Goal: Task Accomplishment & Management: Complete application form

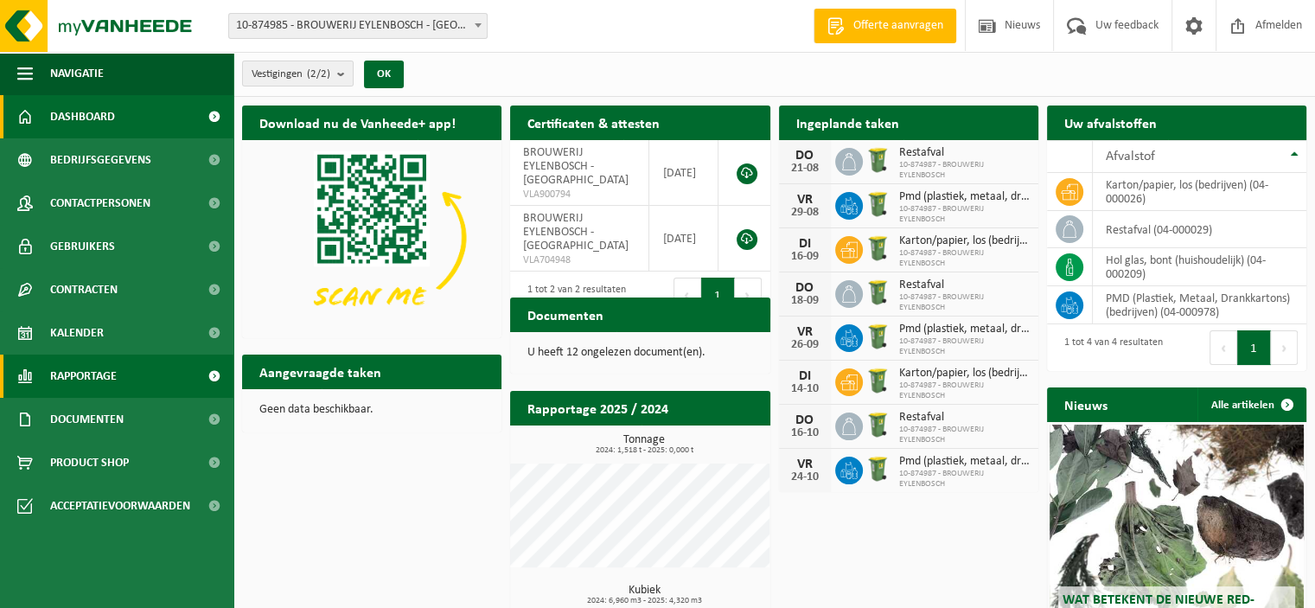
click at [74, 375] on span "Rapportage" at bounding box center [83, 375] width 67 height 43
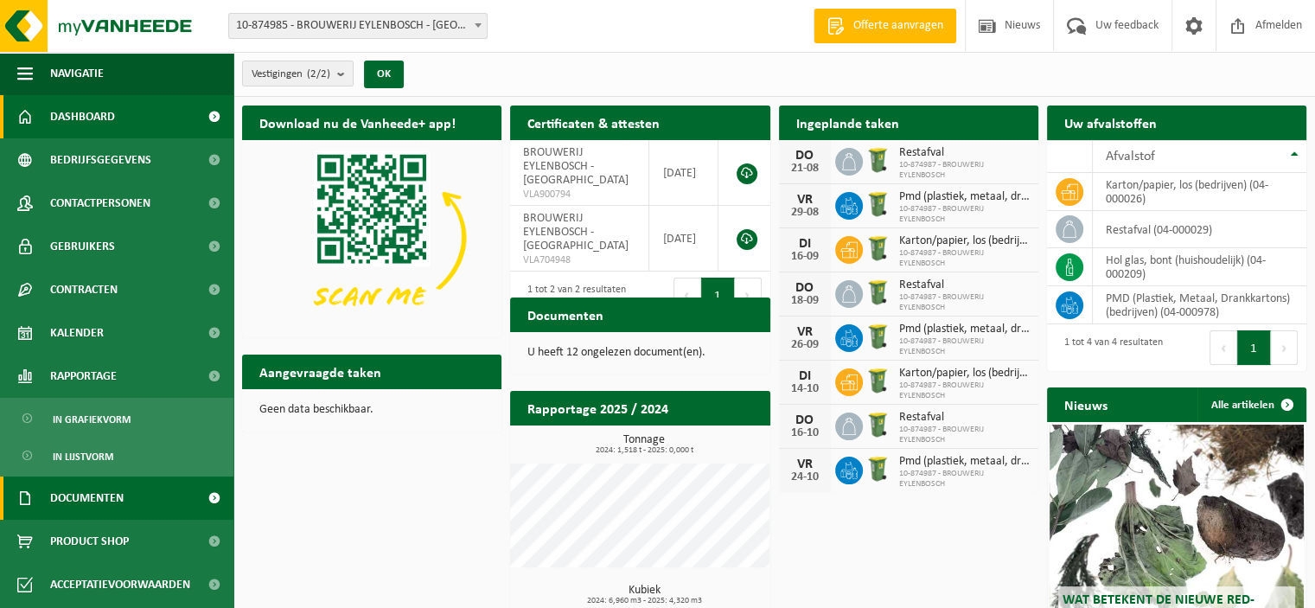
click at [80, 511] on span "Documenten" at bounding box center [86, 497] width 73 height 43
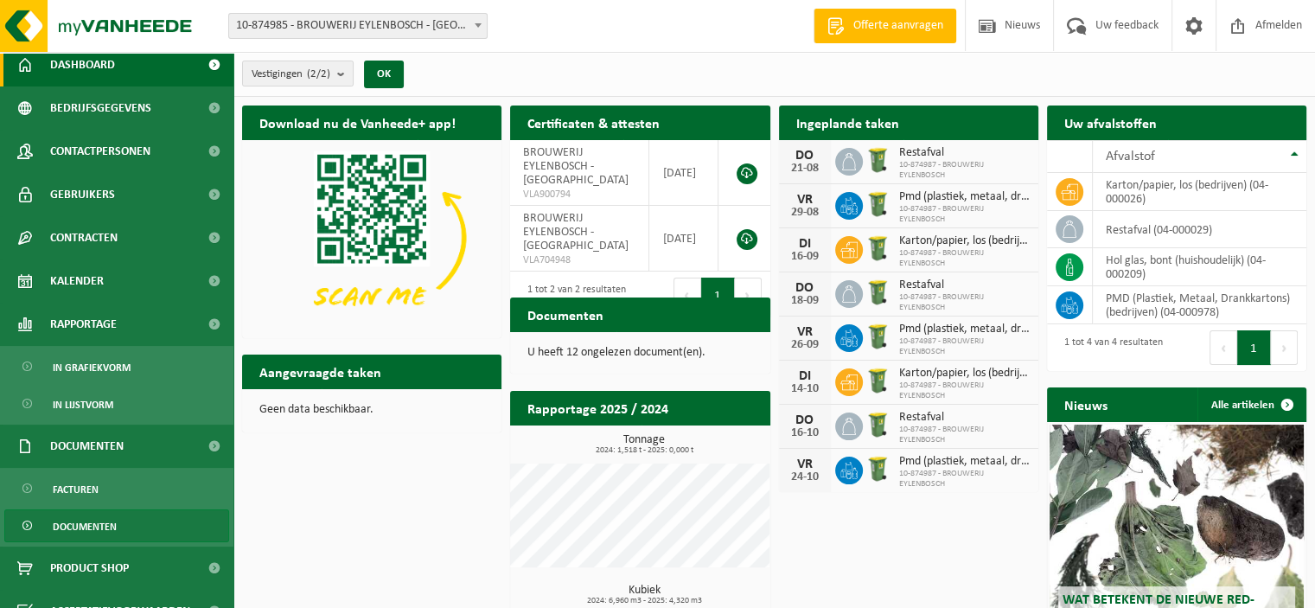
scroll to position [76, 0]
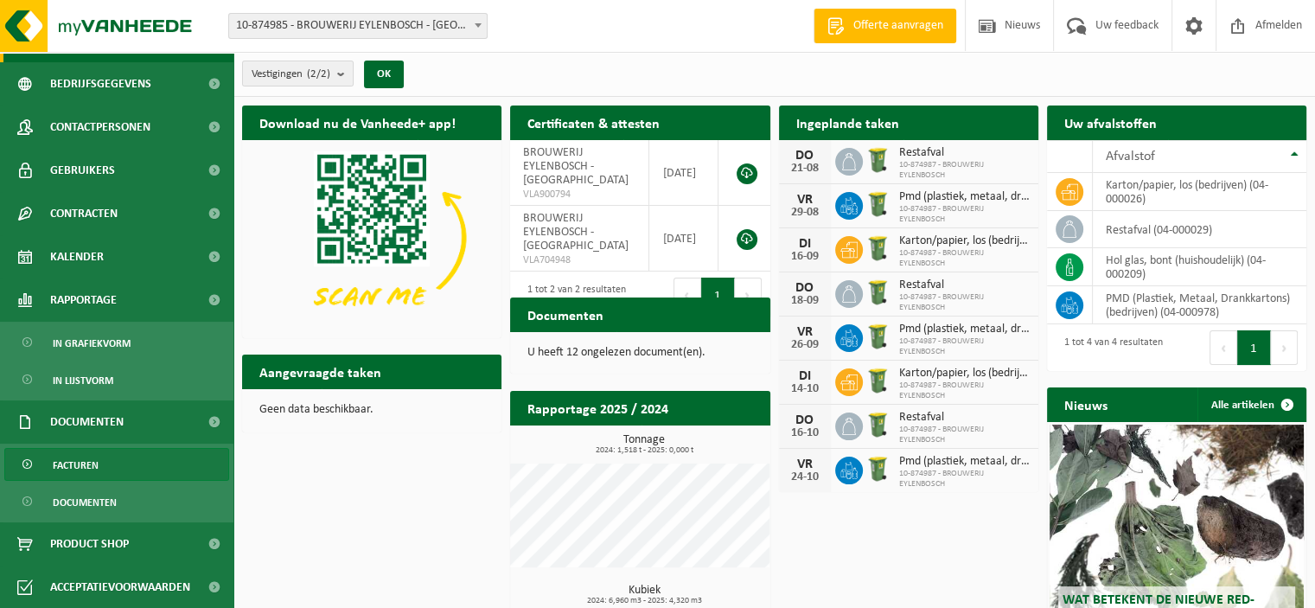
click at [84, 448] on link "Facturen" at bounding box center [116, 464] width 225 height 33
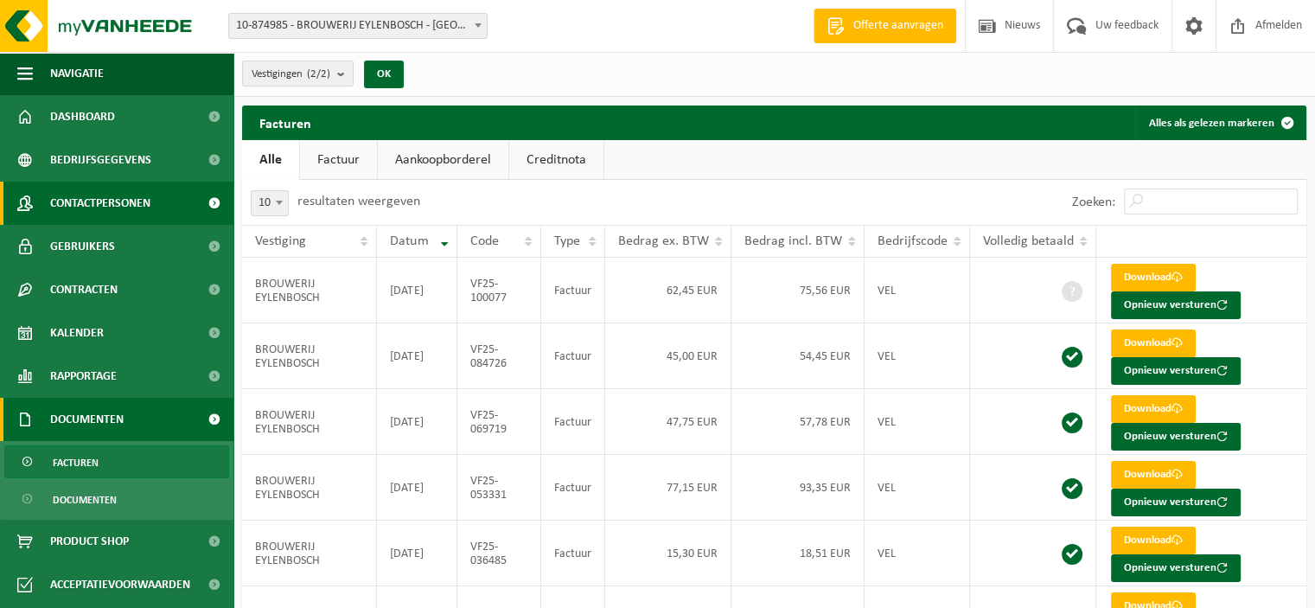
click at [108, 204] on span "Contactpersonen" at bounding box center [100, 203] width 100 height 43
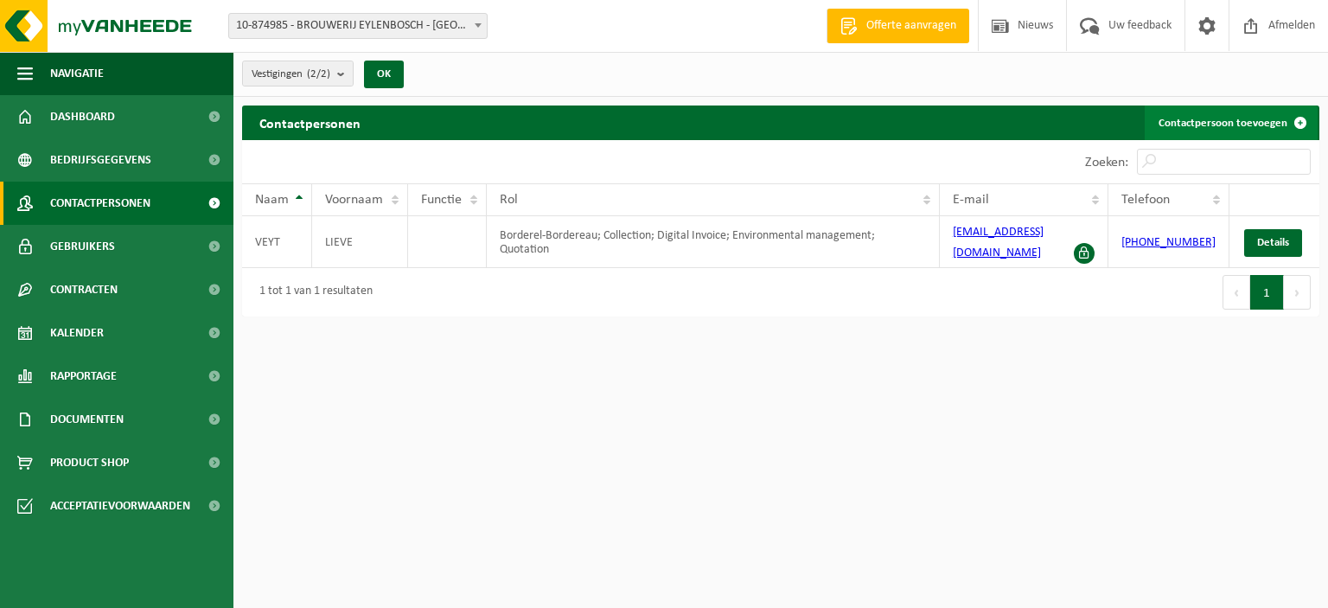
click at [1280, 122] on link "Contactpersoon toevoegen" at bounding box center [1231, 122] width 173 height 35
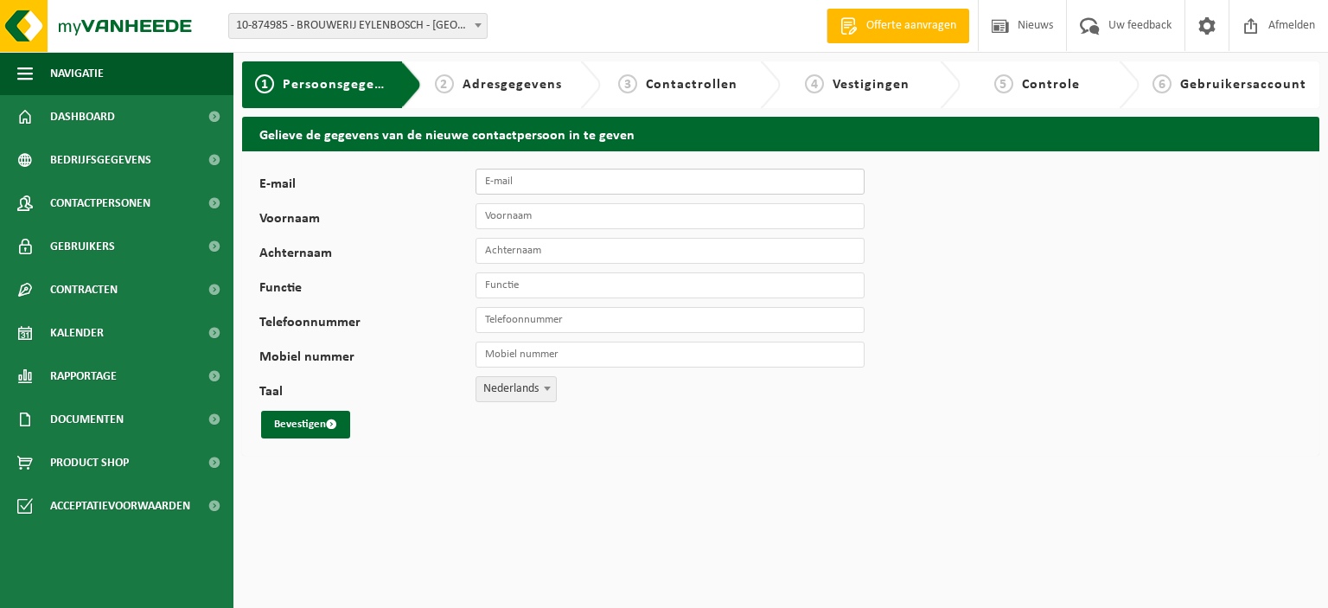
click at [526, 182] on input "E-mail" at bounding box center [669, 182] width 389 height 26
type input "klaas@eylenboschbeer.be"
type input "Klaas"
type input "Vanderpoorten"
type input "Brouwer"
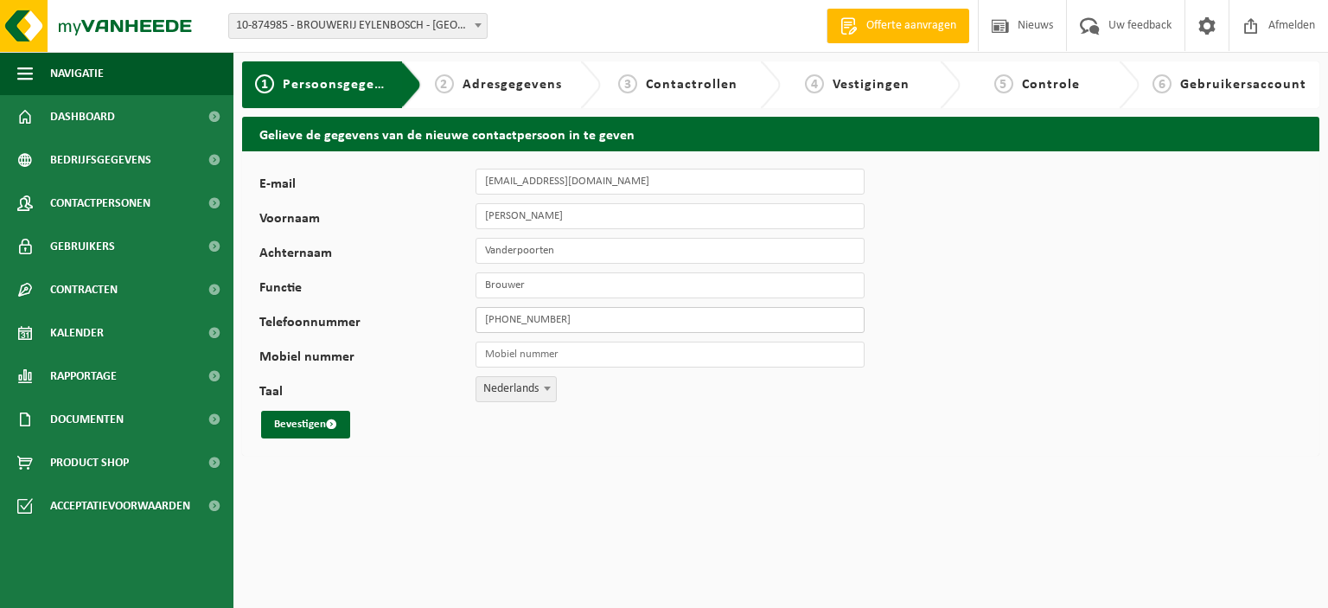
type input "[PHONE_NUMBER]"
drag, startPoint x: 581, startPoint y: 317, endPoint x: 280, endPoint y: 318, distance: 300.8
click at [280, 318] on div "Telefoonnummer +32 479 81 41 05" at bounding box center [570, 320] width 622 height 26
click at [497, 357] on input "Mobiel nummer" at bounding box center [669, 354] width 389 height 26
paste input "+32 479 81 41 05"
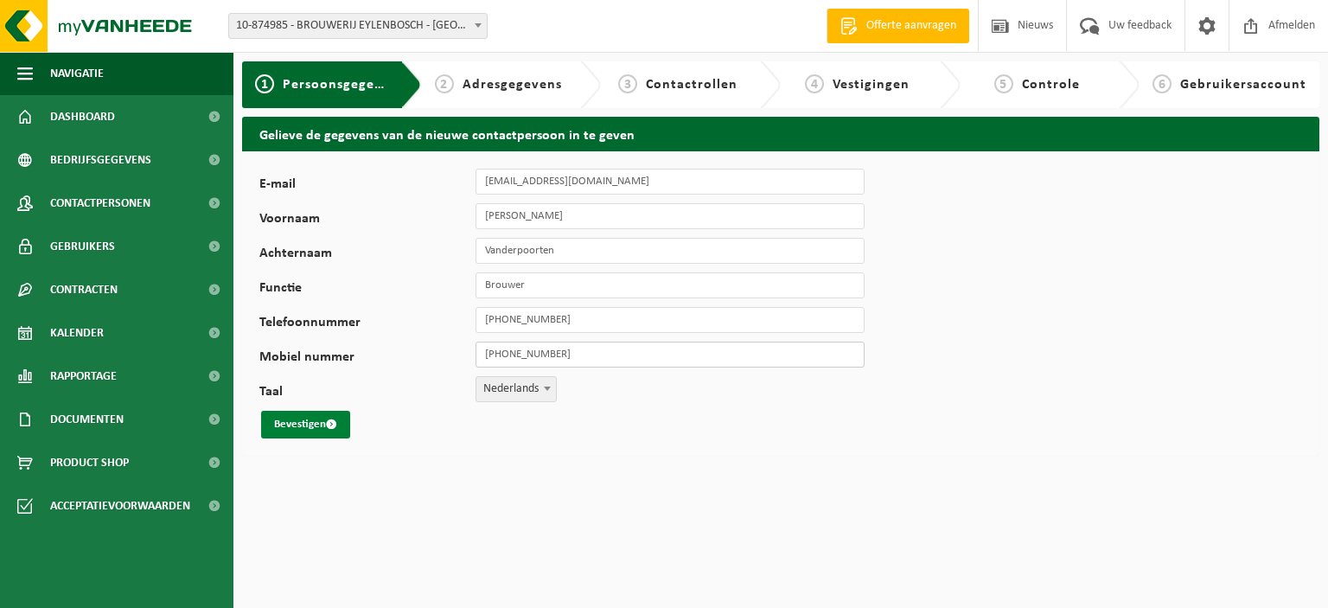
type input "+32 479 81 41 05"
click at [319, 422] on button "Bevestigen" at bounding box center [305, 425] width 89 height 28
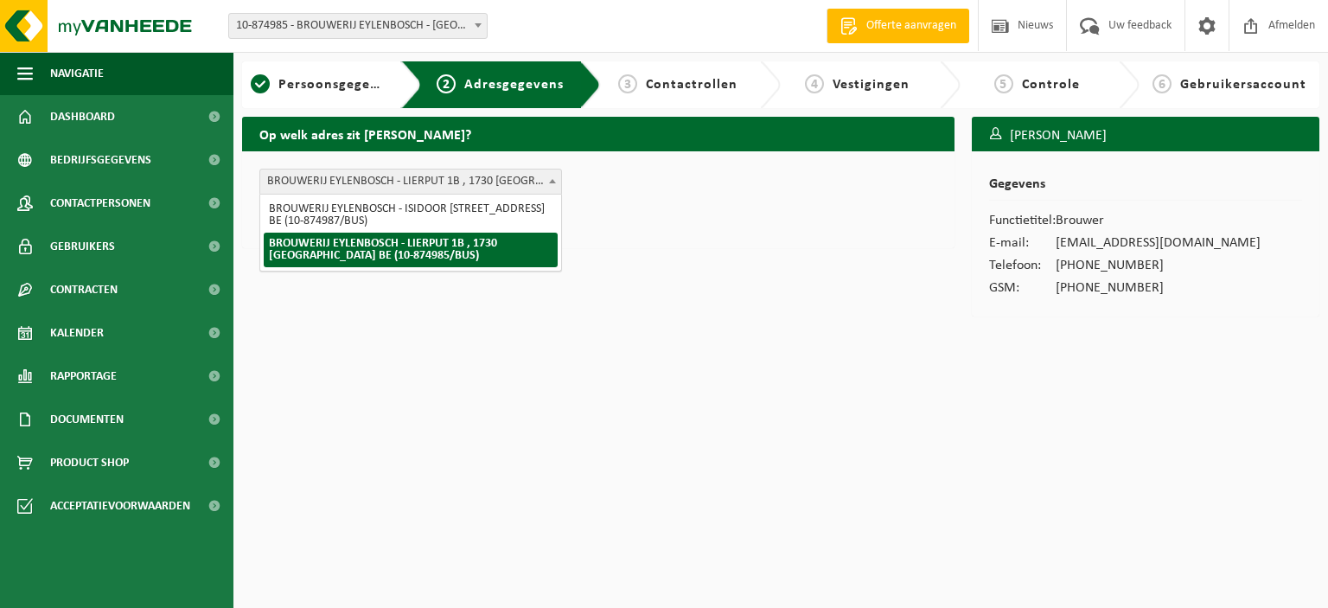
click at [468, 174] on span "BROUWERIJ EYLENBOSCH - LIERPUT 1B , 1730 [GEOGRAPHIC_DATA] BE (10-874985/BUS)" at bounding box center [410, 181] width 301 height 24
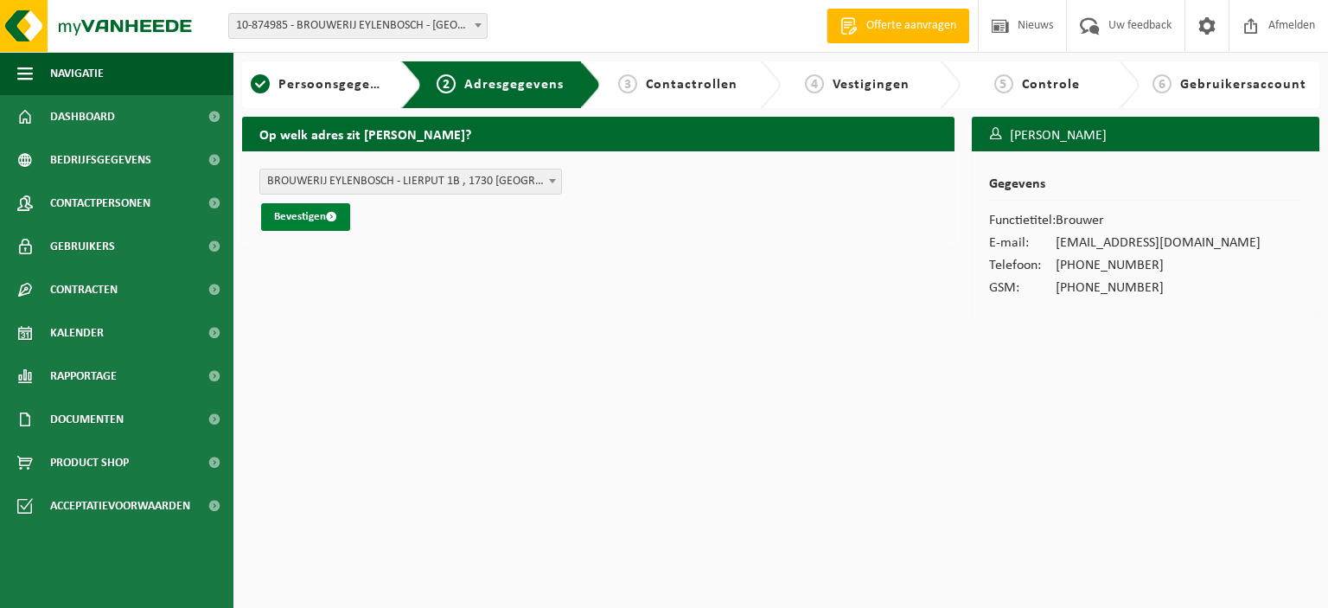
click at [299, 224] on button "Bevestigen" at bounding box center [305, 217] width 89 height 28
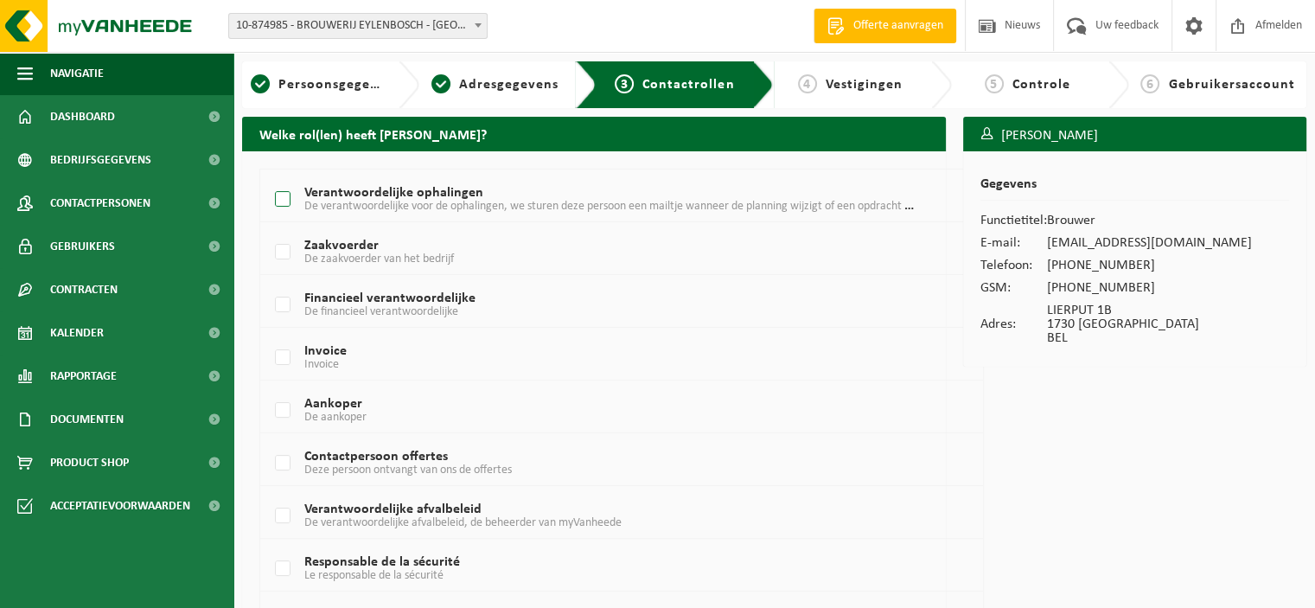
click at [276, 200] on label "Verantwoordelijke ophalingen De verantwoordelijke voor de ophalingen, we sturen…" at bounding box center [592, 200] width 642 height 26
click at [269, 178] on input "Verantwoordelijke ophalingen De verantwoordelijke voor de ophalingen, we sturen…" at bounding box center [268, 177] width 1 height 1
checkbox input "true"
click at [278, 354] on label "Invoice Invoice" at bounding box center [592, 358] width 642 height 26
click at [269, 336] on input "Invoice Invoice" at bounding box center [268, 335] width 1 height 1
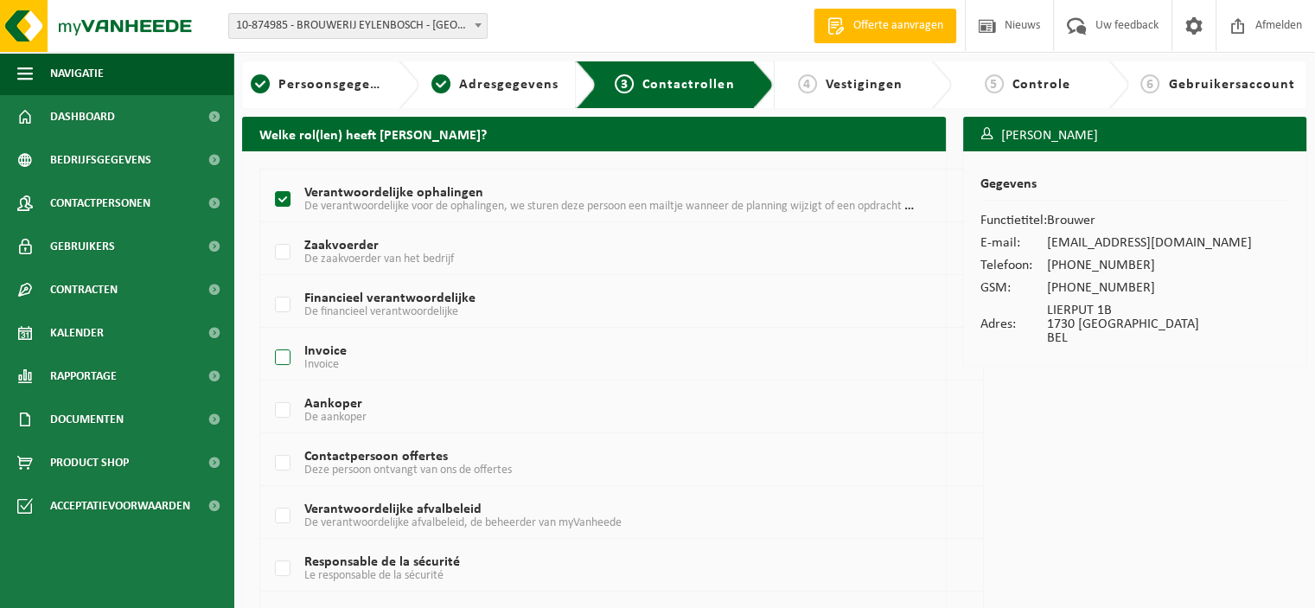
checkbox input "true"
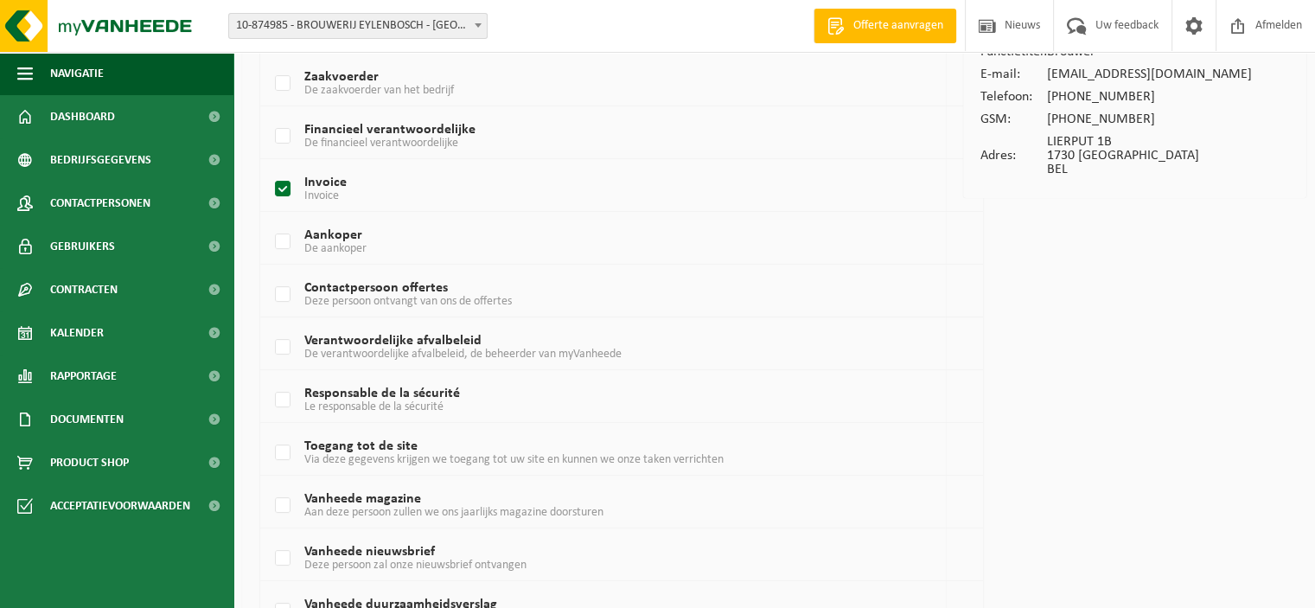
scroll to position [173, 0]
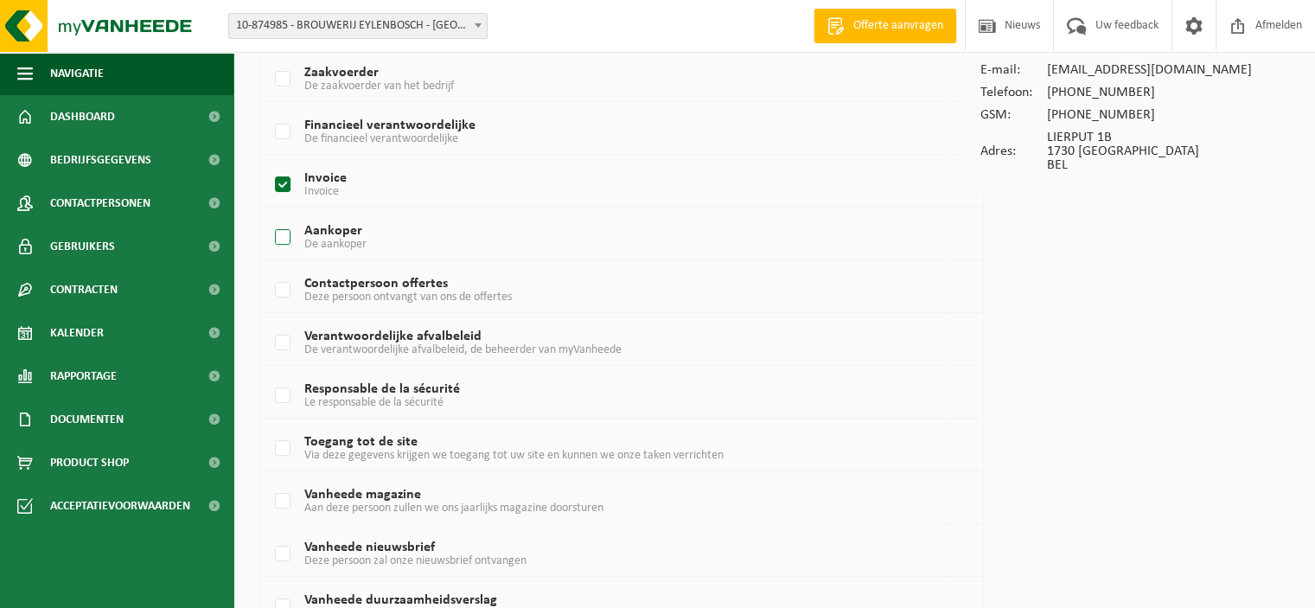
click at [279, 240] on label "Aankoper De aankoper" at bounding box center [592, 238] width 642 height 26
click at [269, 216] on input "Aankoper De aankoper" at bounding box center [268, 215] width 1 height 1
checkbox input "true"
click at [274, 292] on label "Contactpersoon offertes Deze persoon ontvangt van ons de offertes" at bounding box center [592, 291] width 642 height 26
click at [269, 269] on input "Contactpersoon offertes Deze persoon ontvangt van ons de offertes" at bounding box center [268, 268] width 1 height 1
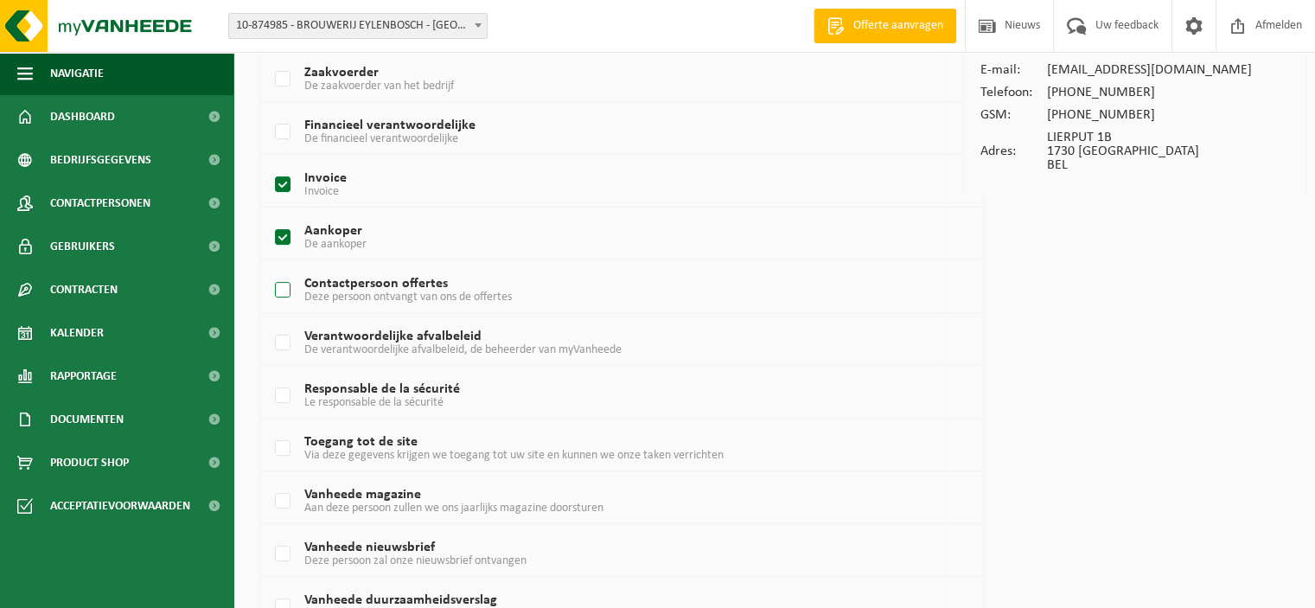
checkbox input "true"
click at [280, 341] on label "Verantwoordelijke afvalbeleid De verantwoordelijke afvalbeleid, de beheerder va…" at bounding box center [592, 343] width 642 height 26
click at [269, 322] on input "Verantwoordelijke afvalbeleid De verantwoordelijke afvalbeleid, de beheerder va…" at bounding box center [268, 321] width 1 height 1
checkbox input "true"
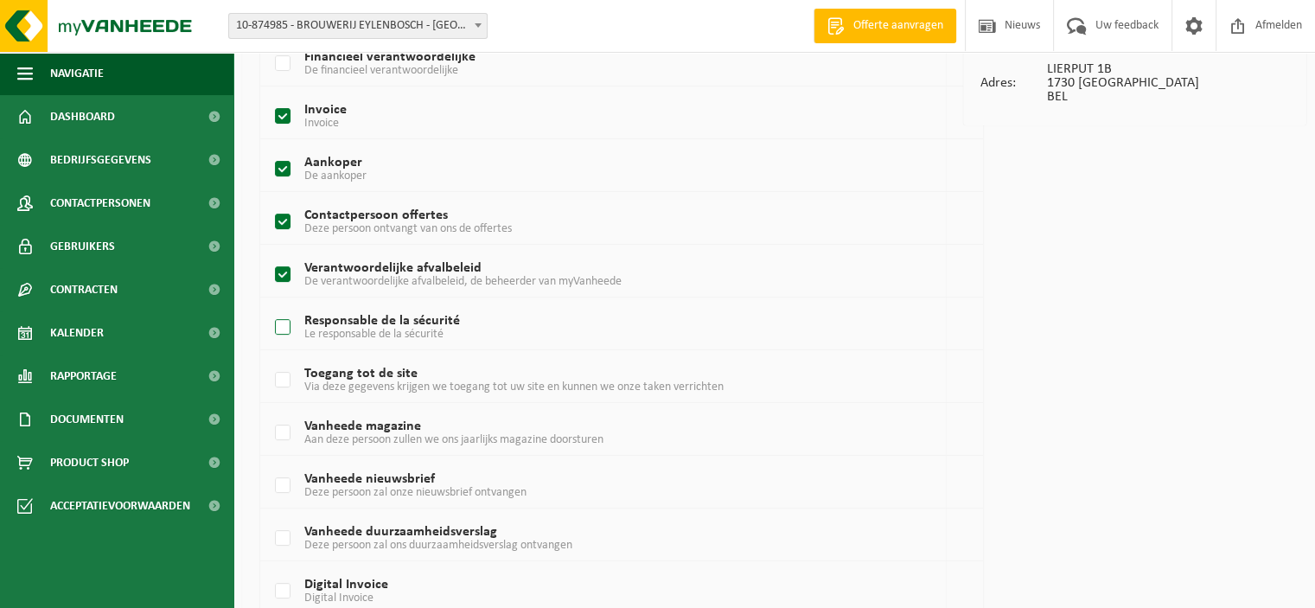
scroll to position [346, 0]
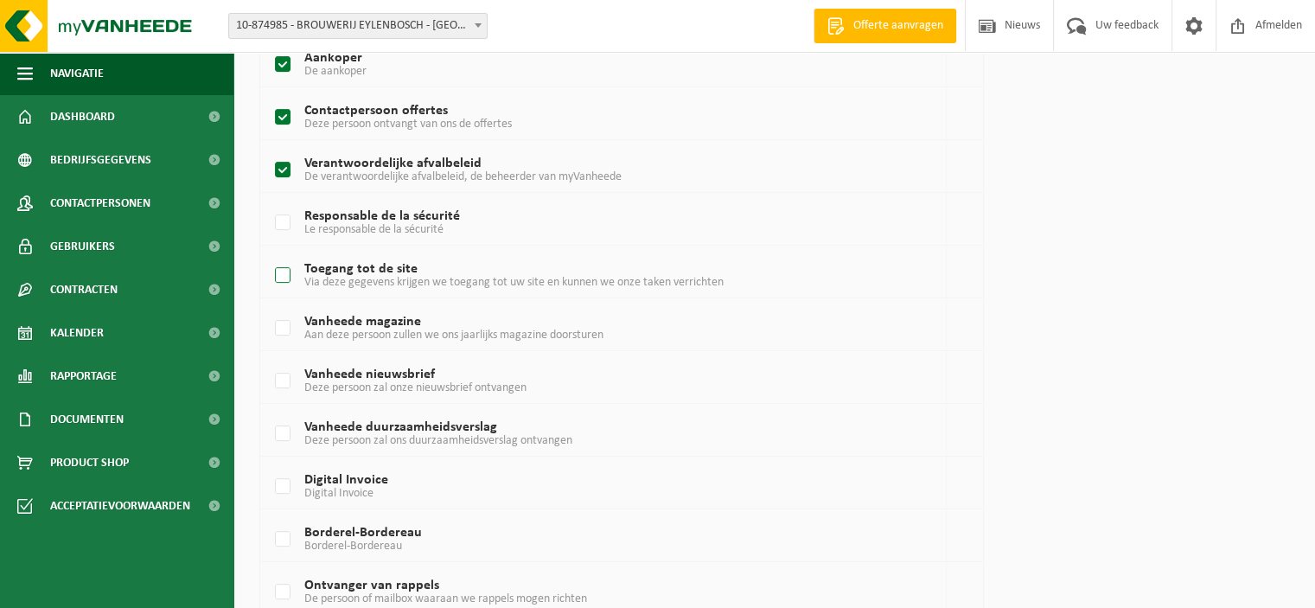
click at [273, 277] on label "Toegang tot de site Via deze gegevens krijgen we toegang tot uw site en kunnen …" at bounding box center [592, 276] width 642 height 26
click at [269, 254] on input "Toegang tot de site Via deze gegevens krijgen we toegang tot uw site en kunnen …" at bounding box center [268, 253] width 1 height 1
checkbox input "true"
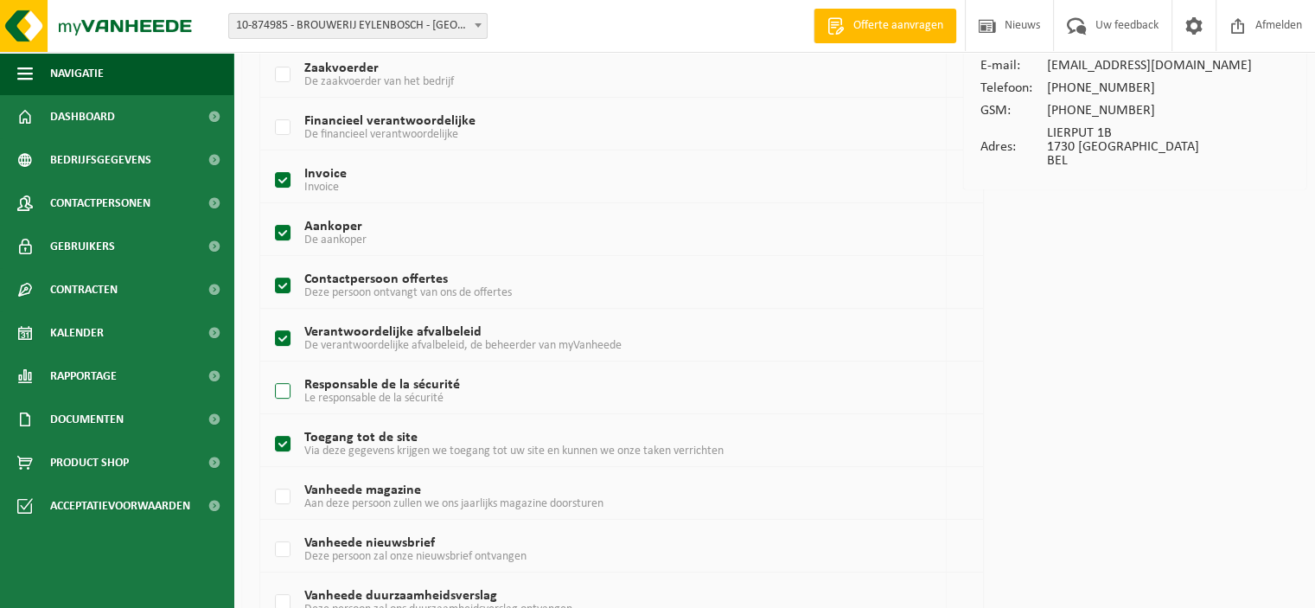
scroll to position [86, 0]
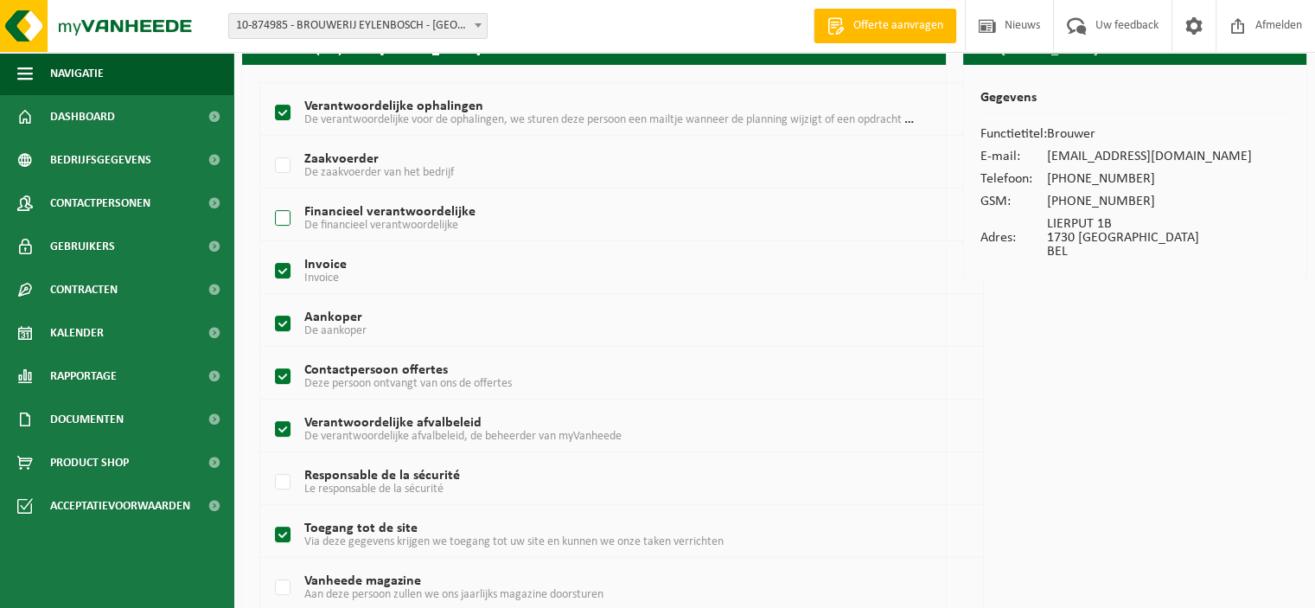
click at [281, 214] on label "Financieel verantwoordelijke De financieel verantwoordelijke" at bounding box center [592, 219] width 642 height 26
click at [269, 197] on input "Financieel verantwoordelijke De financieel verantwoordelijke" at bounding box center [268, 196] width 1 height 1
checkbox input "true"
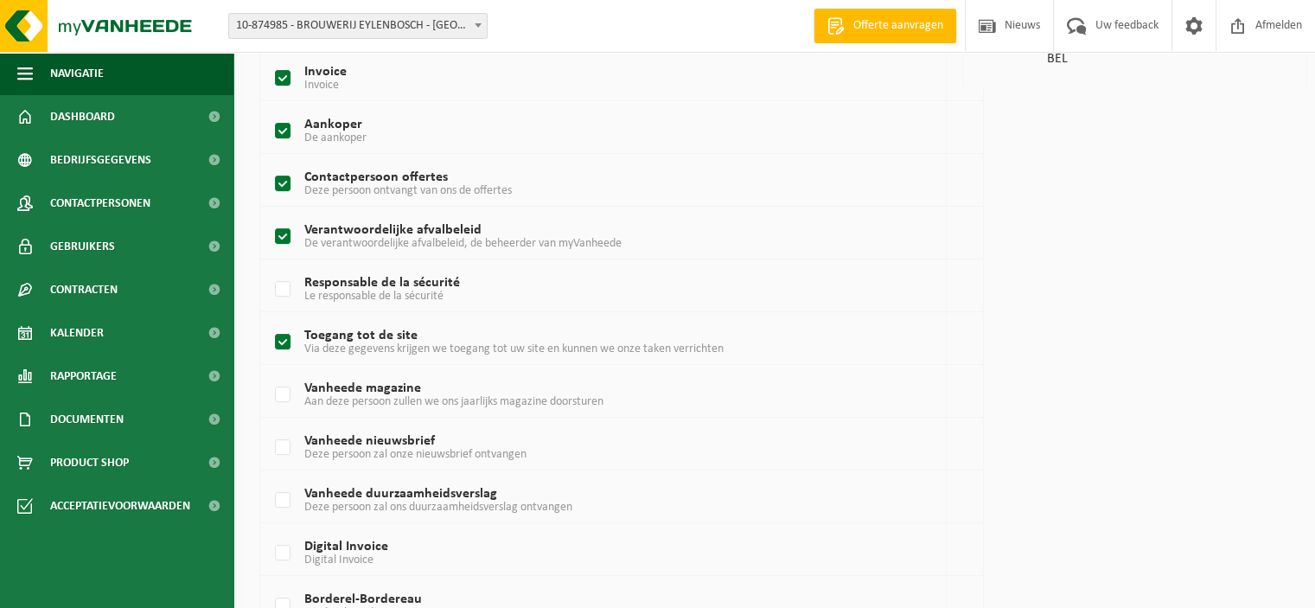
scroll to position [420, 0]
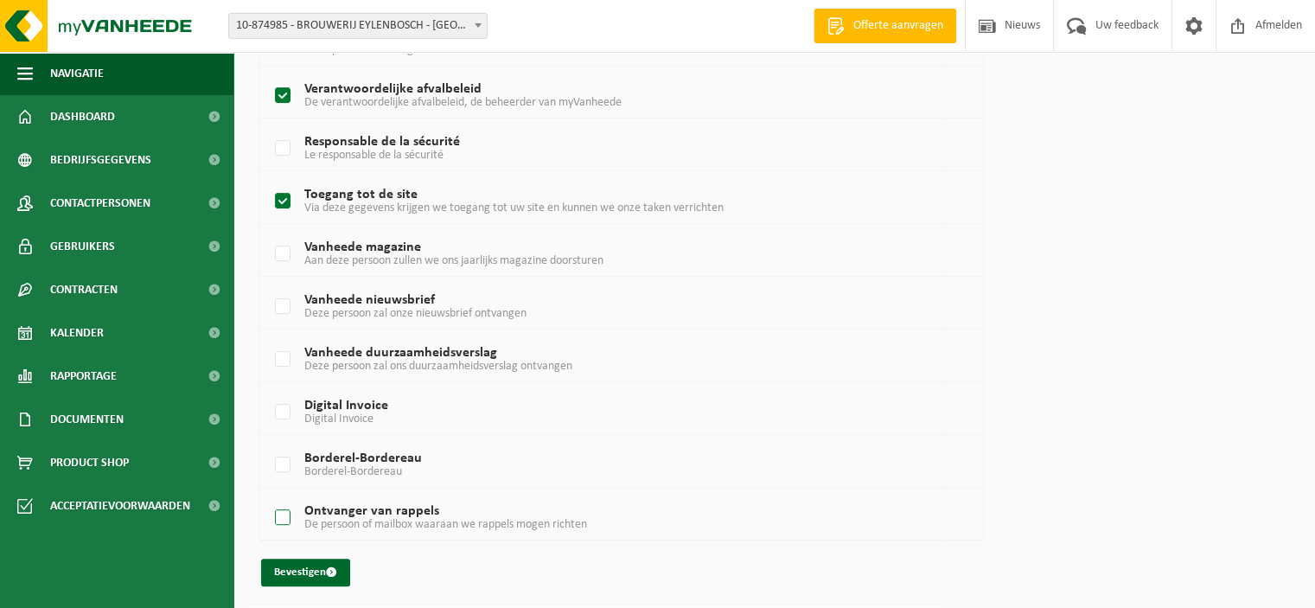
click at [277, 518] on label "Ontvanger van rappels De persoon of mailbox waaraan we rappels mogen richten" at bounding box center [592, 518] width 642 height 26
click at [269, 496] on input "Ontvanger van rappels De persoon of mailbox waaraan we rappels mogen richten" at bounding box center [268, 495] width 1 height 1
checkbox input "true"
click at [280, 452] on label "Borderel-Bordereau Borderel-Bordereau" at bounding box center [592, 465] width 642 height 26
click at [269, 443] on input "Borderel-Bordereau Borderel-Bordereau" at bounding box center [268, 443] width 1 height 1
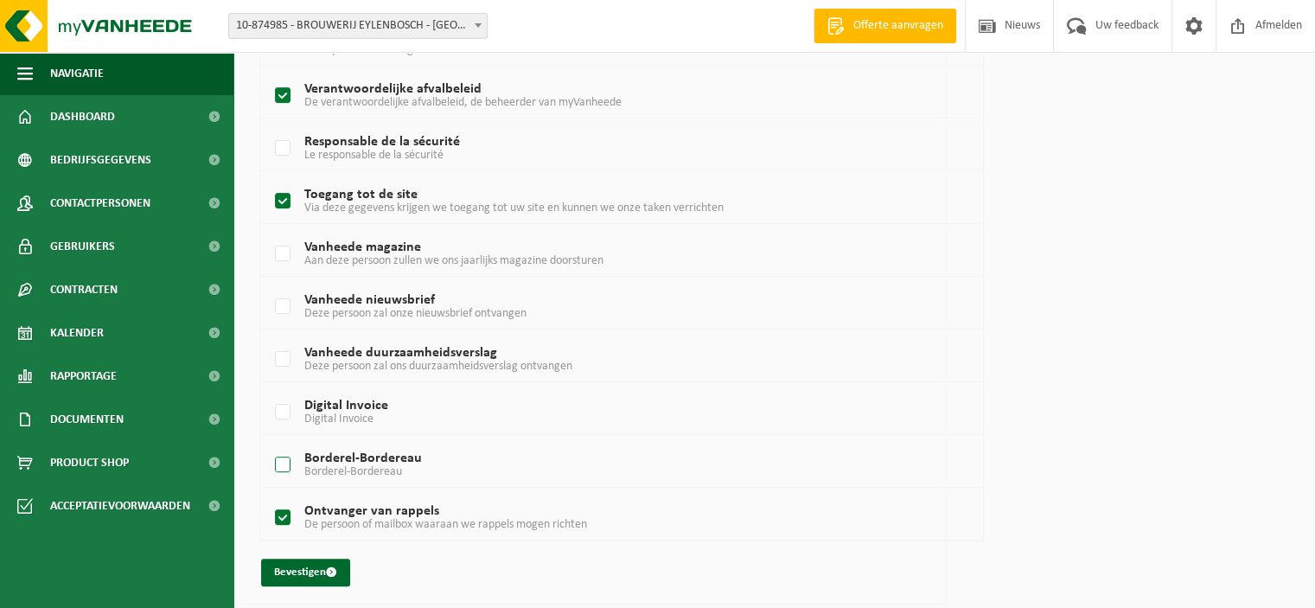
checkbox input "true"
click at [284, 410] on label "Digital Invoice Digital Invoice" at bounding box center [592, 412] width 642 height 26
click at [269, 391] on input "Digital Invoice Digital Invoice" at bounding box center [268, 390] width 1 height 1
checkbox input "true"
click at [277, 353] on label "Vanheede duurzaamheidsverslag Deze persoon zal ons duurzaamheidsverslag ontvang…" at bounding box center [592, 360] width 642 height 26
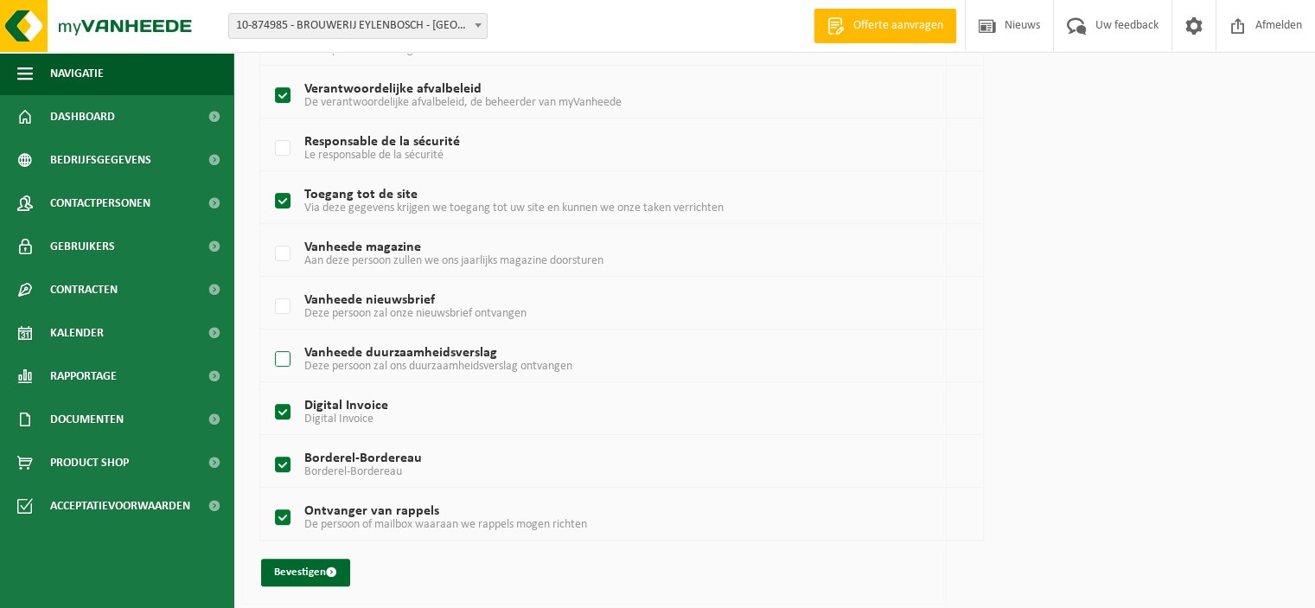
click at [269, 338] on input "Vanheede duurzaamheidsverslag Deze persoon zal ons duurzaamheidsverslag ontvang…" at bounding box center [268, 337] width 1 height 1
checkbox input "true"
click at [278, 307] on label "Vanheede nieuwsbrief Deze persoon zal onze nieuwsbrief ontvangen" at bounding box center [592, 307] width 642 height 26
click at [269, 285] on input "Vanheede nieuwsbrief Deze persoon zal onze nieuwsbrief ontvangen" at bounding box center [268, 284] width 1 height 1
checkbox input "true"
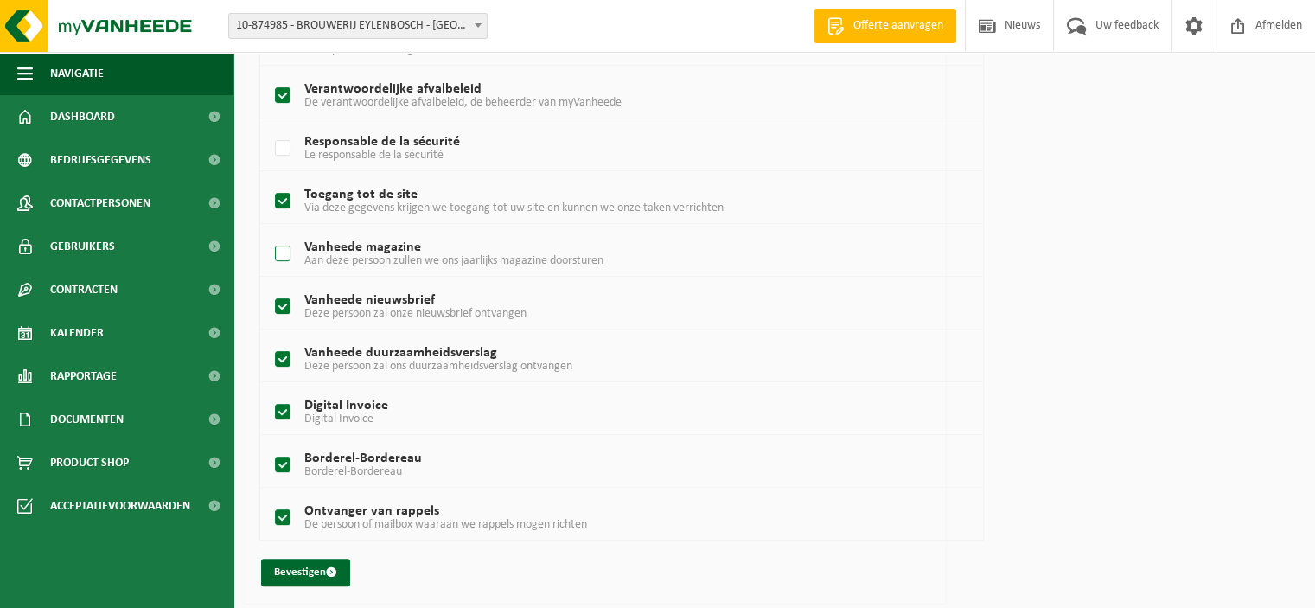
click at [285, 253] on label "Vanheede magazine Aan deze persoon zullen we ons jaarlijks magazine doorsturen" at bounding box center [592, 254] width 642 height 26
click at [269, 233] on input "Vanheede magazine Aan deze persoon zullen we ons jaarlijks magazine doorsturen" at bounding box center [268, 232] width 1 height 1
checkbox input "true"
click at [321, 583] on div "Verantwoordelijke ophalingen De verantwoordelijke voor de ophalingen, we sturen…" at bounding box center [594, 167] width 704 height 872
click at [309, 572] on button "Bevestigen" at bounding box center [305, 572] width 89 height 28
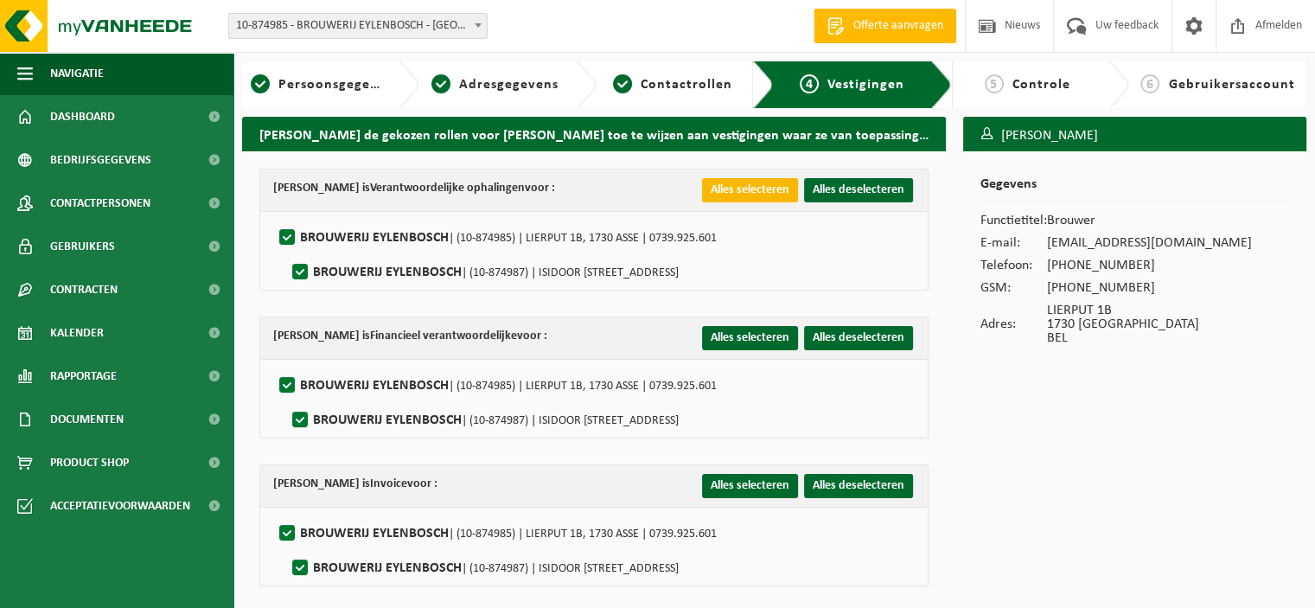
click at [730, 191] on button "Alles selecteren" at bounding box center [750, 190] width 96 height 24
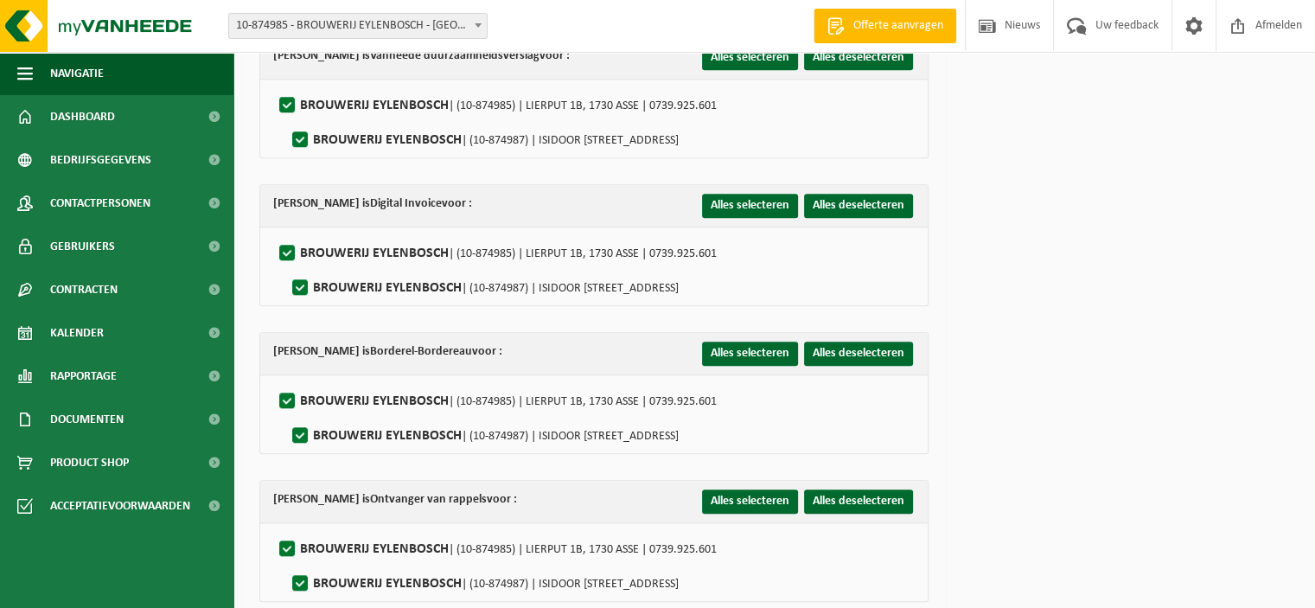
scroll to position [1524, 0]
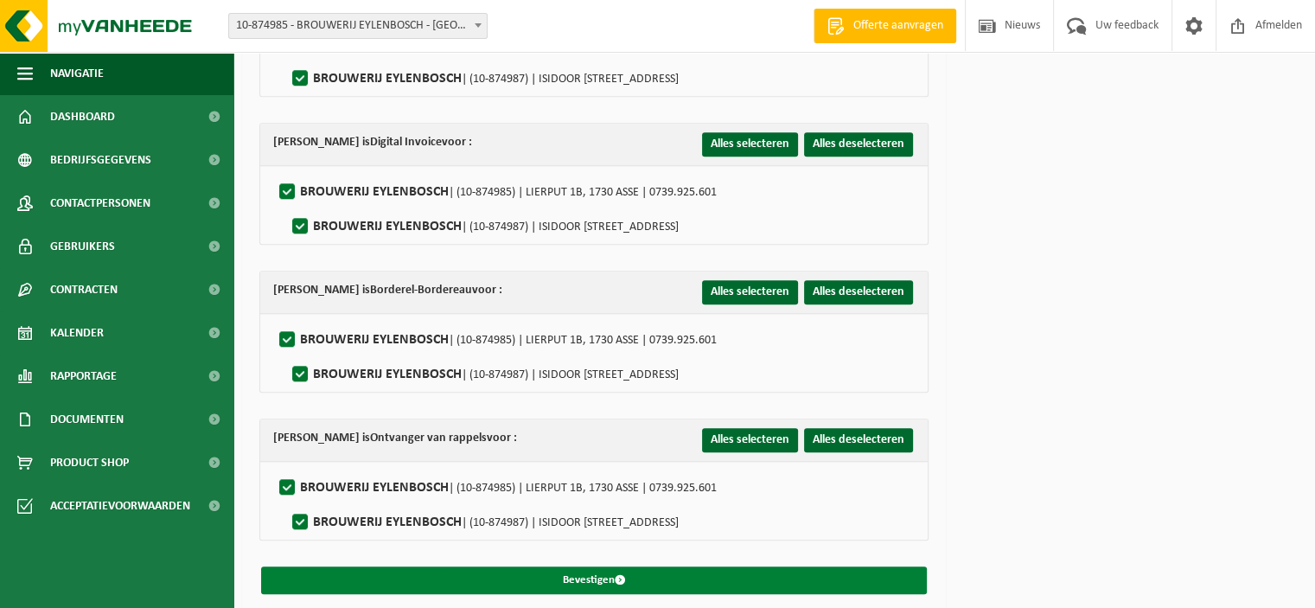
click at [610, 569] on button "Bevestigen" at bounding box center [594, 580] width 666 height 28
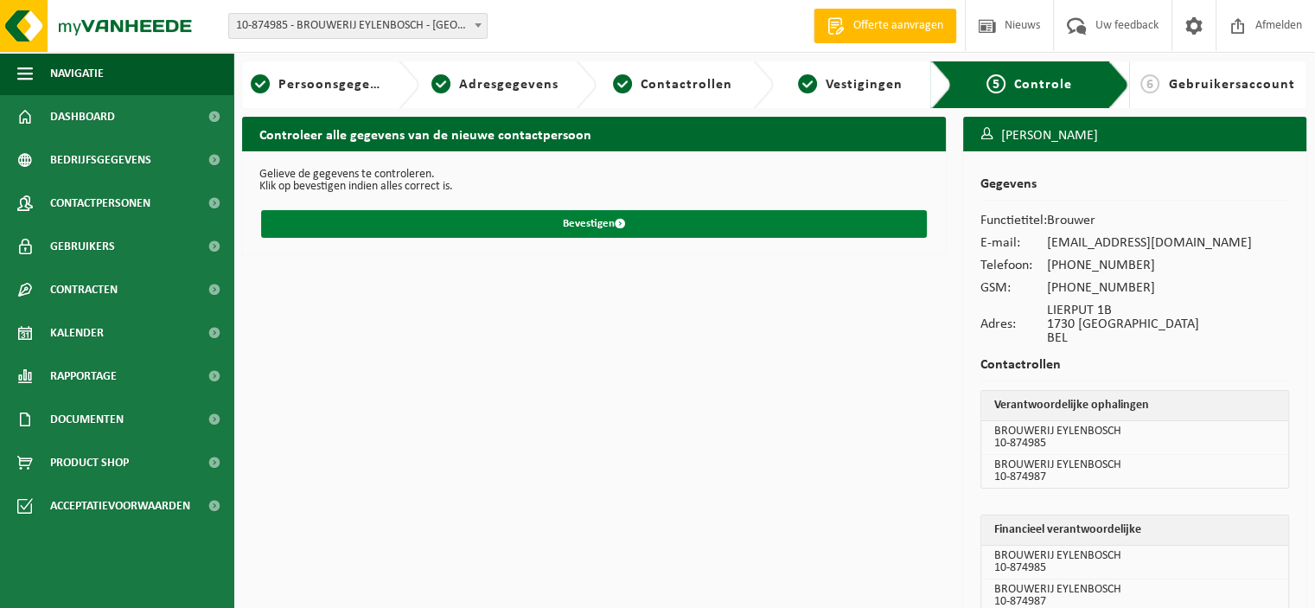
click at [534, 222] on button "Bevestigen" at bounding box center [594, 224] width 666 height 28
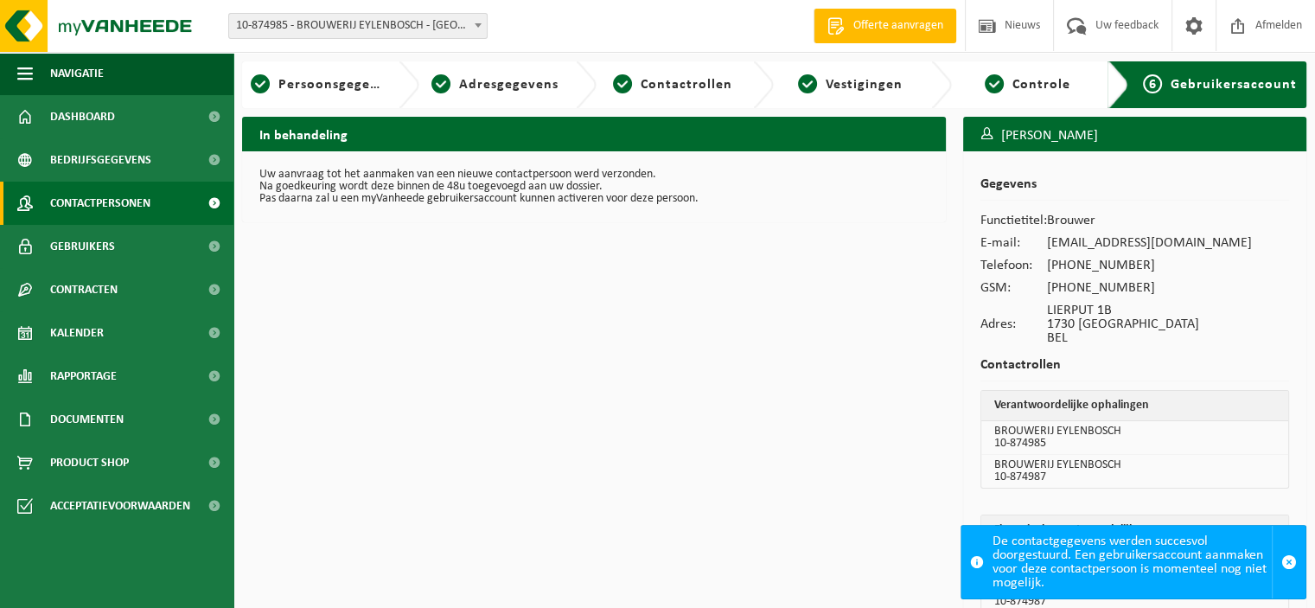
click at [107, 200] on span "Contactpersonen" at bounding box center [100, 203] width 100 height 43
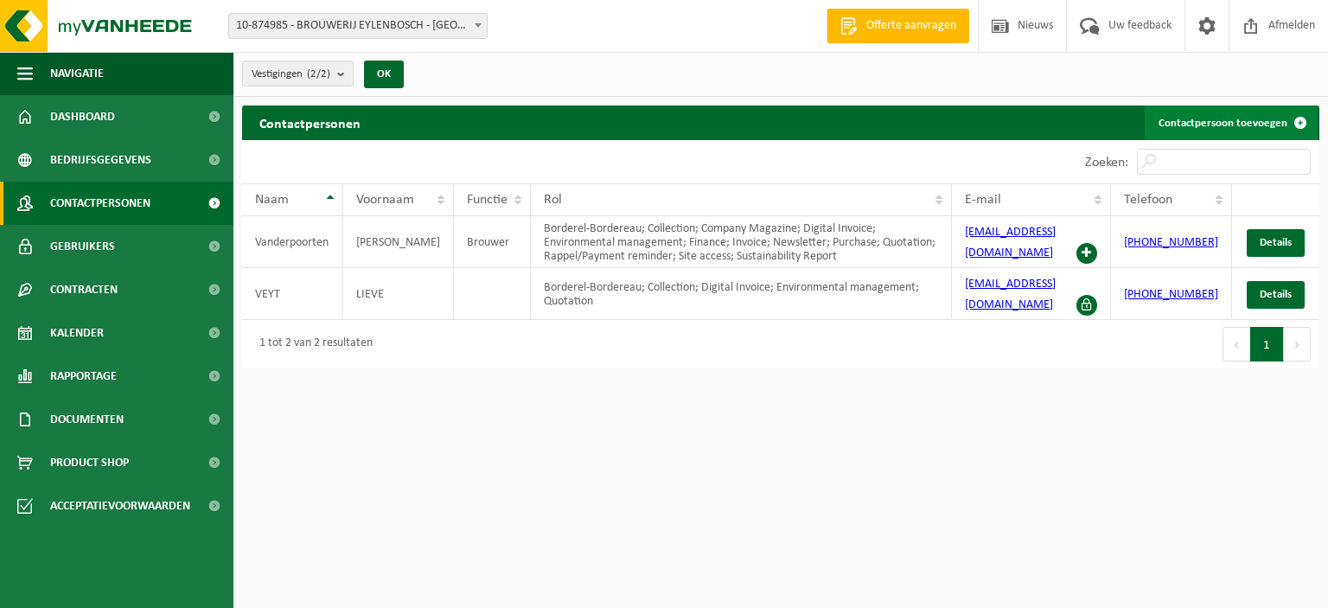
click at [1213, 120] on link "Contactpersoon toevoegen" at bounding box center [1231, 122] width 173 height 35
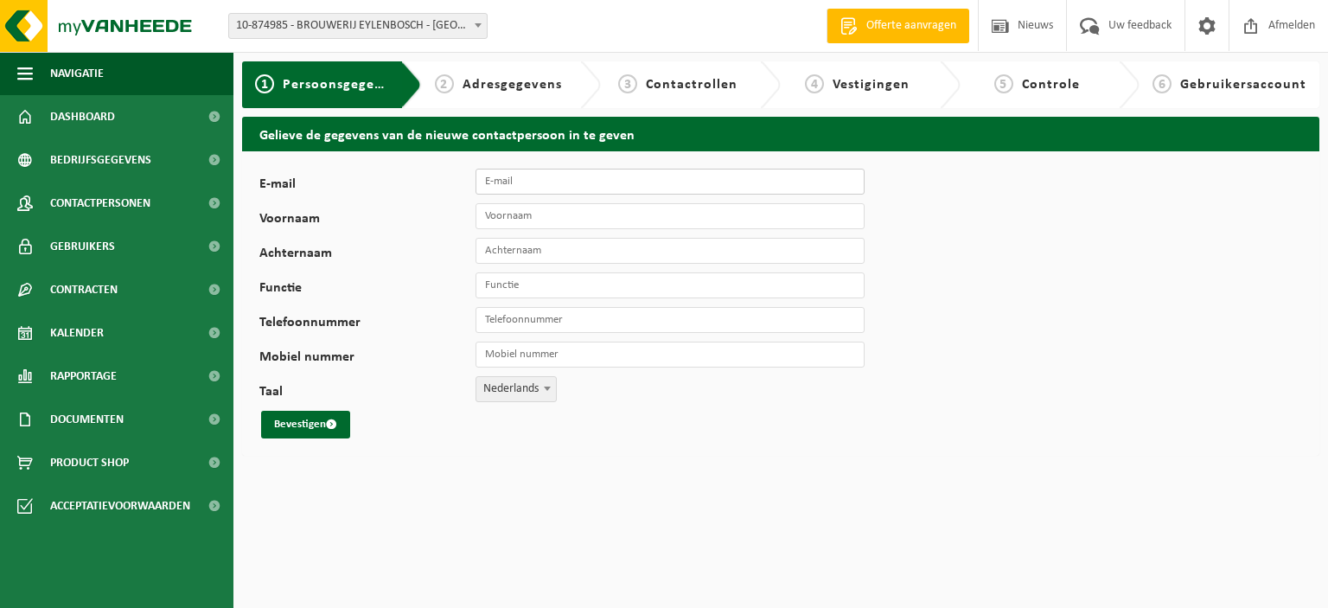
click at [522, 180] on input "E-mail" at bounding box center [669, 182] width 389 height 26
type input "[EMAIL_ADDRESS][DOMAIN_NAME]"
type input "[PERSON_NAME]"
type input "D"
type input "de Keersmaeker"
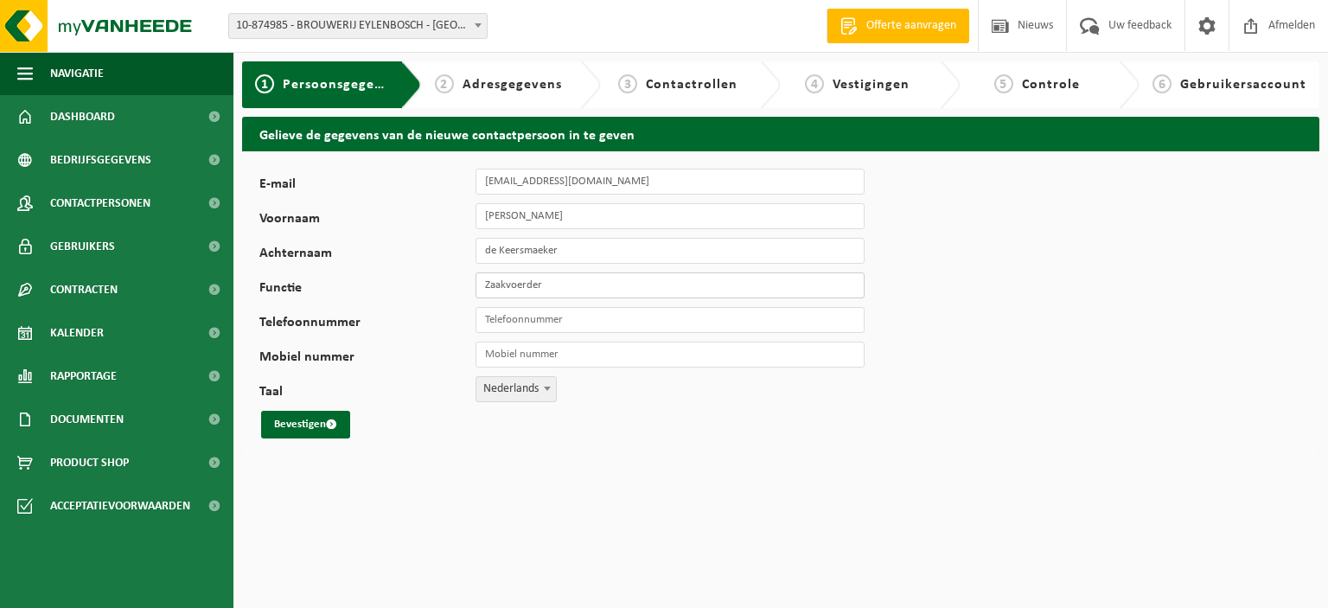
type input "Zaakvoerder"
type input "[PHONE_NUMBER]"
click at [665, 368] on div "E-mail [PERSON_NAME][EMAIL_ADDRESS][DOMAIN_NAME] Voornaam [PERSON_NAME] de Keer…" at bounding box center [540, 304] width 562 height 270
click at [649, 356] on input "Mobiel nummer" at bounding box center [669, 354] width 389 height 26
paste input "[PHONE_NUMBER]"
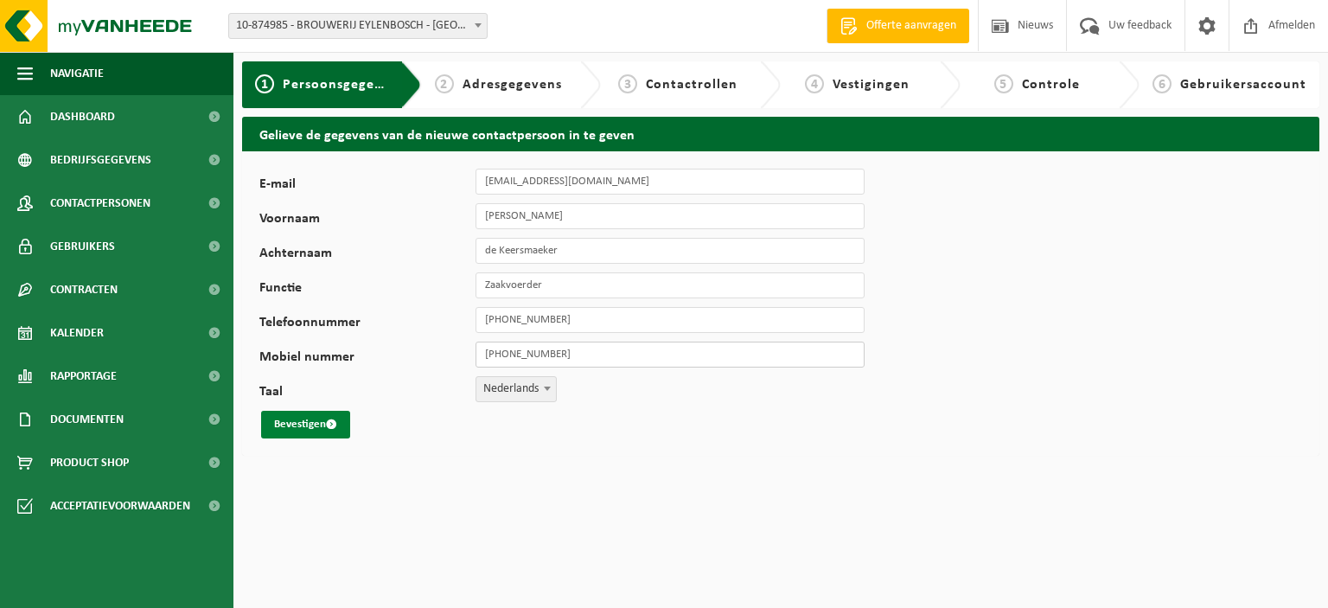
type input "[PHONE_NUMBER]"
click at [308, 424] on button "Bevestigen" at bounding box center [305, 425] width 89 height 28
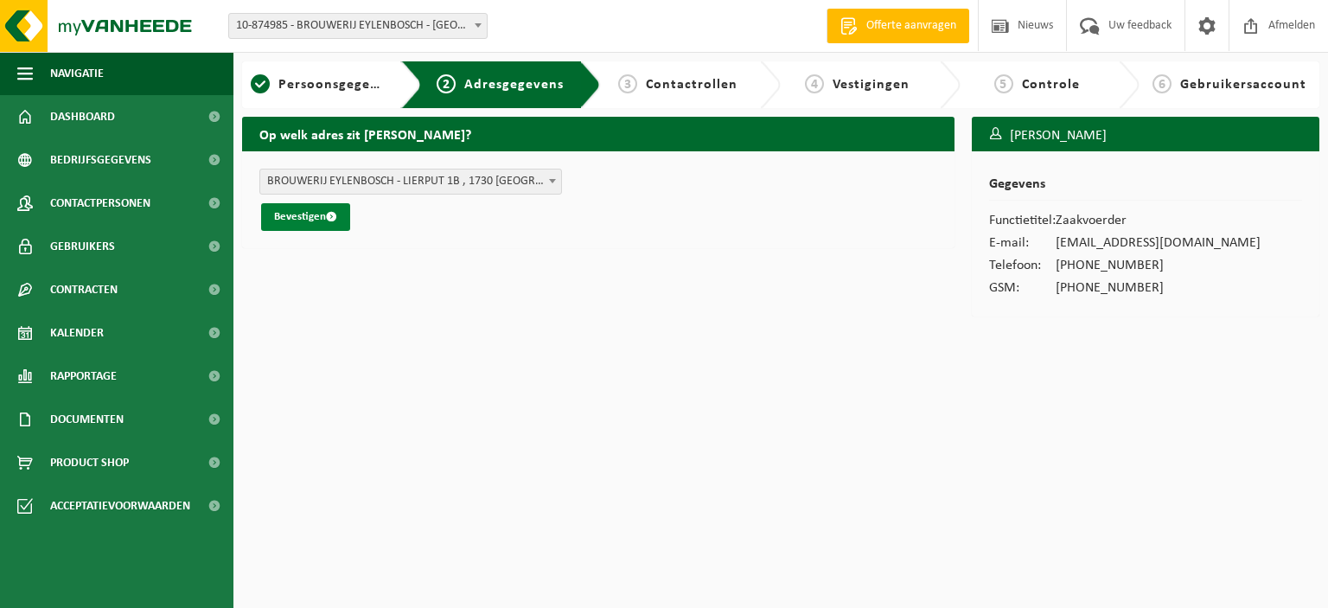
click at [331, 218] on span "submit" at bounding box center [331, 216] width 11 height 11
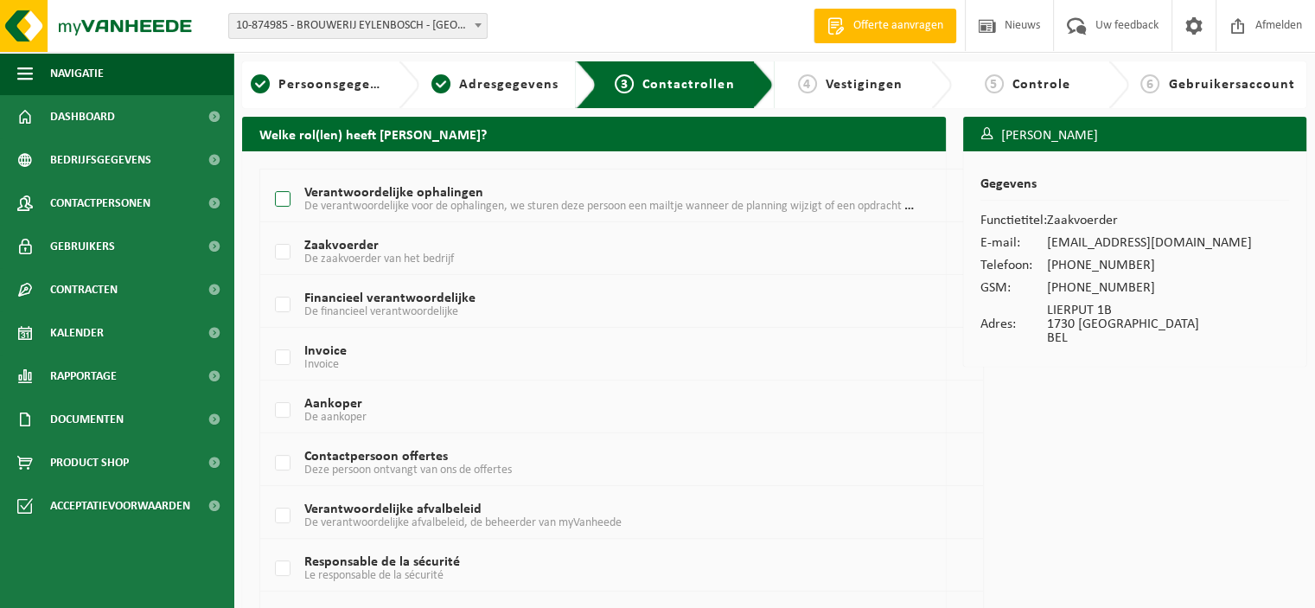
click at [284, 203] on label "Verantwoordelijke ophalingen De verantwoordelijke voor de ophalingen, we sturen…" at bounding box center [592, 200] width 642 height 26
click at [269, 178] on input "Verantwoordelijke ophalingen De verantwoordelijke voor de ophalingen, we sturen…" at bounding box center [268, 177] width 1 height 1
checkbox input "true"
click at [281, 245] on label "Zaakvoerder De zaakvoerder van het bedrijf" at bounding box center [592, 252] width 642 height 26
click at [269, 231] on input "Zaakvoerder De zaakvoerder van het bedrijf" at bounding box center [268, 230] width 1 height 1
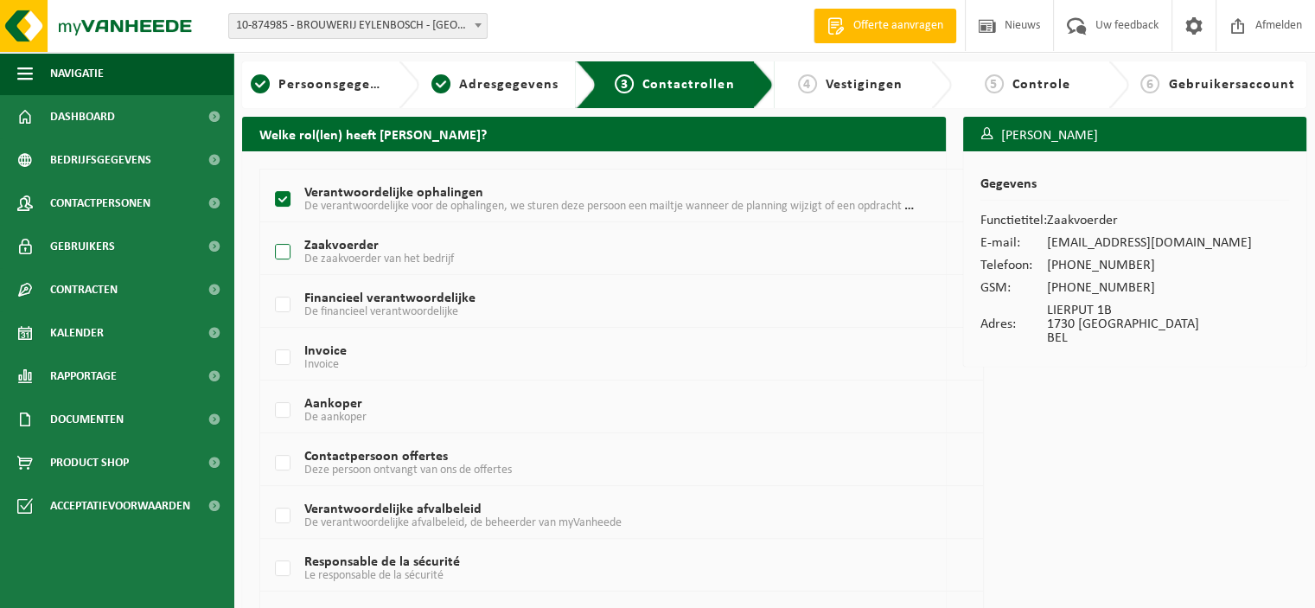
checkbox input "true"
click at [278, 303] on label "Financieel verantwoordelijke De financieel verantwoordelijke" at bounding box center [592, 305] width 642 height 26
click at [269, 284] on input "Financieel verantwoordelijke De financieel verantwoordelijke" at bounding box center [268, 283] width 1 height 1
checkbox input "true"
click at [282, 353] on label "Invoice Invoice" at bounding box center [592, 358] width 642 height 26
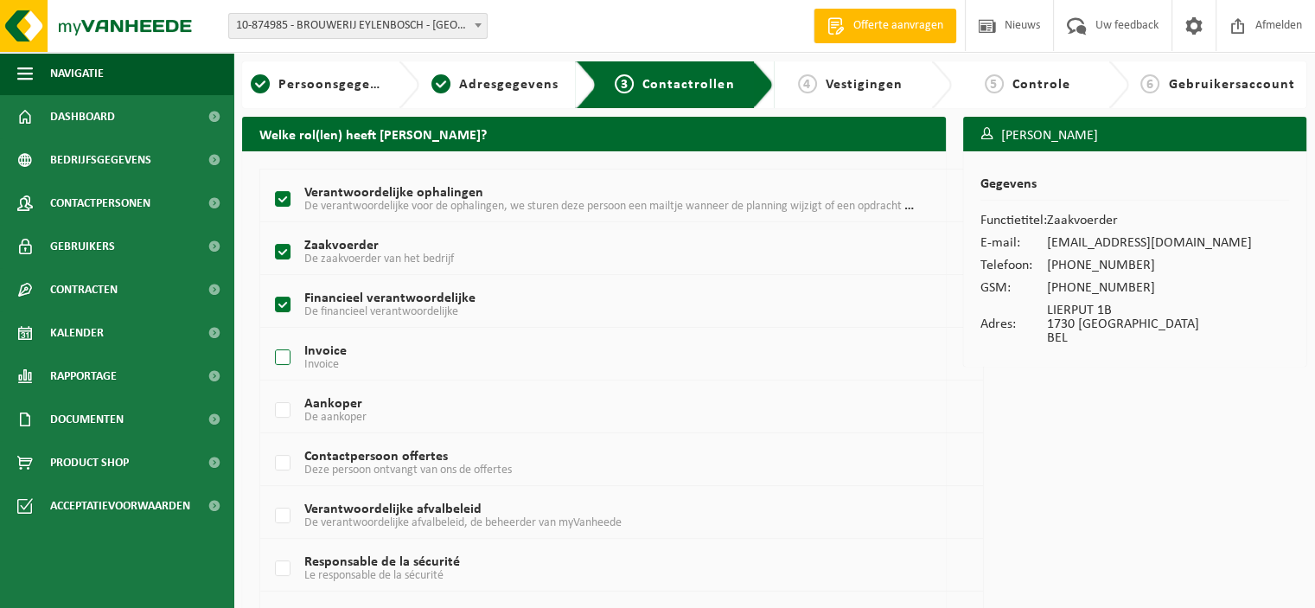
click at [269, 336] on input "Invoice Invoice" at bounding box center [268, 335] width 1 height 1
checkbox input "true"
click at [282, 399] on label "Aankoper De aankoper" at bounding box center [592, 411] width 642 height 26
click at [269, 389] on input "Aankoper De aankoper" at bounding box center [268, 388] width 1 height 1
checkbox input "true"
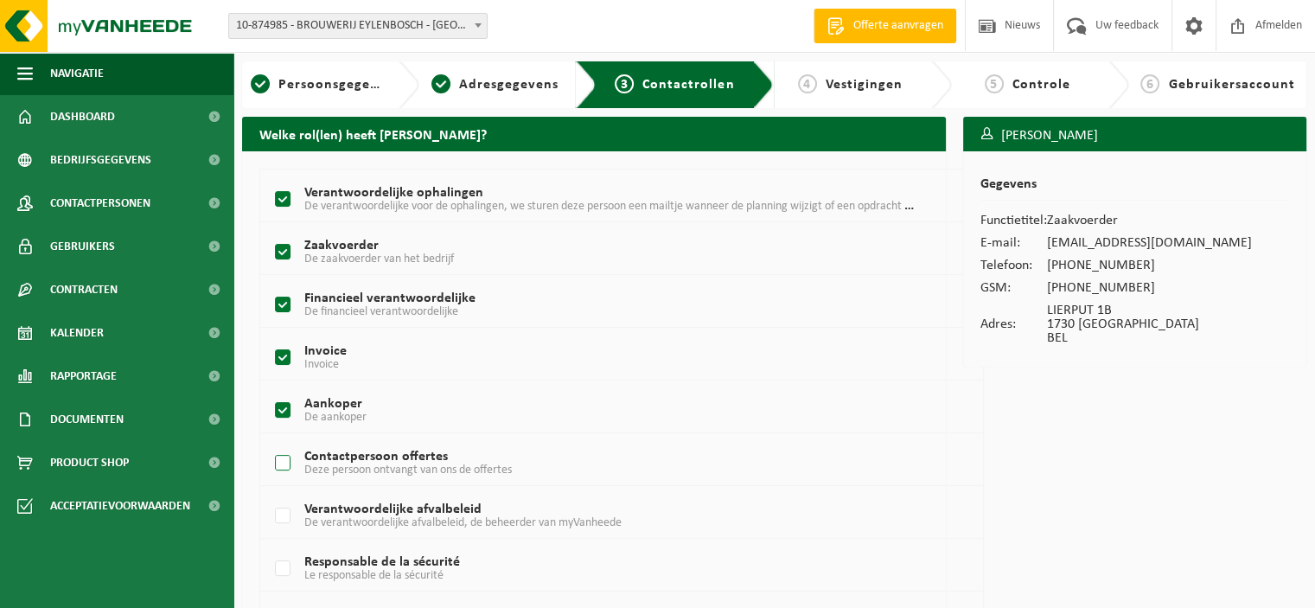
click at [286, 464] on label "Contactpersoon offertes Deze persoon ontvangt van ons de offertes" at bounding box center [592, 463] width 642 height 26
click at [269, 442] on input "Contactpersoon offertes Deze persoon ontvangt van ons de offertes" at bounding box center [268, 441] width 1 height 1
checkbox input "true"
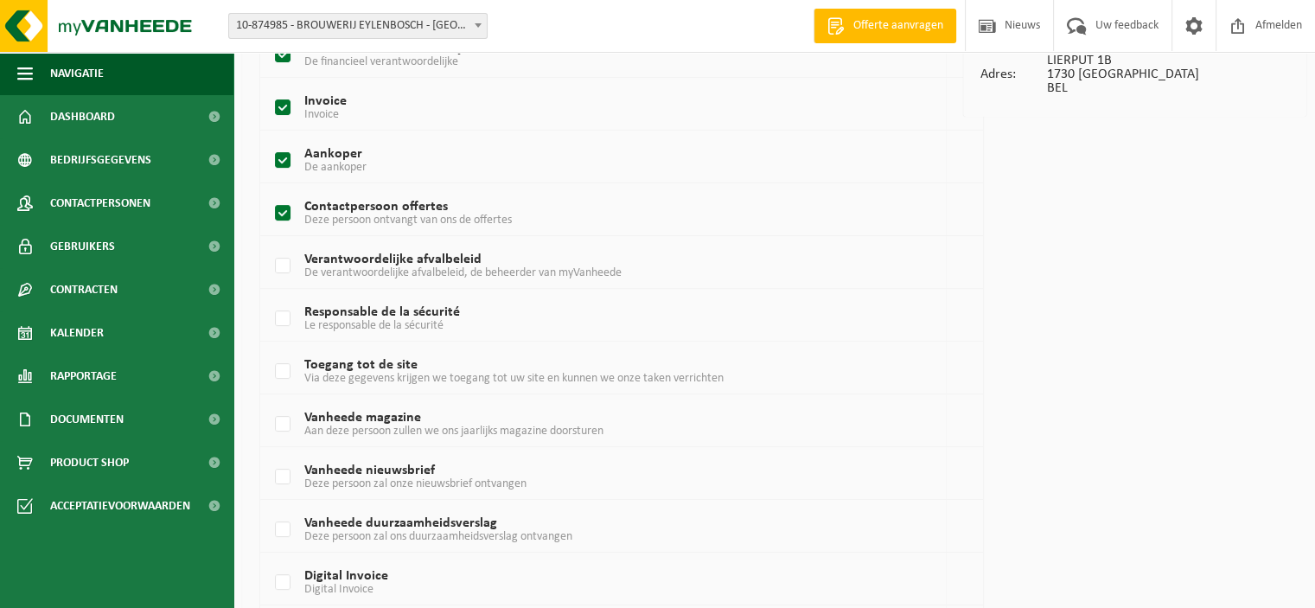
scroll to position [259, 0]
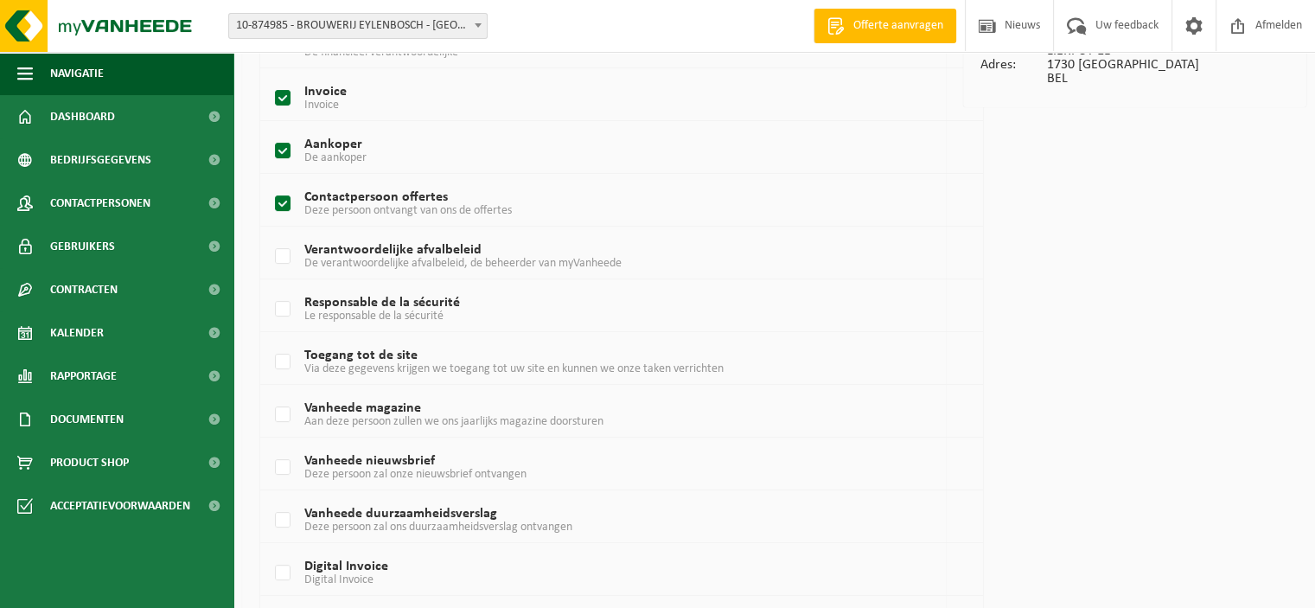
click at [266, 272] on td "Verantwoordelijke afvalbeleid De verantwoordelijke afvalbeleid, de beheerder va…" at bounding box center [621, 252] width 723 height 53
click at [279, 252] on label "Verantwoordelijke afvalbeleid De verantwoordelijke afvalbeleid, de beheerder va…" at bounding box center [592, 257] width 642 height 26
click at [269, 235] on input "Verantwoordelijke afvalbeleid De verantwoordelijke afvalbeleid, de beheerder va…" at bounding box center [268, 234] width 1 height 1
checkbox input "true"
click at [285, 316] on label "Responsable de la sécurité Le responsable de la sécurité" at bounding box center [592, 310] width 642 height 26
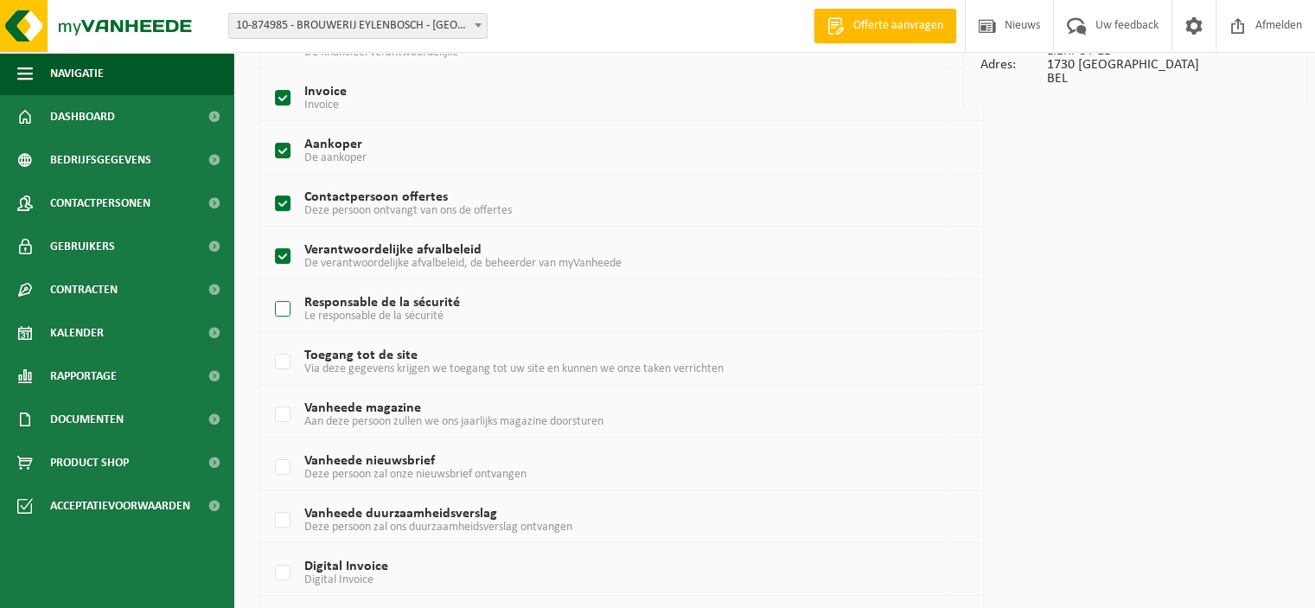
click at [269, 288] on input "Responsable de la sécurité Le responsable de la sécurité" at bounding box center [268, 287] width 1 height 1
checkbox input "true"
click at [278, 357] on label "Toegang tot de site Via deze gegevens krijgen we toegang tot uw site en kunnen …" at bounding box center [592, 362] width 642 height 26
click at [269, 341] on input "Toegang tot de site Via deze gegevens krijgen we toegang tot uw site en kunnen …" at bounding box center [268, 340] width 1 height 1
checkbox input "true"
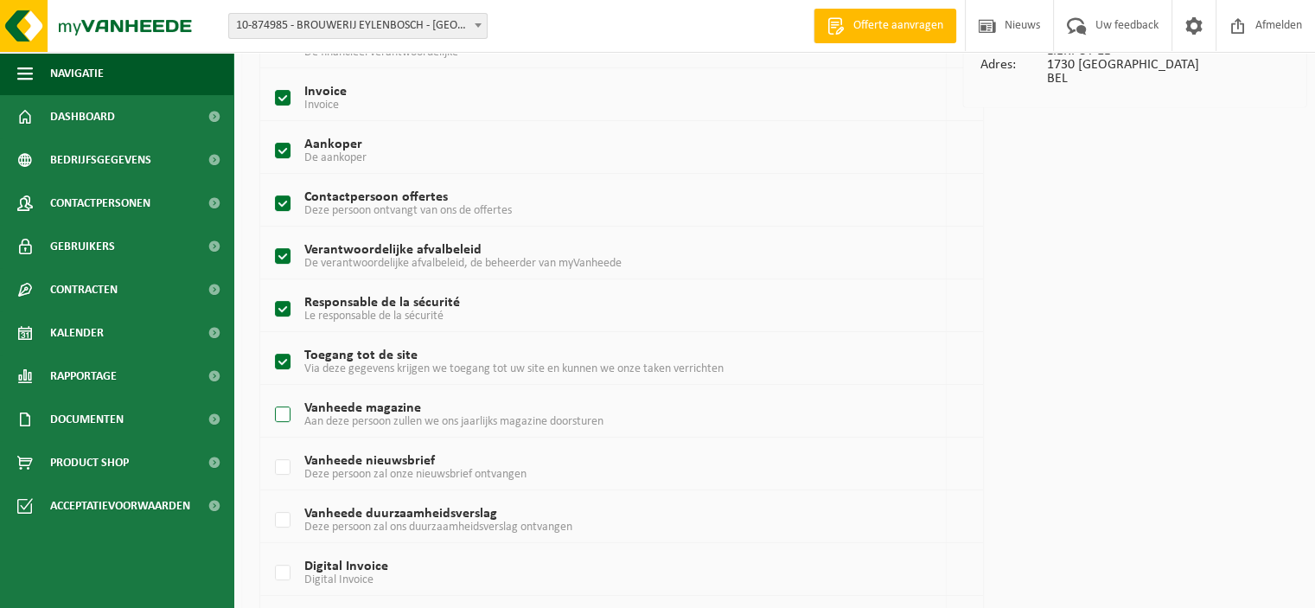
click at [283, 411] on label "Vanheede magazine Aan deze persoon zullen we ons jaarlijks magazine doorsturen" at bounding box center [592, 415] width 642 height 26
click at [269, 393] on input "Vanheede magazine Aan deze persoon zullen we ons jaarlijks magazine doorsturen" at bounding box center [268, 392] width 1 height 1
checkbox input "true"
click at [284, 456] on label "Vanheede nieuwsbrief Deze persoon zal onze nieuwsbrief ontvangen" at bounding box center [592, 468] width 642 height 26
click at [269, 446] on input "Vanheede nieuwsbrief Deze persoon zal onze nieuwsbrief ontvangen" at bounding box center [268, 445] width 1 height 1
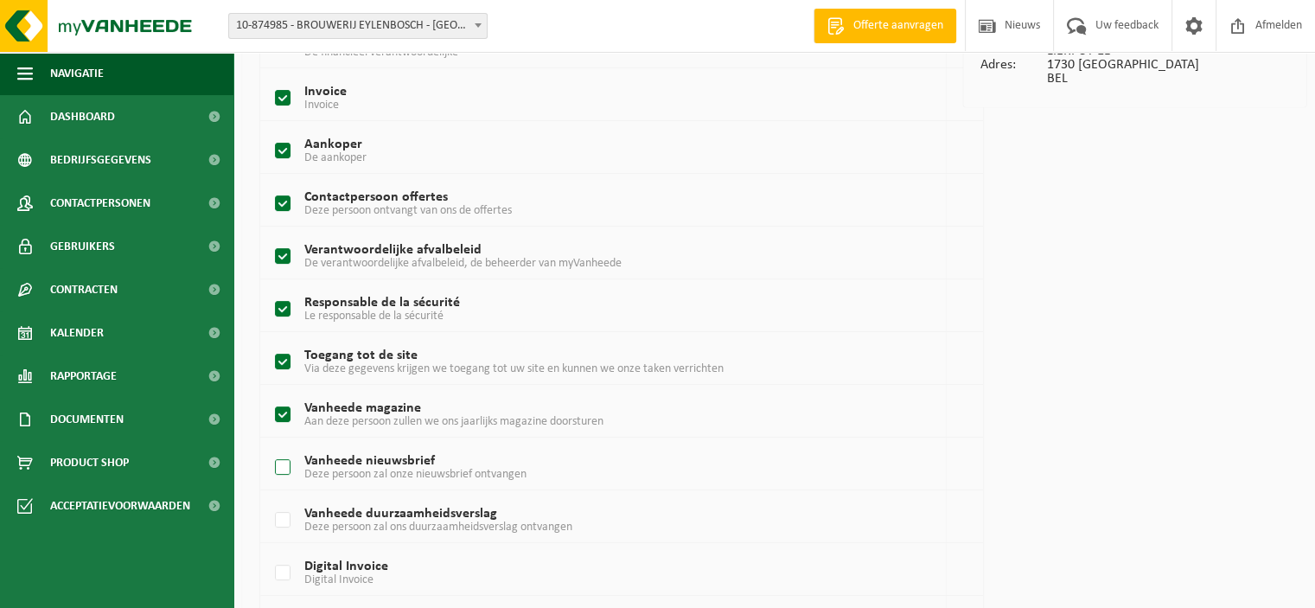
checkbox input "true"
click at [273, 527] on label "Vanheede duurzaamheidsverslag Deze persoon zal ons duurzaamheidsverslag ontvang…" at bounding box center [592, 520] width 642 height 26
click at [269, 499] on input "Vanheede duurzaamheidsverslag Deze persoon zal ons duurzaamheidsverslag ontvang…" at bounding box center [268, 498] width 1 height 1
checkbox input "true"
click at [285, 583] on label "Digital Invoice Digital Invoice" at bounding box center [592, 573] width 642 height 26
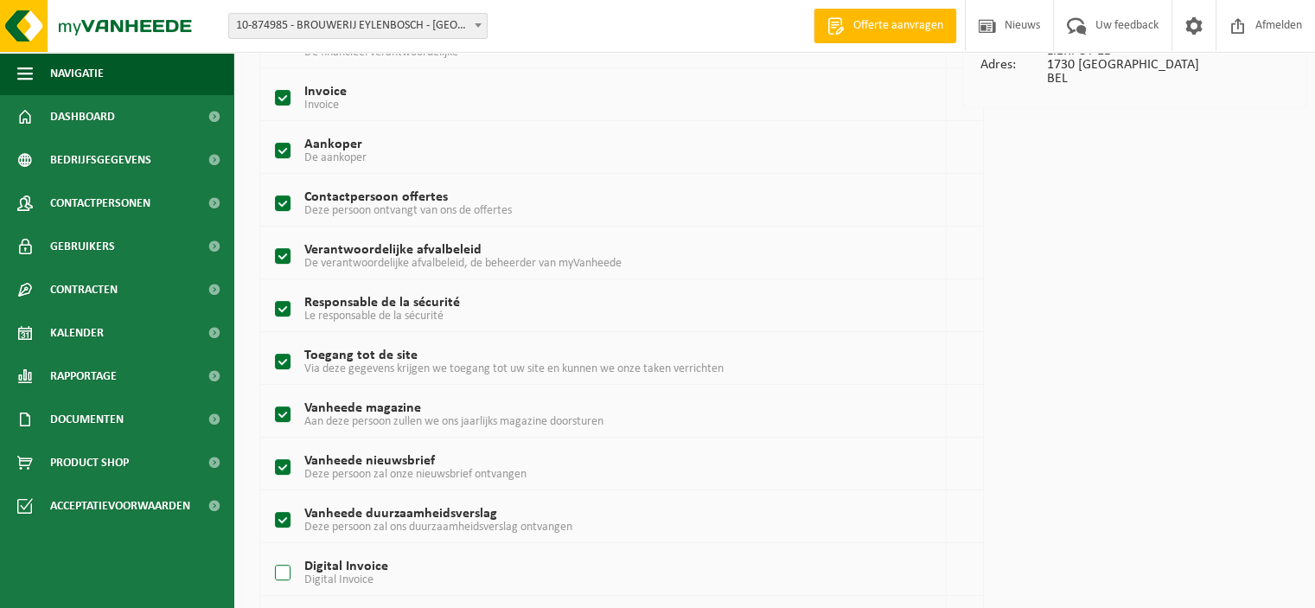
click at [269, 552] on input "Digital Invoice Digital Invoice" at bounding box center [268, 551] width 1 height 1
checkbox input "true"
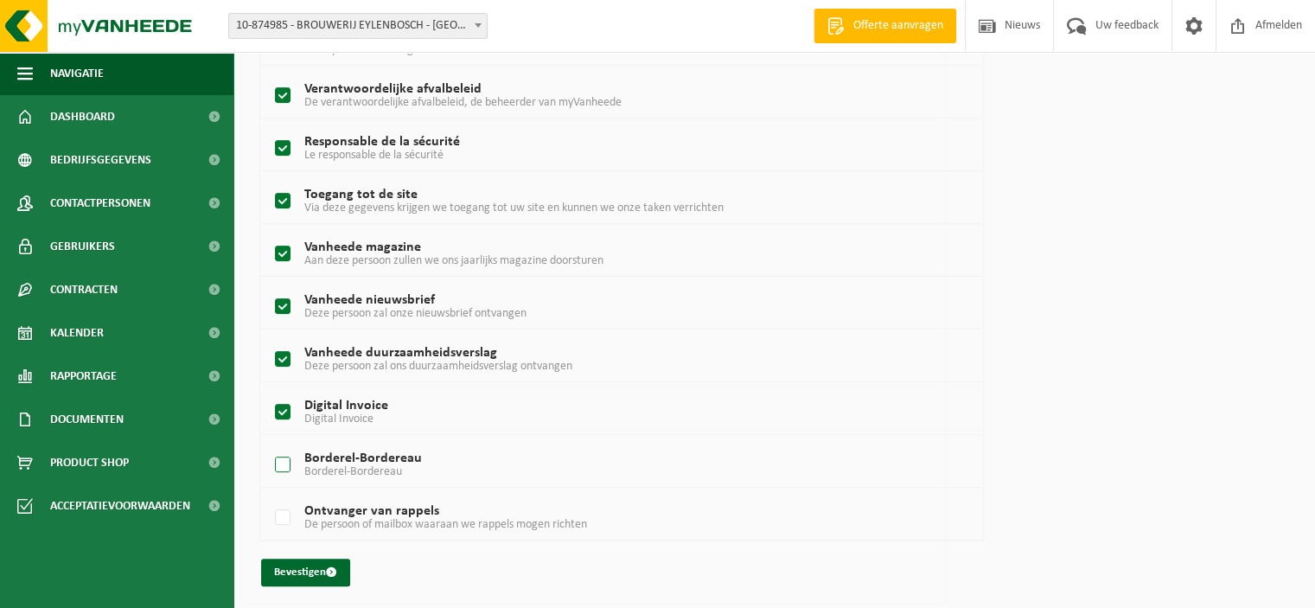
click at [278, 458] on label "Borderel-Bordereau Borderel-Bordereau" at bounding box center [592, 465] width 642 height 26
click at [269, 443] on input "Borderel-Bordereau Borderel-Bordereau" at bounding box center [268, 443] width 1 height 1
checkbox input "true"
click at [277, 509] on label "Ontvanger van rappels De persoon of mailbox waaraan we rappels mogen richten" at bounding box center [592, 518] width 642 height 26
click at [269, 496] on input "Ontvanger van rappels De persoon of mailbox waaraan we rappels mogen richten" at bounding box center [268, 495] width 1 height 1
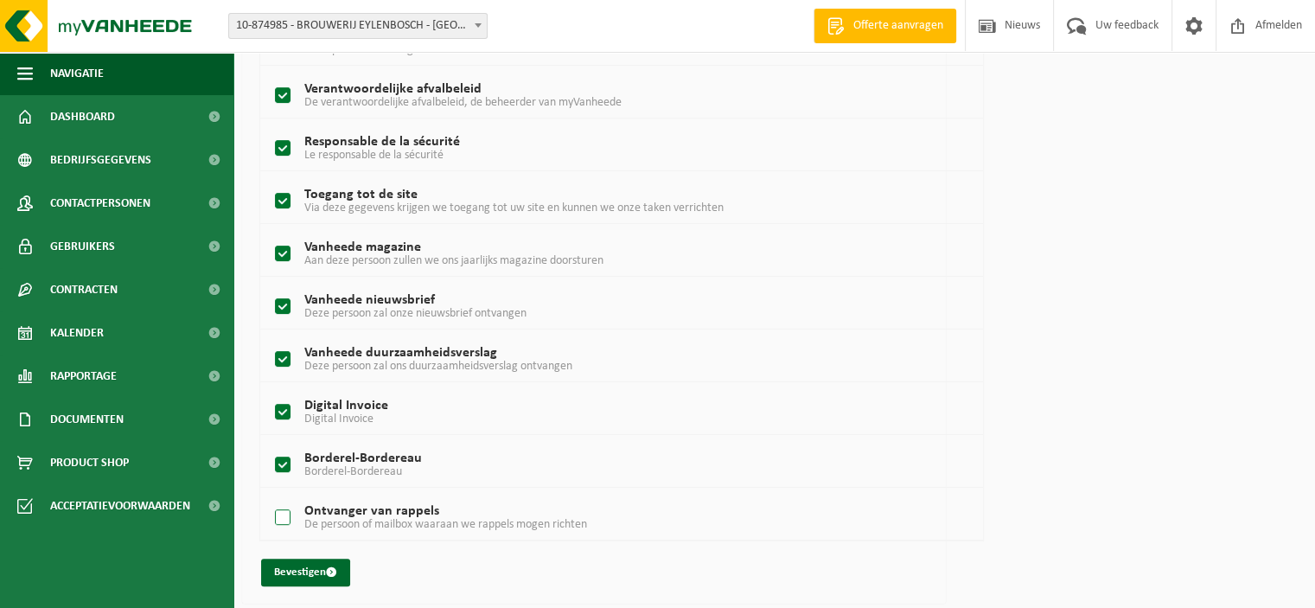
checkbox input "true"
click at [304, 569] on button "Bevestigen" at bounding box center [305, 572] width 89 height 28
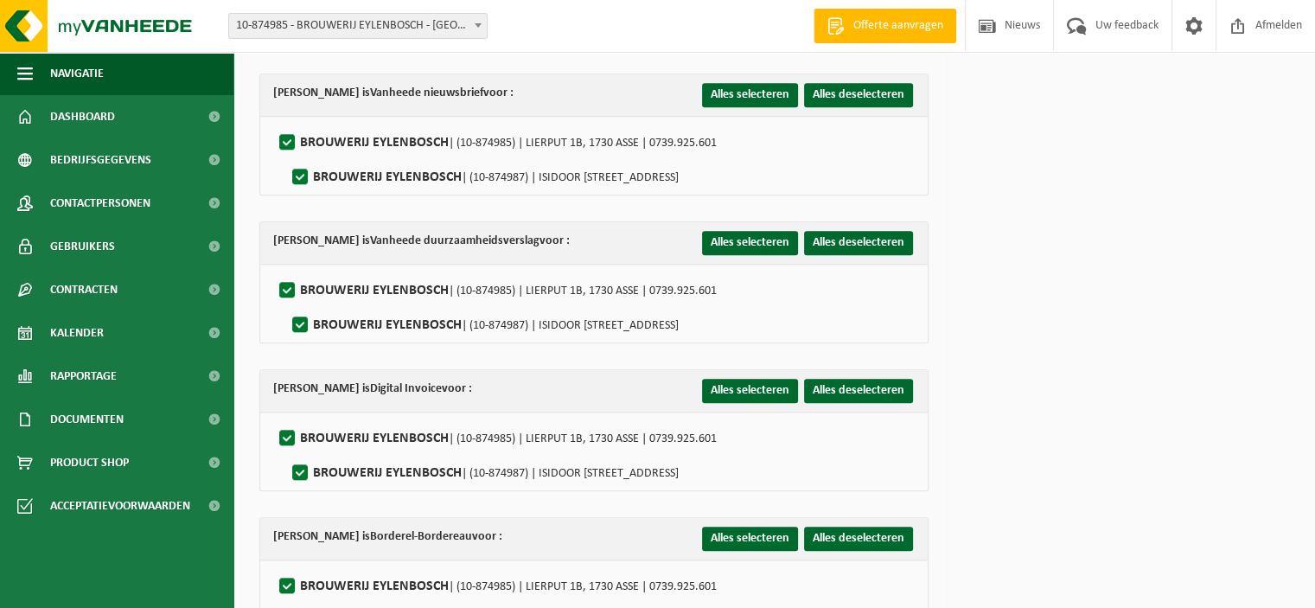
scroll to position [1818, 0]
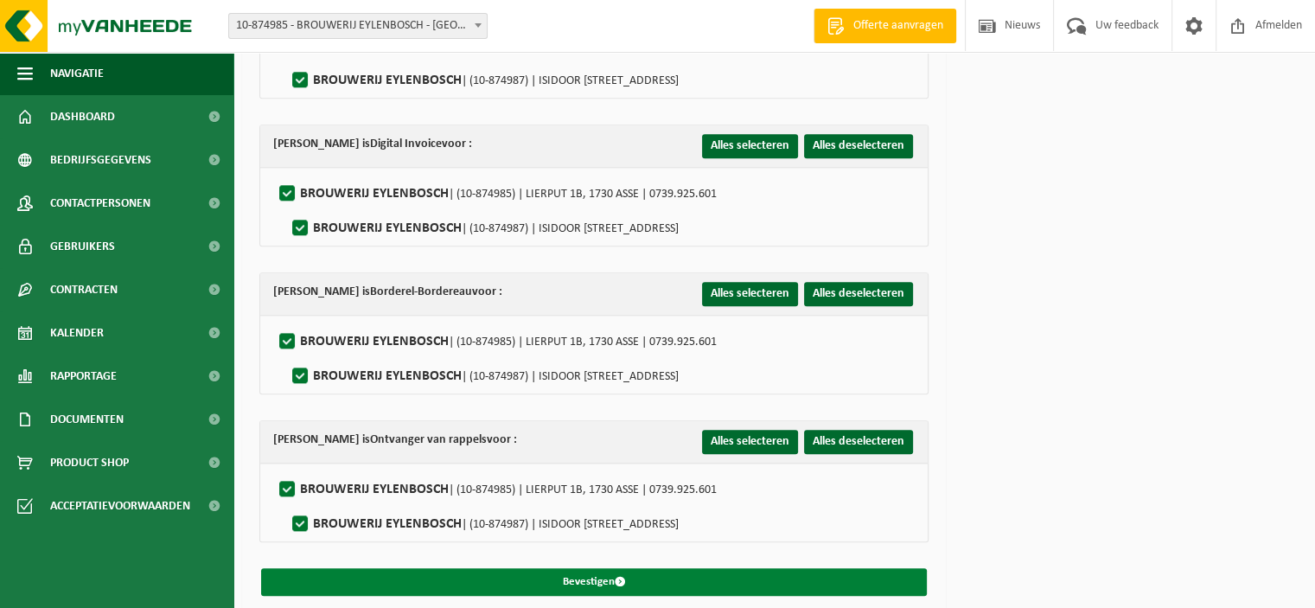
click at [648, 572] on button "Bevestigen" at bounding box center [594, 582] width 666 height 28
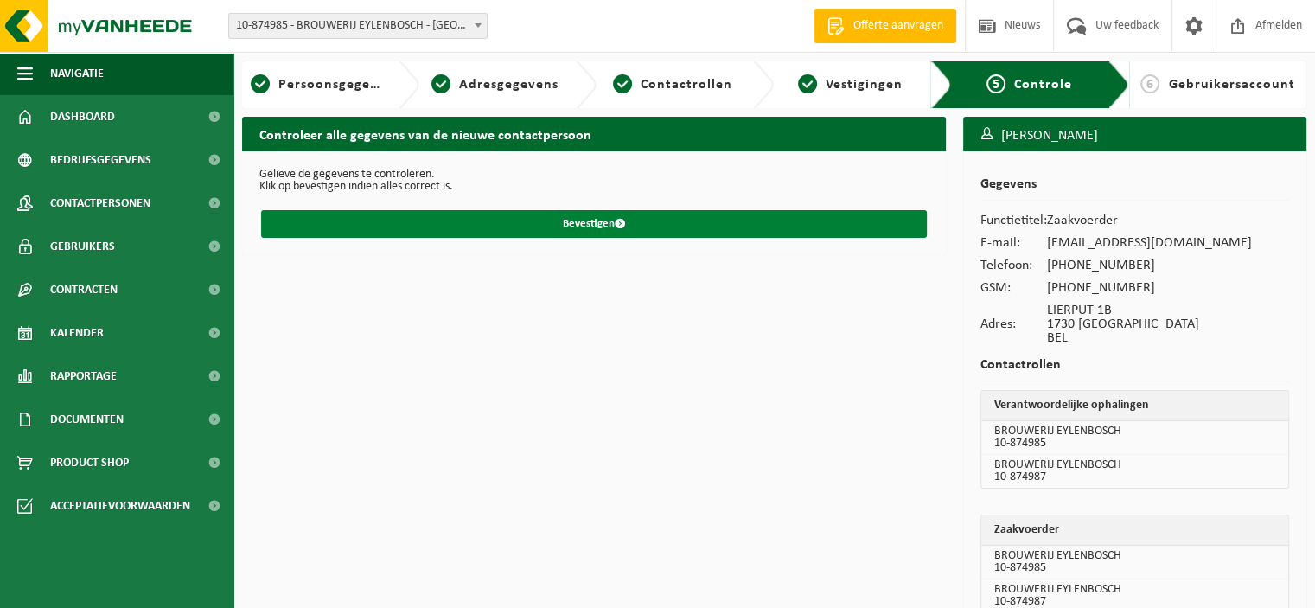
click at [626, 231] on button "Bevestigen" at bounding box center [594, 224] width 666 height 28
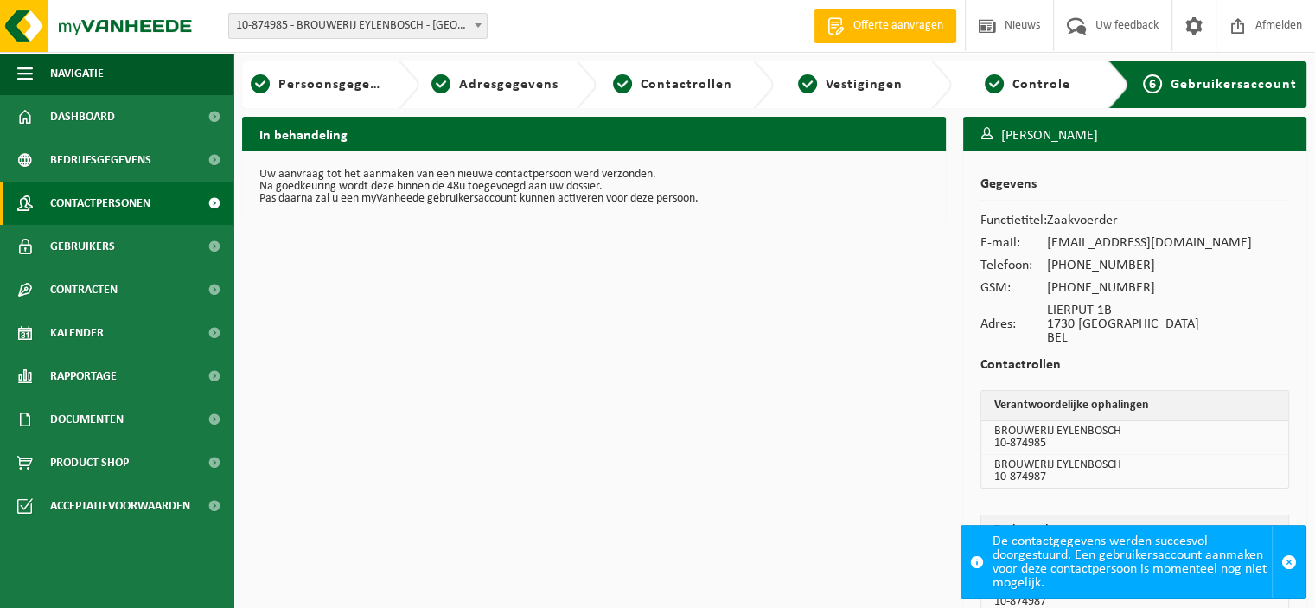
click at [119, 207] on span "Contactpersonen" at bounding box center [100, 203] width 100 height 43
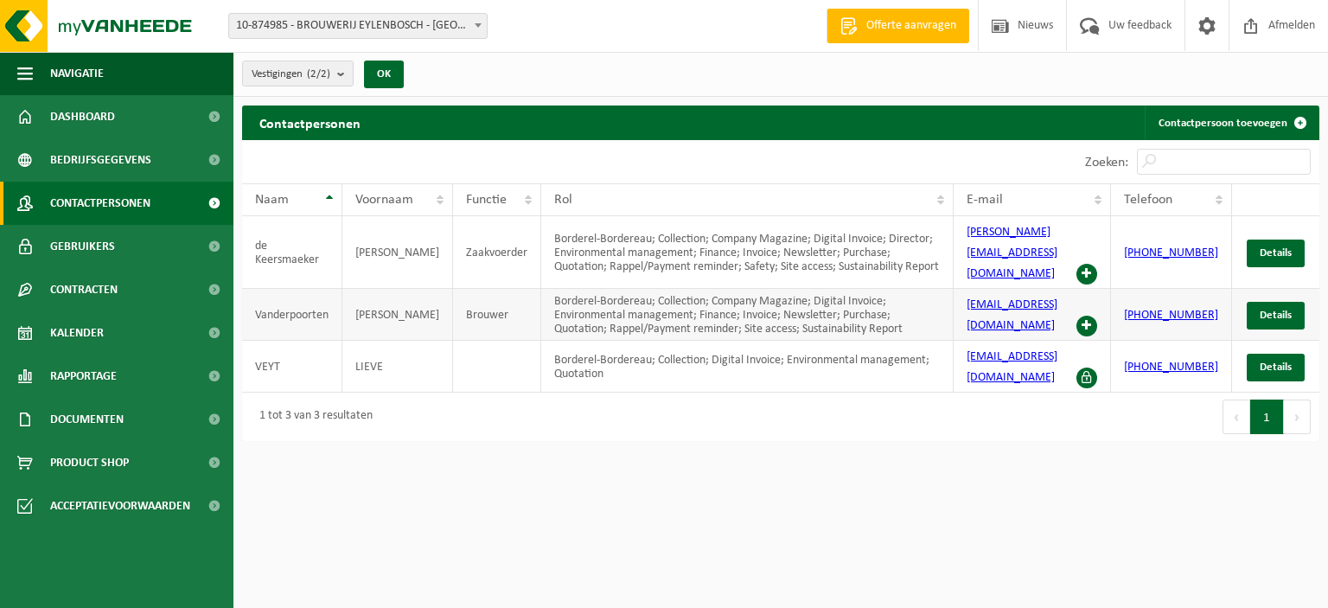
click at [1097, 316] on span at bounding box center [1086, 326] width 21 height 21
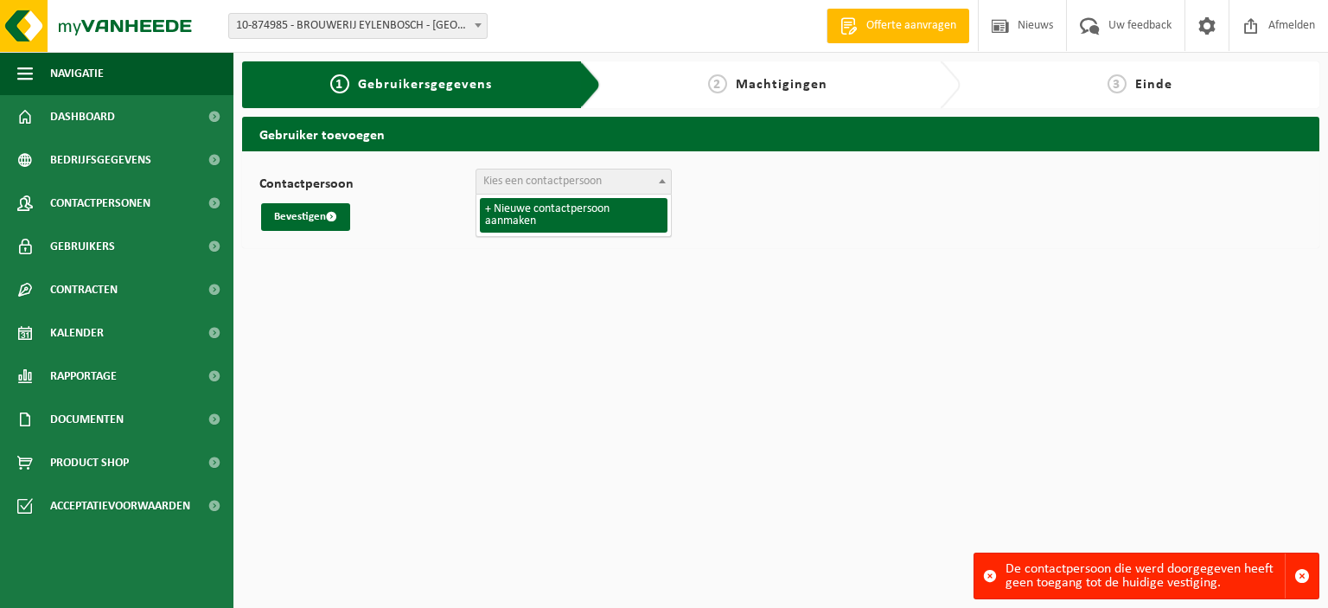
click at [538, 176] on span "Kies een contactpersoon" at bounding box center [542, 181] width 118 height 13
click at [574, 195] on span "+ Nieuwe contactpersoon aanmaken" at bounding box center [573, 215] width 195 height 41
select select "0"
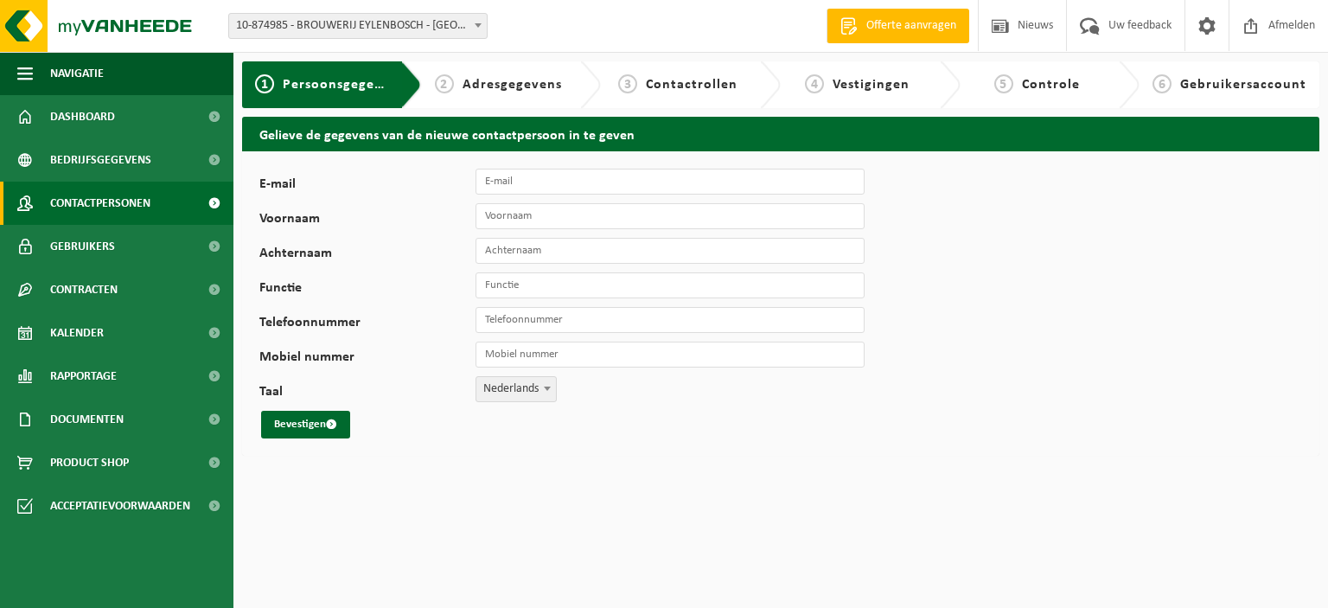
click at [137, 207] on span "Contactpersonen" at bounding box center [100, 203] width 100 height 43
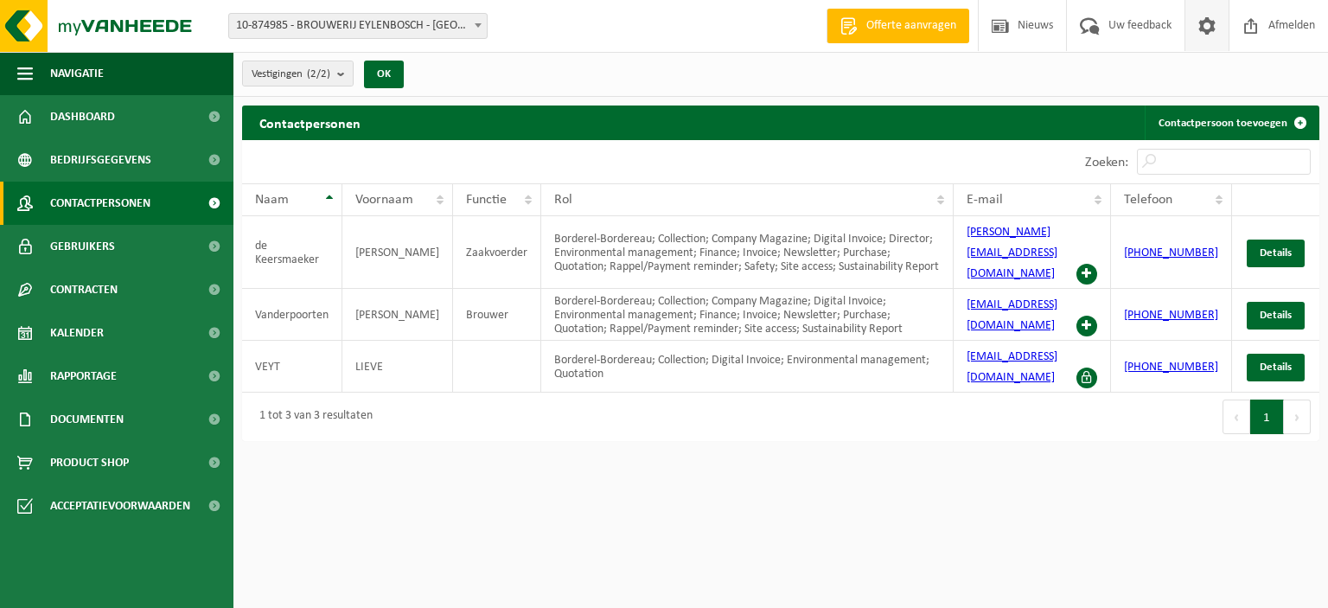
click at [1203, 32] on span at bounding box center [1207, 25] width 26 height 51
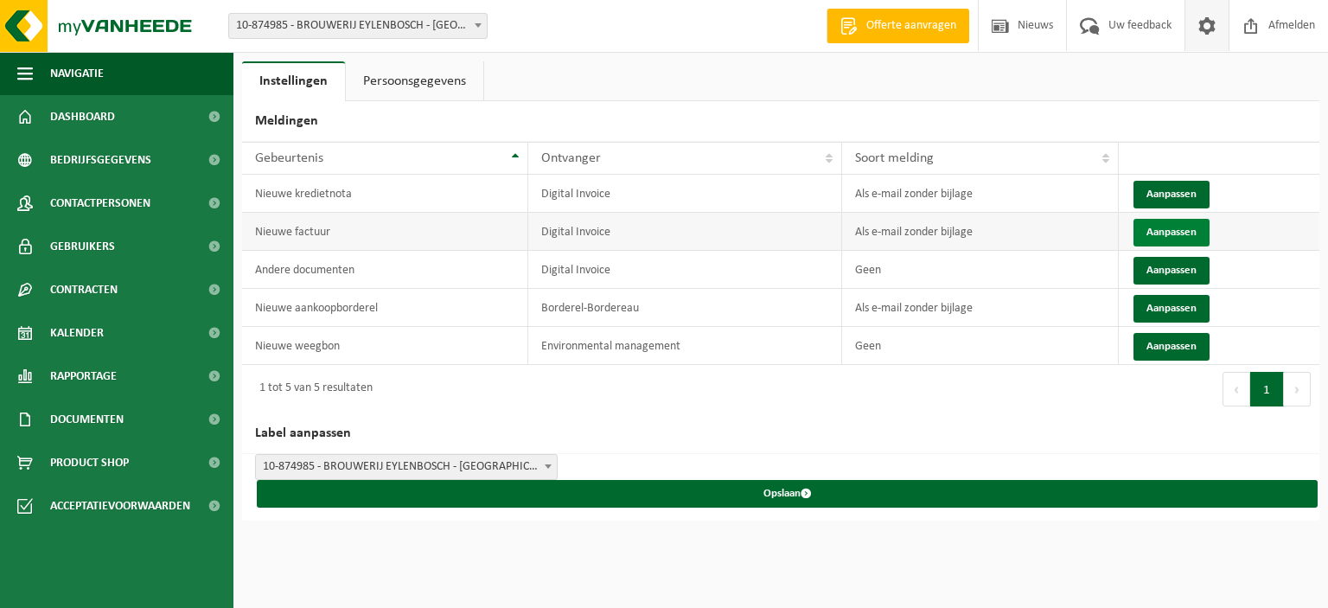
click at [1176, 227] on button "Aanpassen" at bounding box center [1171, 233] width 76 height 28
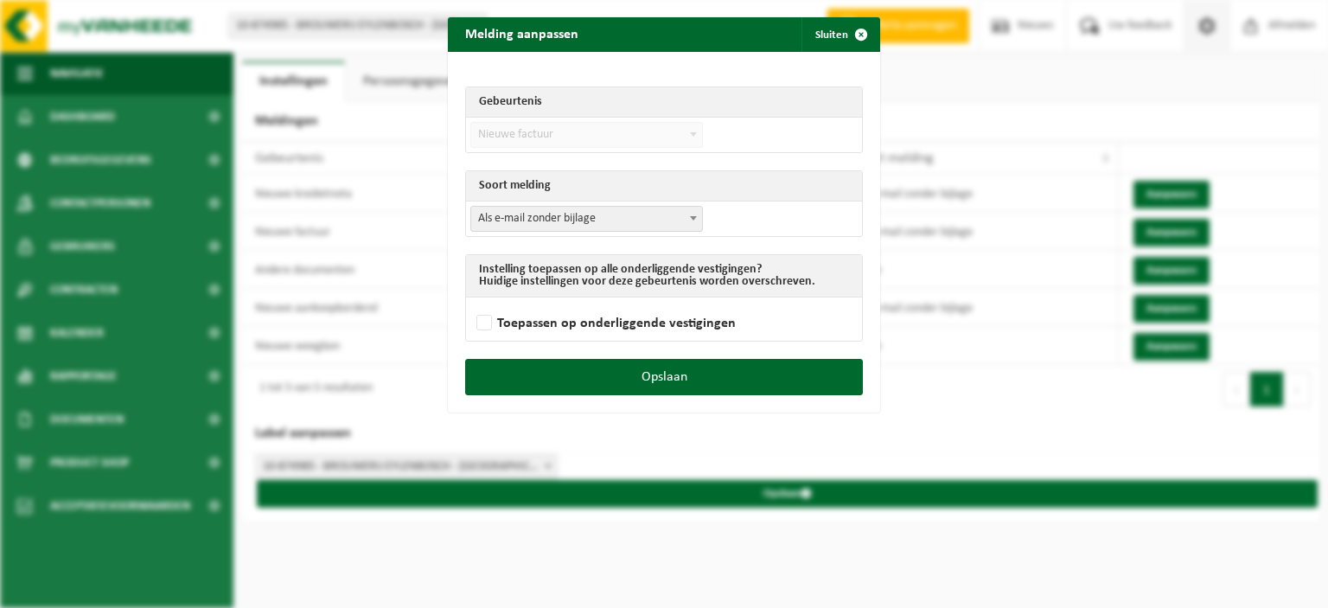
click at [611, 227] on span "Als e-mail zonder bijlage" at bounding box center [586, 219] width 231 height 24
select select "3"
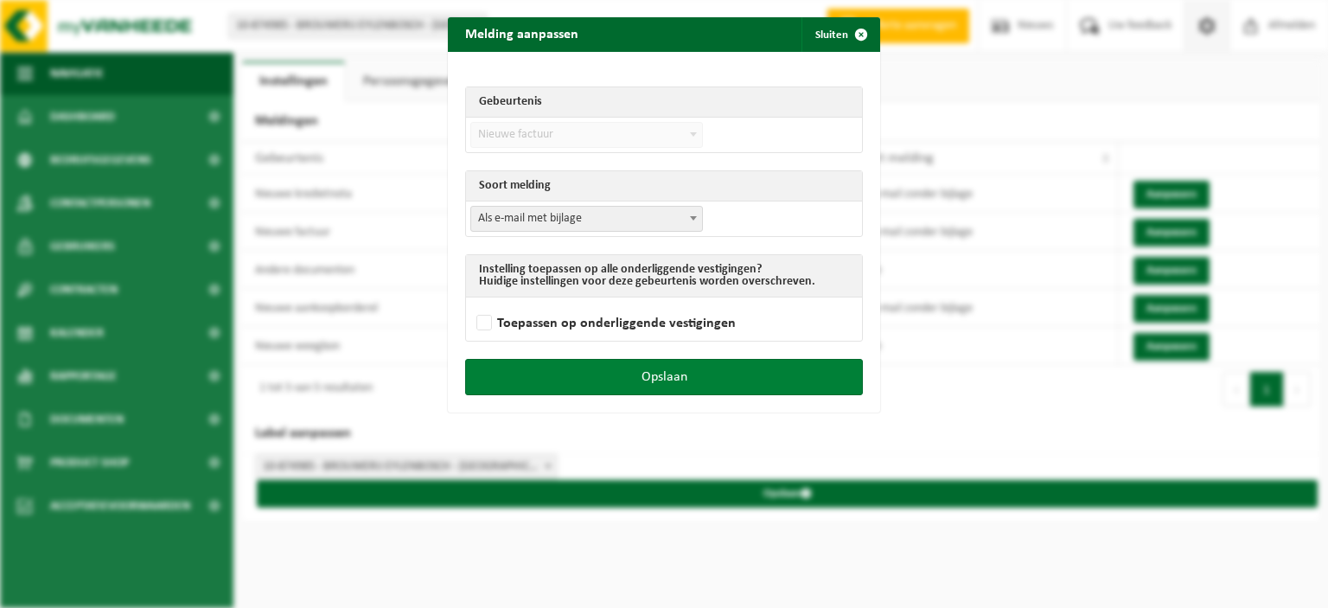
click at [635, 384] on button "Opslaan" at bounding box center [664, 377] width 398 height 36
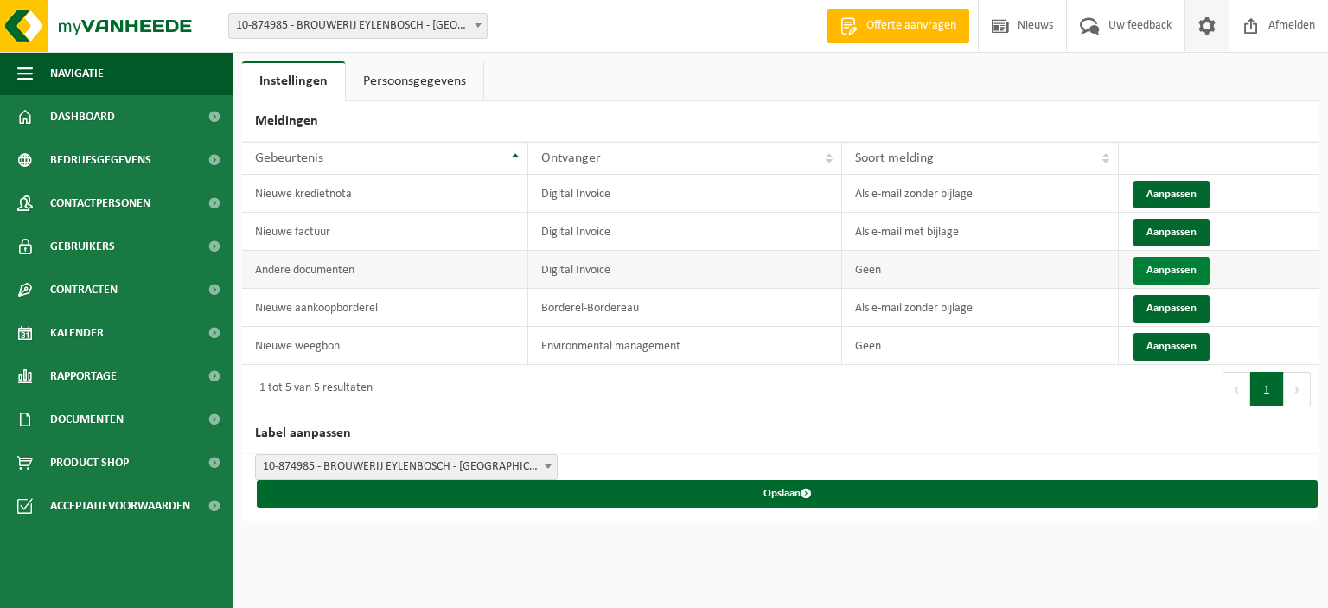
click at [1183, 262] on button "Aanpassen" at bounding box center [1171, 271] width 76 height 28
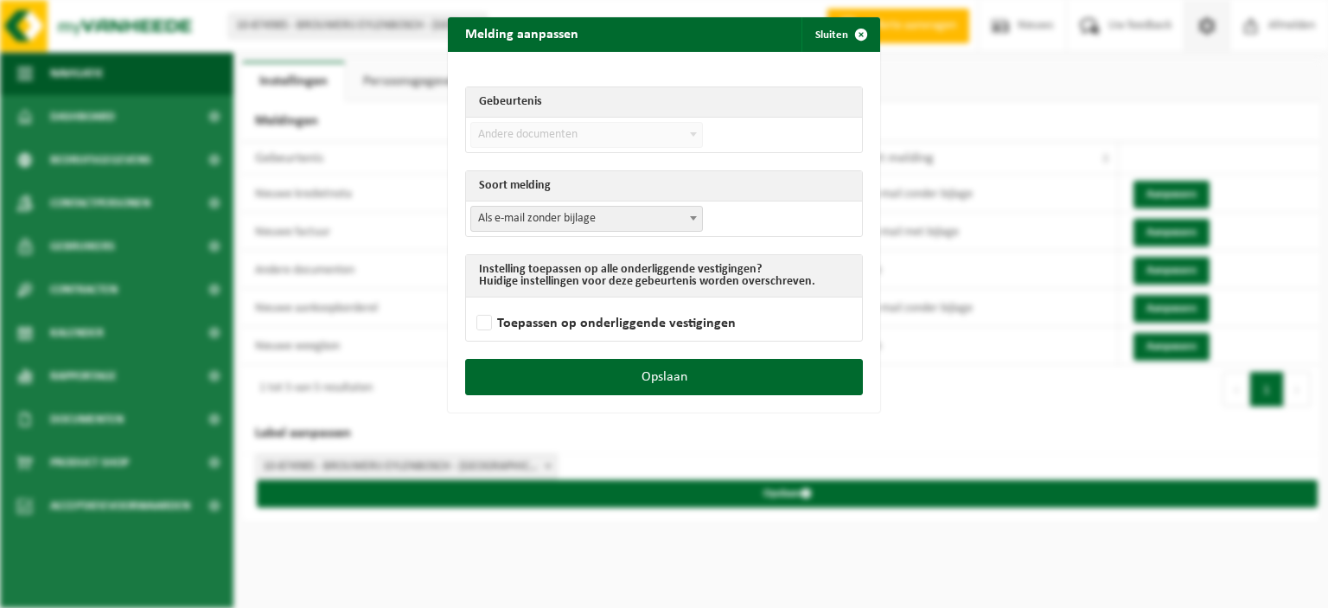
click at [601, 219] on span "Als e-mail zonder bijlage" at bounding box center [586, 219] width 231 height 24
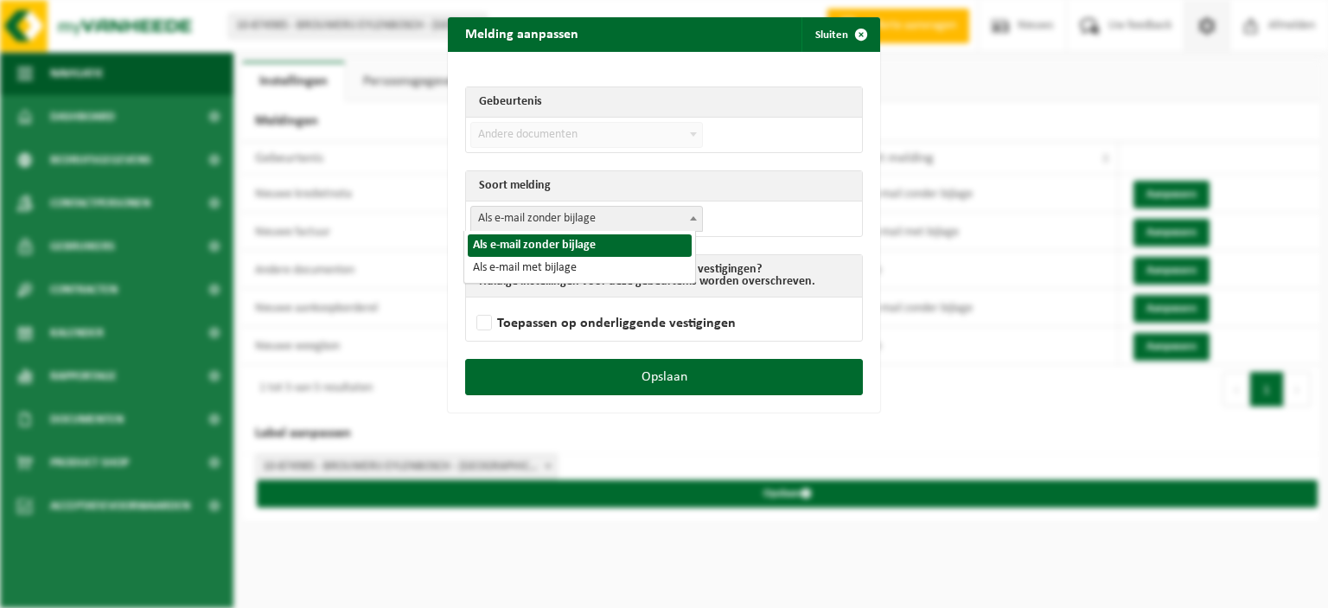
select select "3"
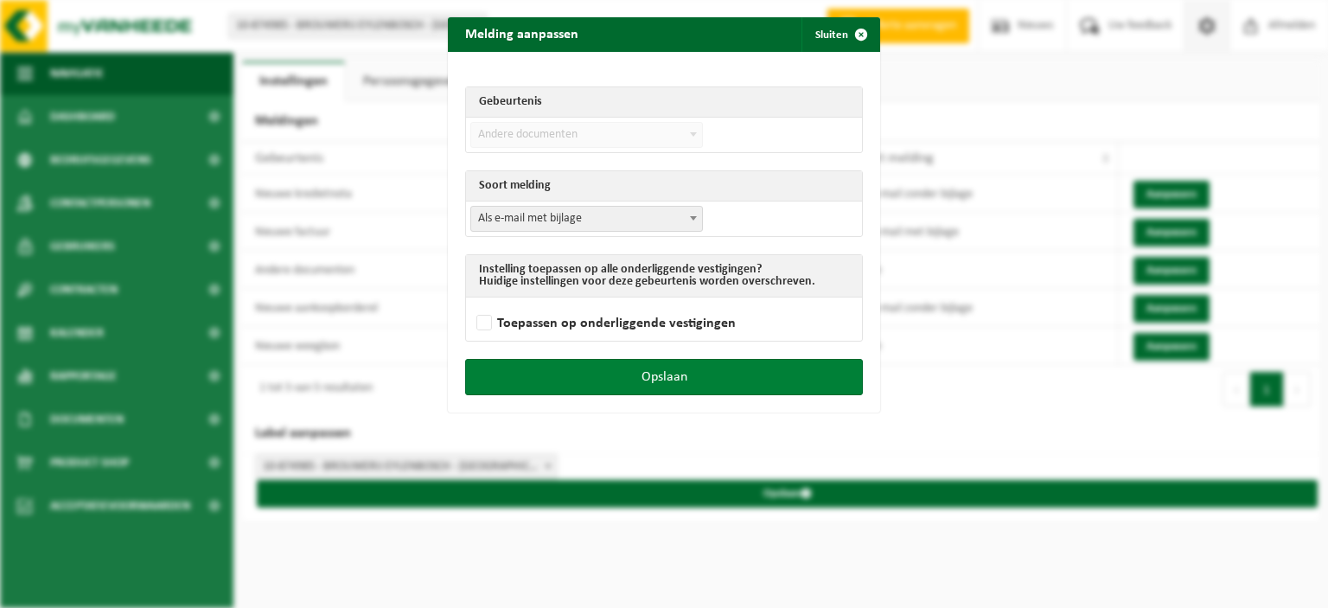
click at [590, 366] on button "Opslaan" at bounding box center [664, 377] width 398 height 36
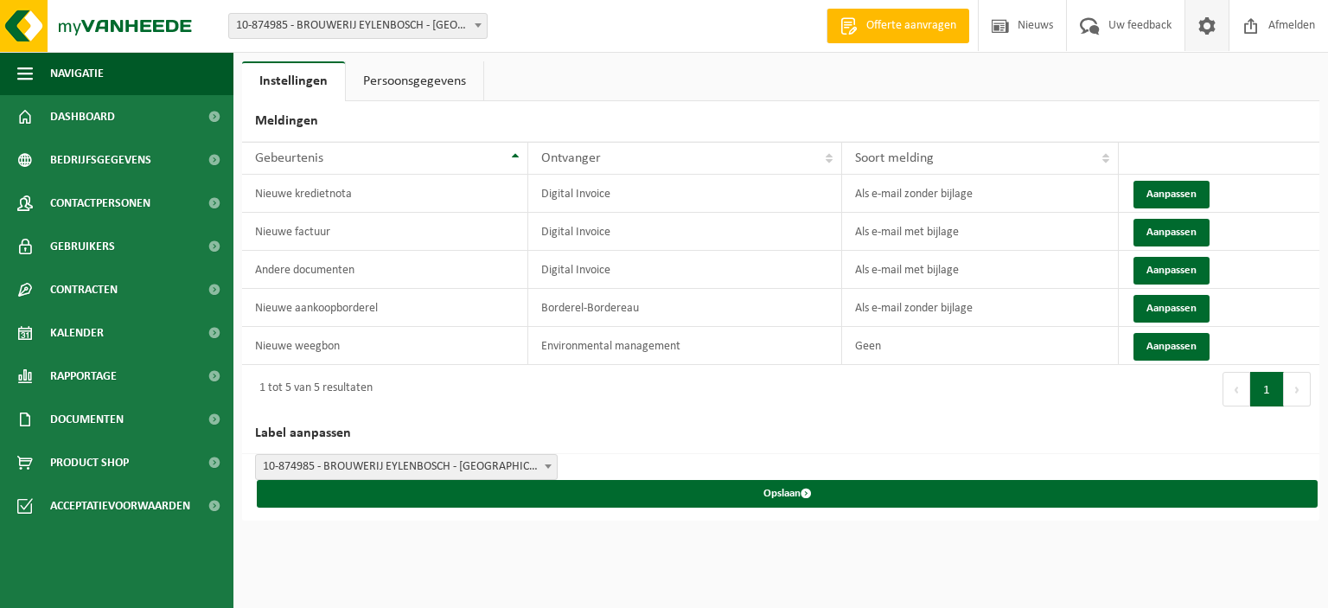
click at [395, 69] on link "Persoonsgegevens" at bounding box center [414, 81] width 137 height 40
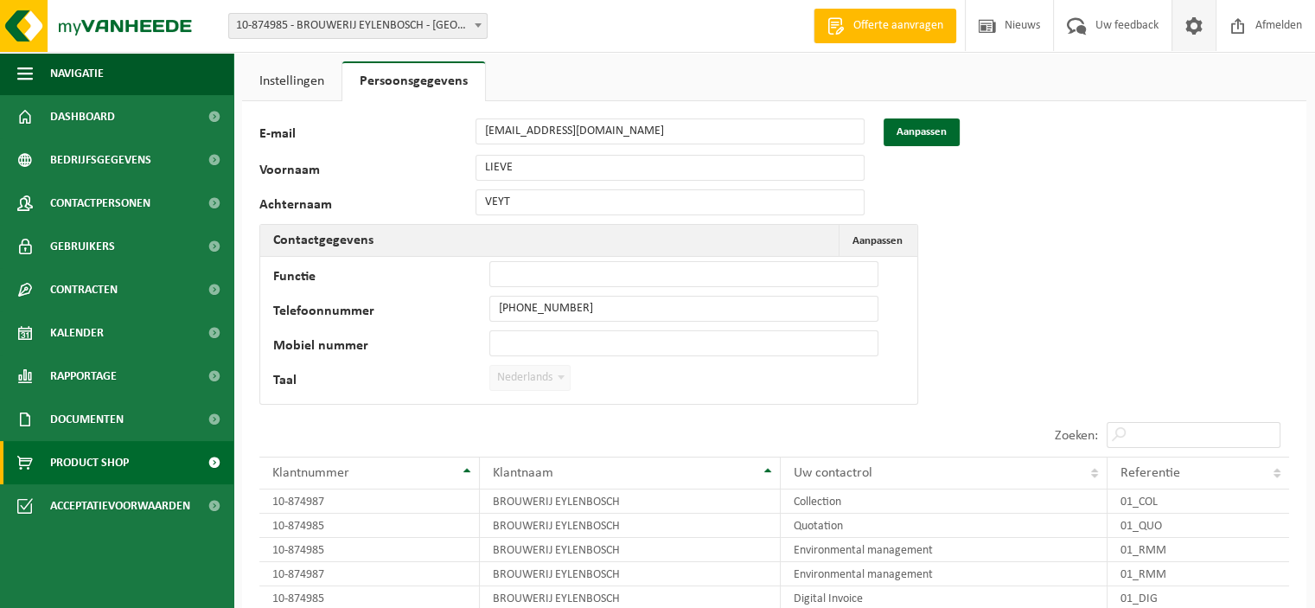
click at [111, 459] on span "Product Shop" at bounding box center [89, 462] width 79 height 43
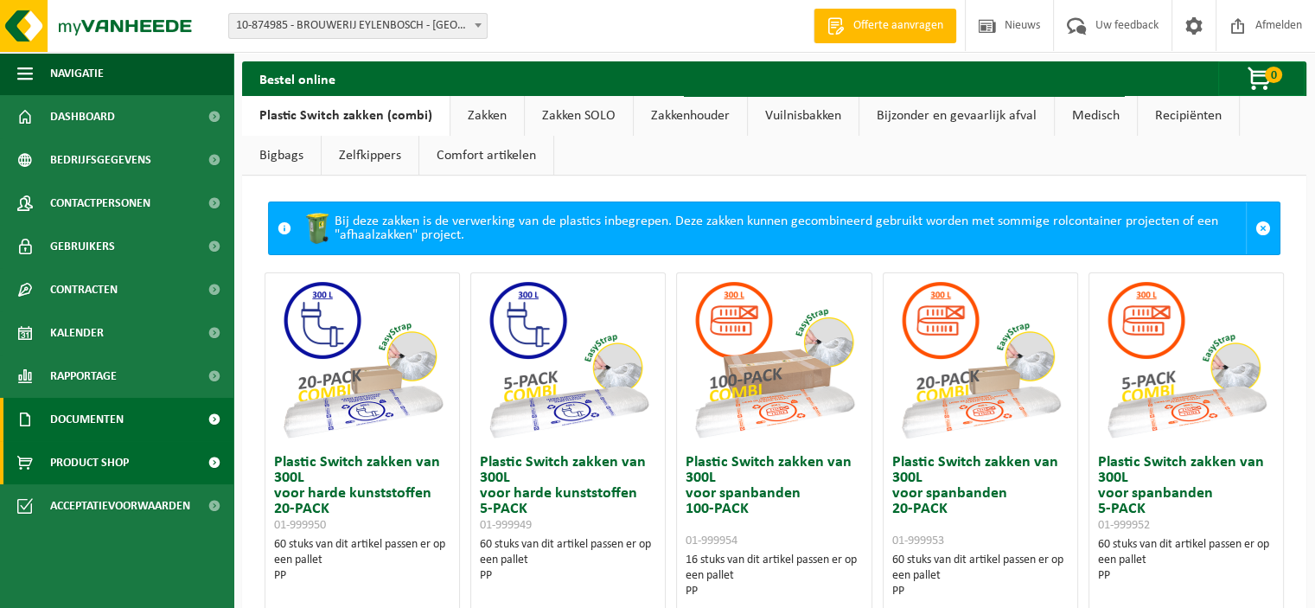
click at [110, 405] on span "Documenten" at bounding box center [86, 419] width 73 height 43
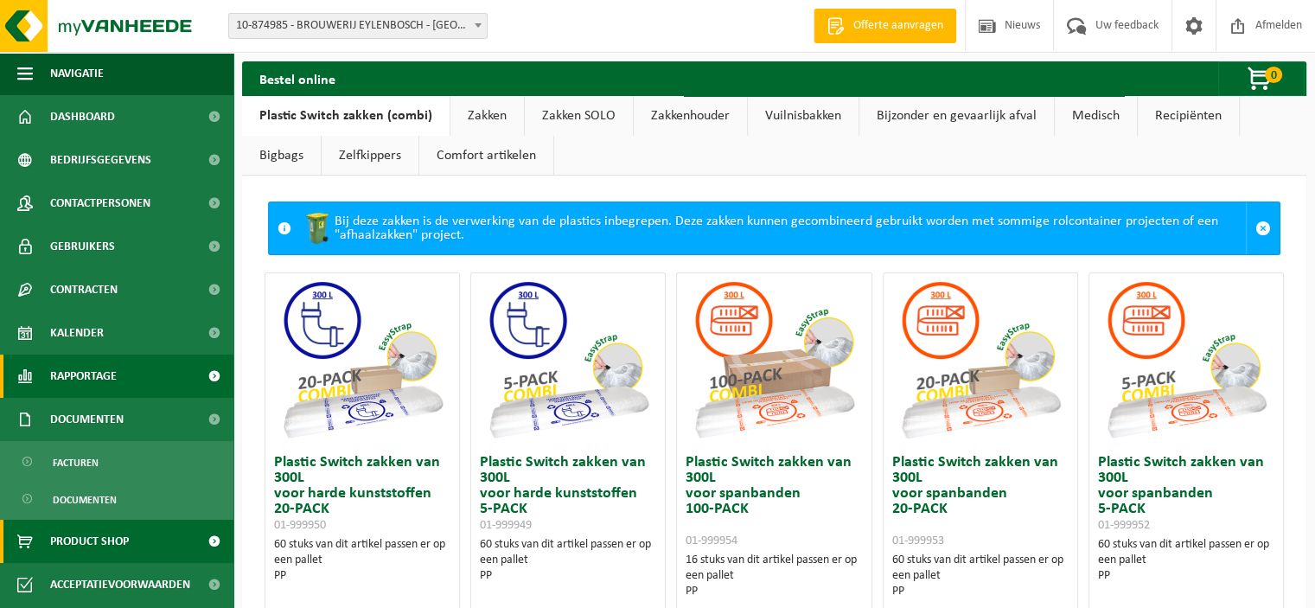
click at [103, 376] on span "Rapportage" at bounding box center [83, 375] width 67 height 43
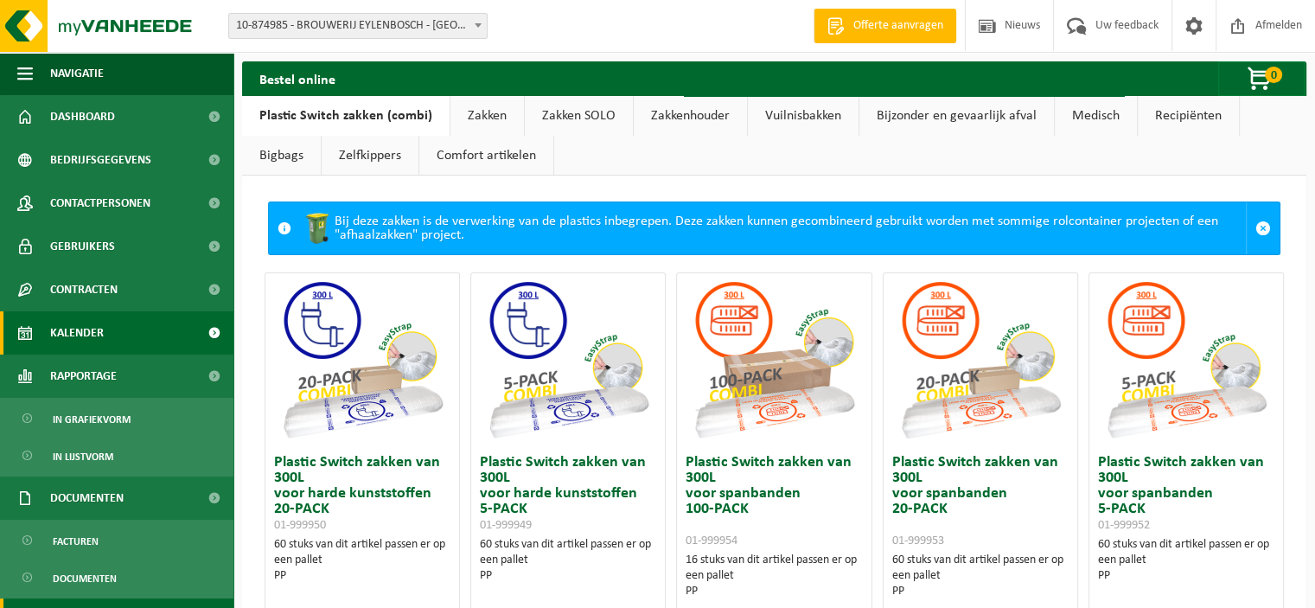
click at [74, 329] on span "Kalender" at bounding box center [77, 332] width 54 height 43
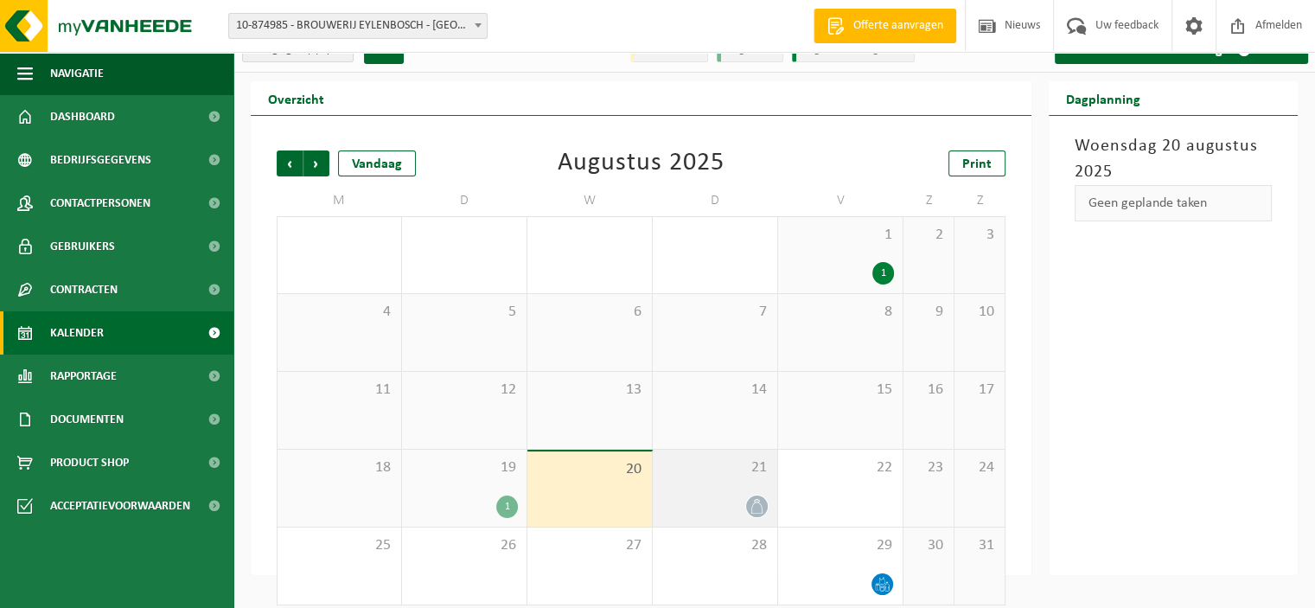
scroll to position [38, 0]
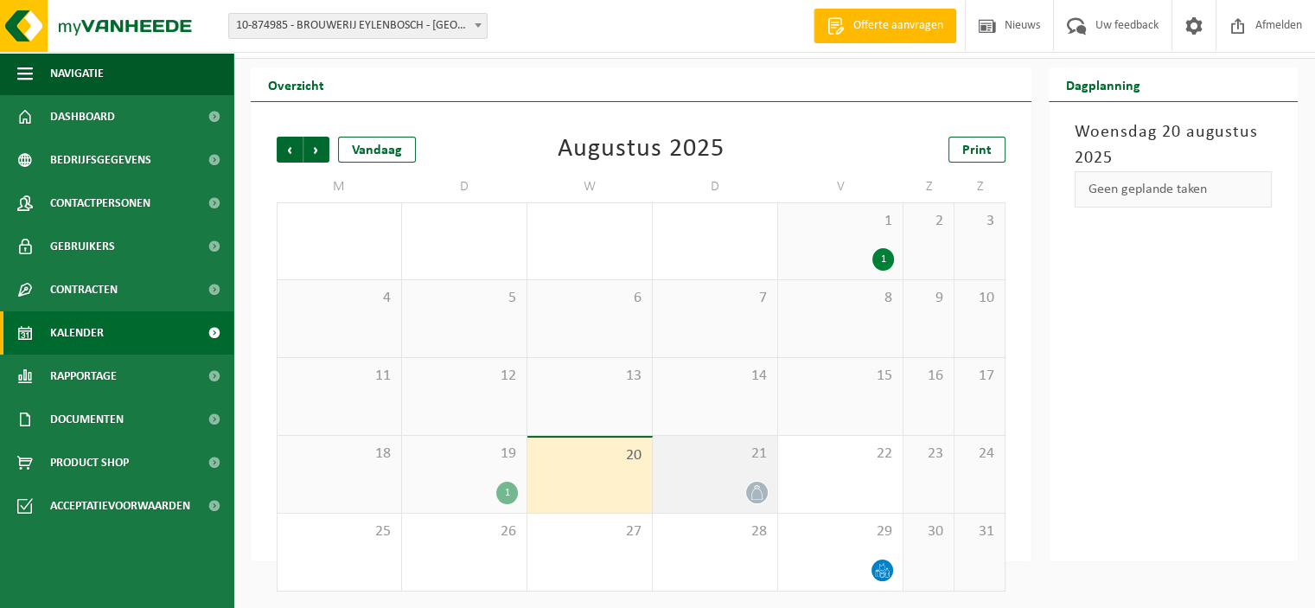
click at [716, 476] on div "21" at bounding box center [715, 474] width 124 height 77
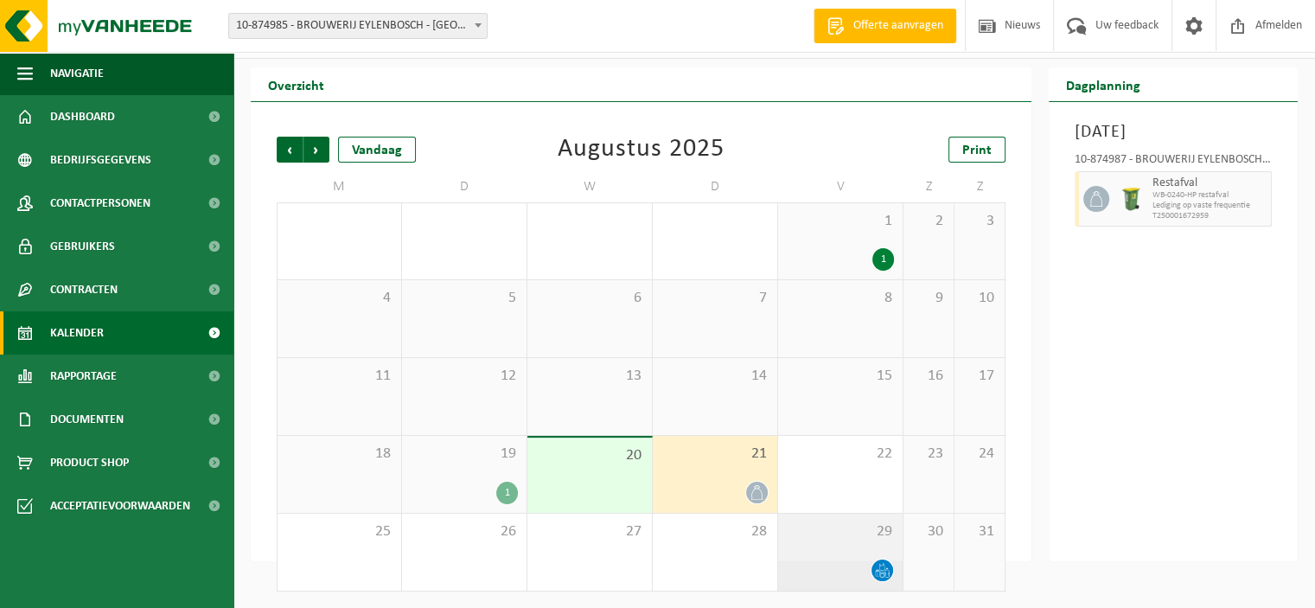
click at [839, 554] on div "29" at bounding box center [840, 552] width 124 height 77
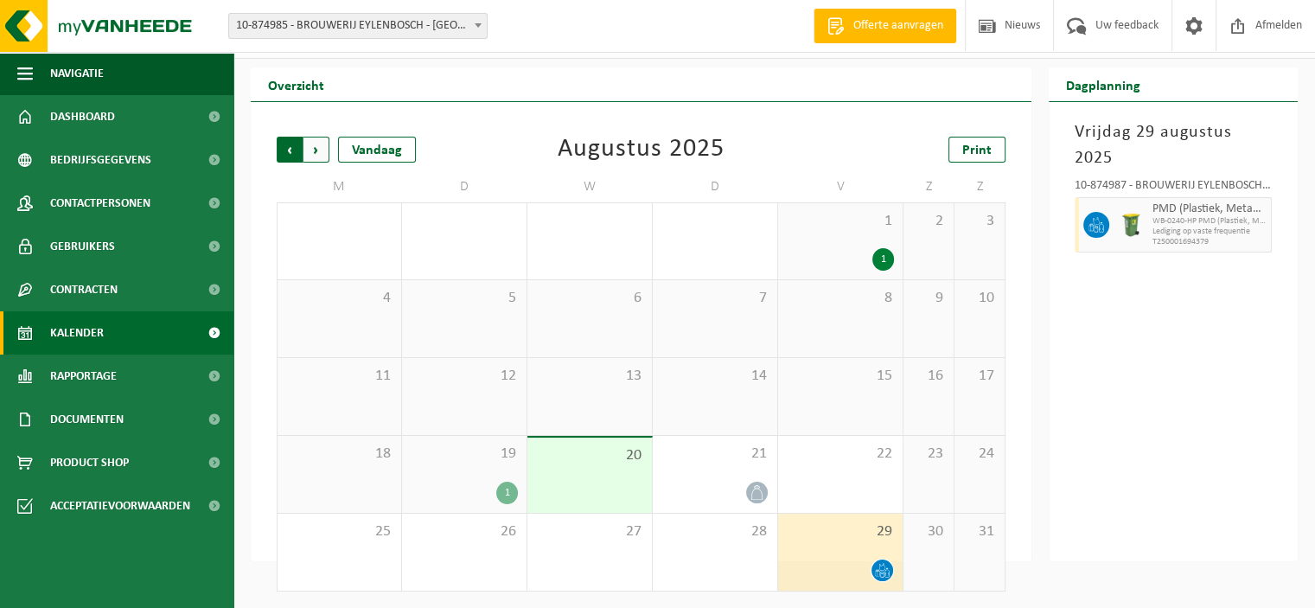
click at [315, 149] on span "Volgende" at bounding box center [316, 150] width 26 height 26
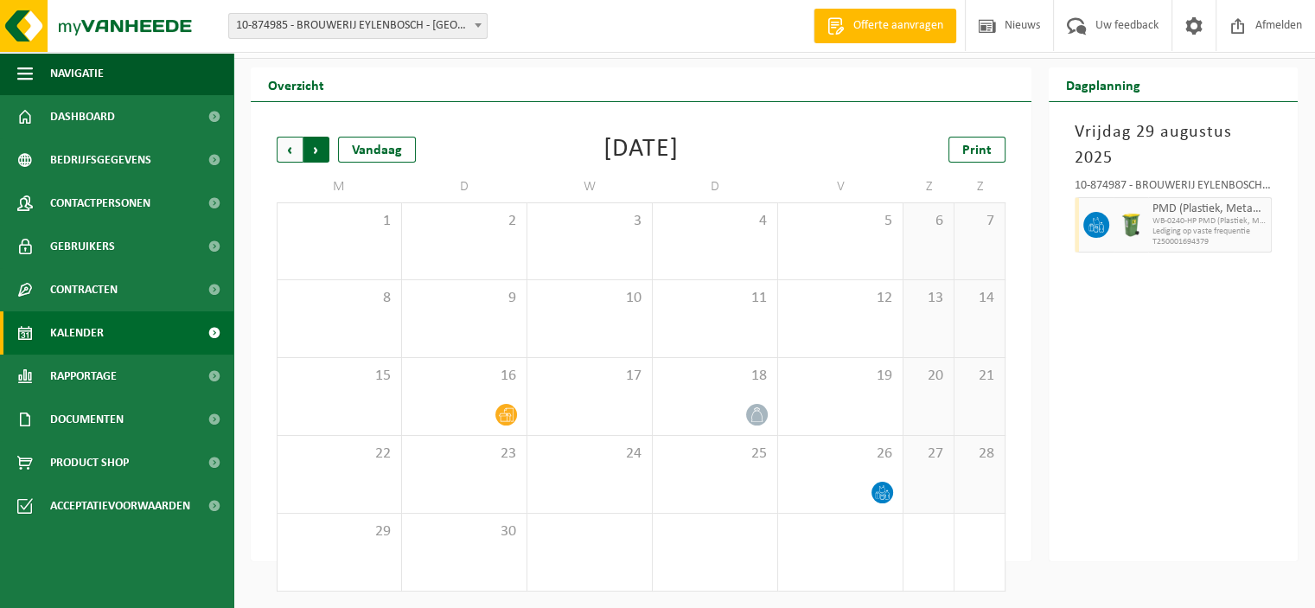
click at [287, 148] on span "Vorige" at bounding box center [290, 150] width 26 height 26
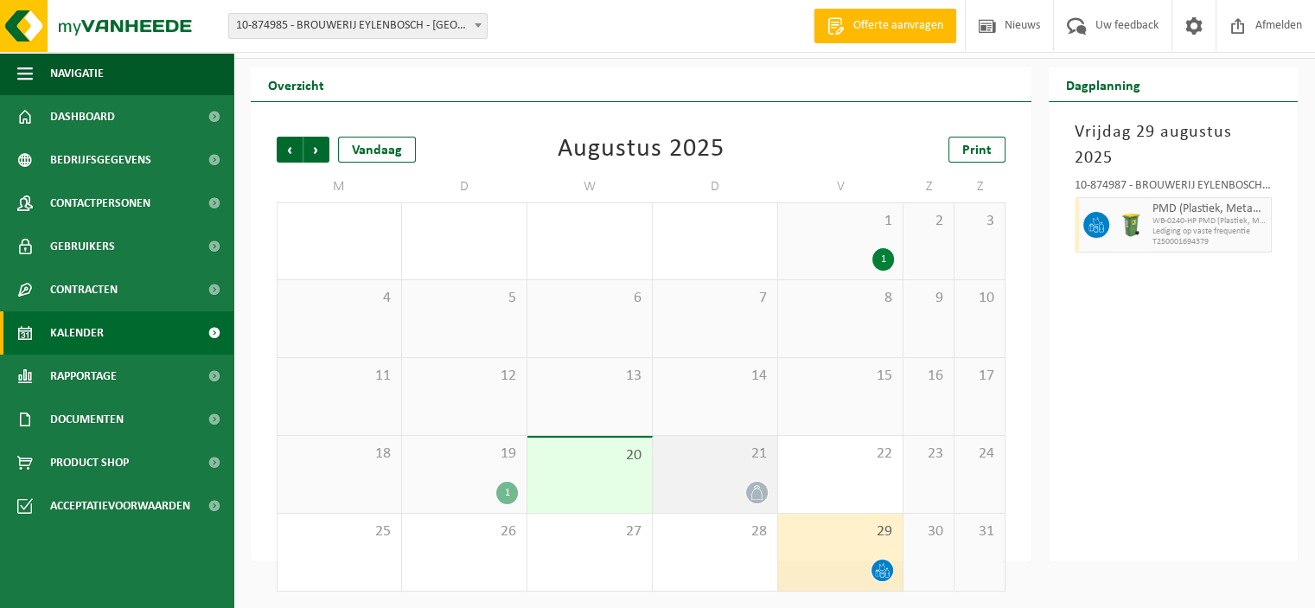
click at [703, 474] on div "21" at bounding box center [715, 474] width 124 height 77
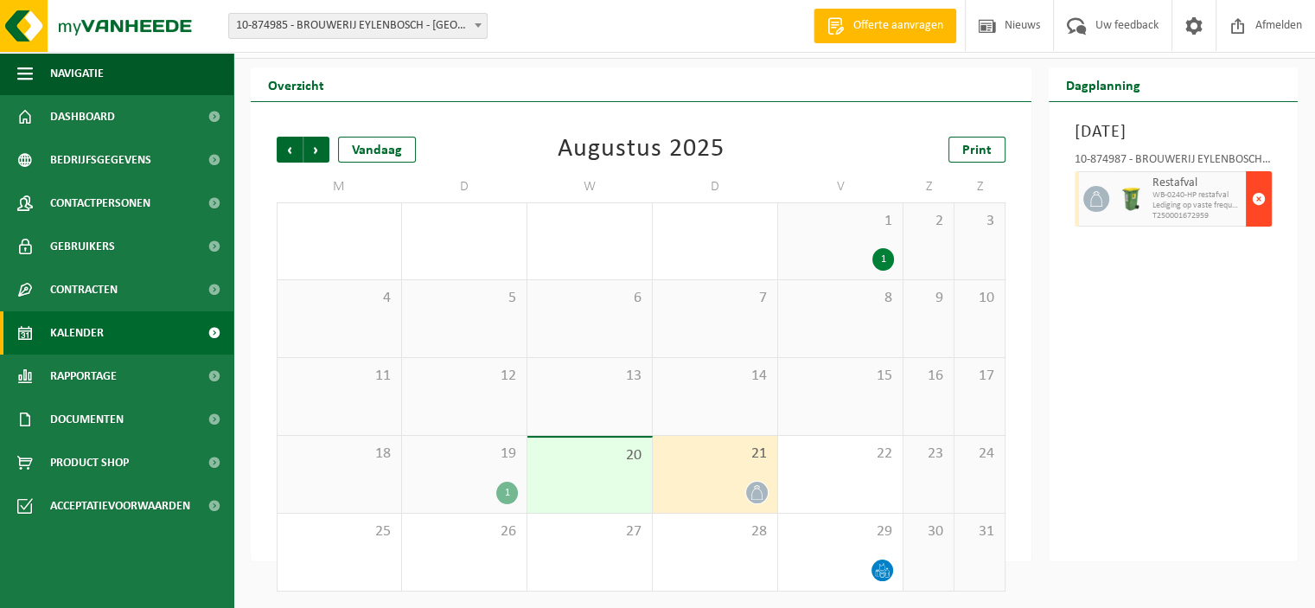
click at [1260, 214] on span "button" at bounding box center [1259, 199] width 14 height 35
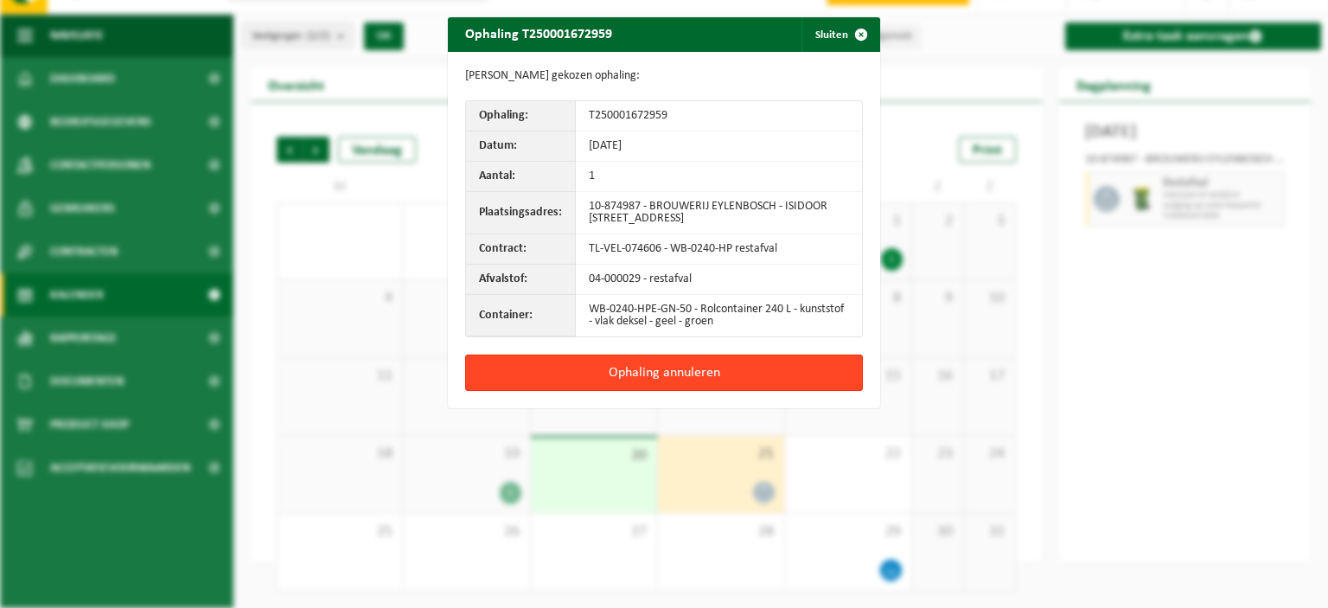
click at [655, 373] on button "Ophaling annuleren" at bounding box center [664, 372] width 398 height 36
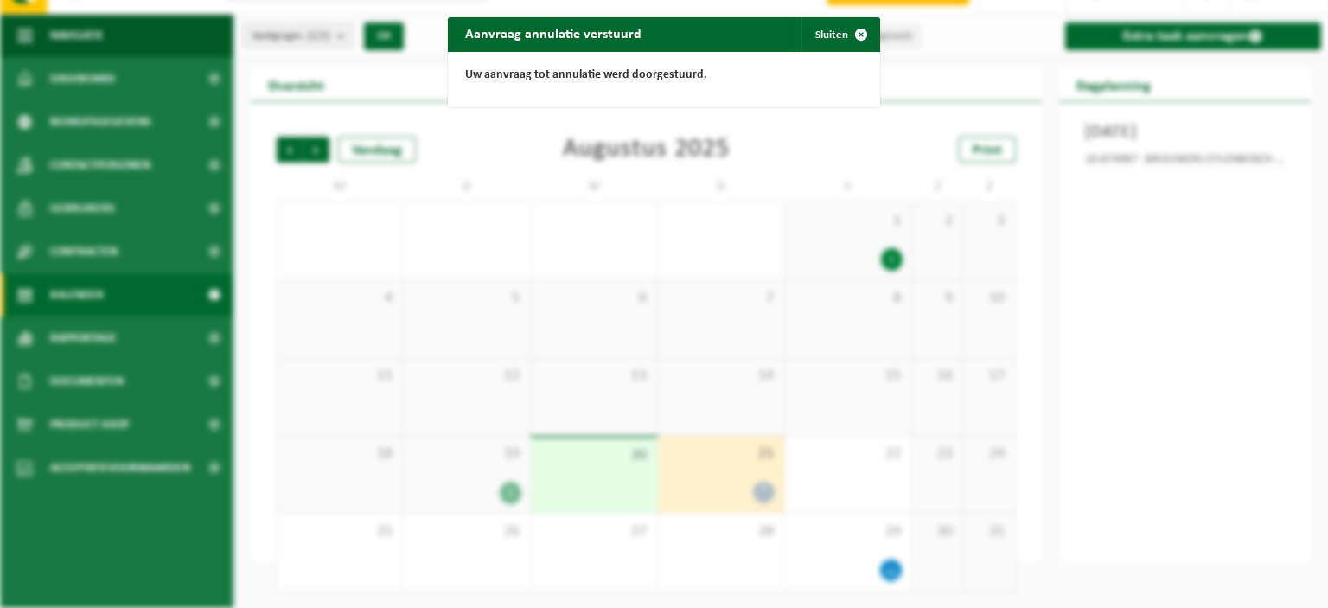
click at [845, 554] on div "Aanvraag annulatie verstuurd Sluiten Uw aanvraag tot annulatie werd doorgestuur…" at bounding box center [664, 304] width 1328 height 608
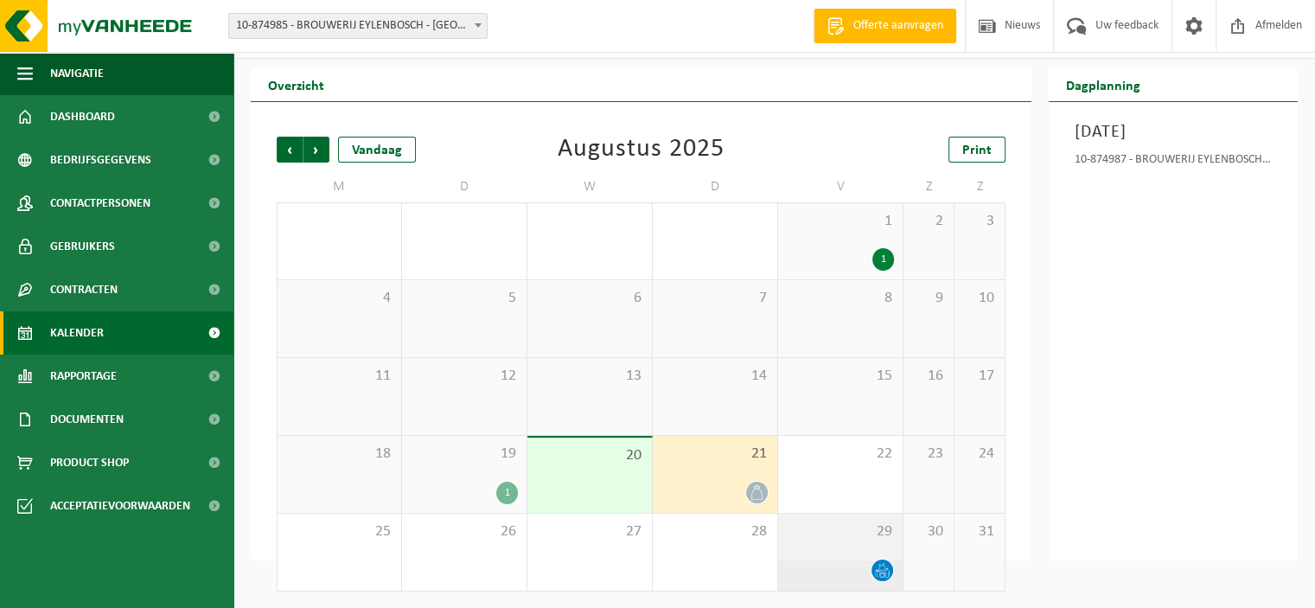
click at [859, 559] on div at bounding box center [840, 569] width 107 height 23
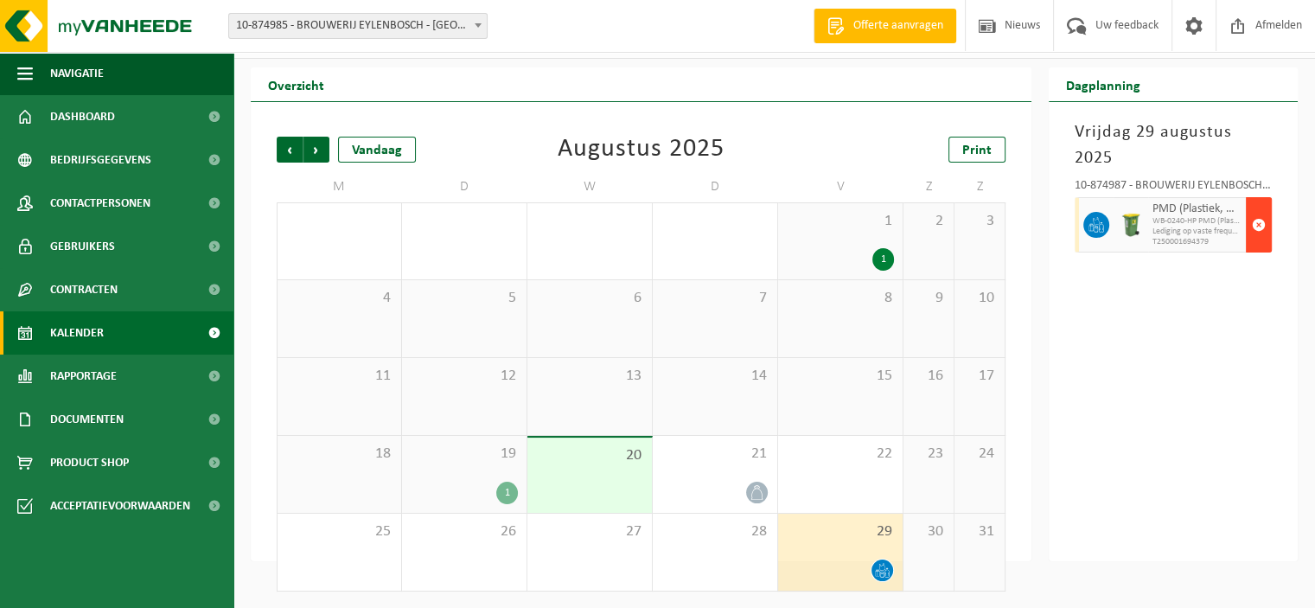
click at [1247, 219] on button "button" at bounding box center [1259, 224] width 26 height 55
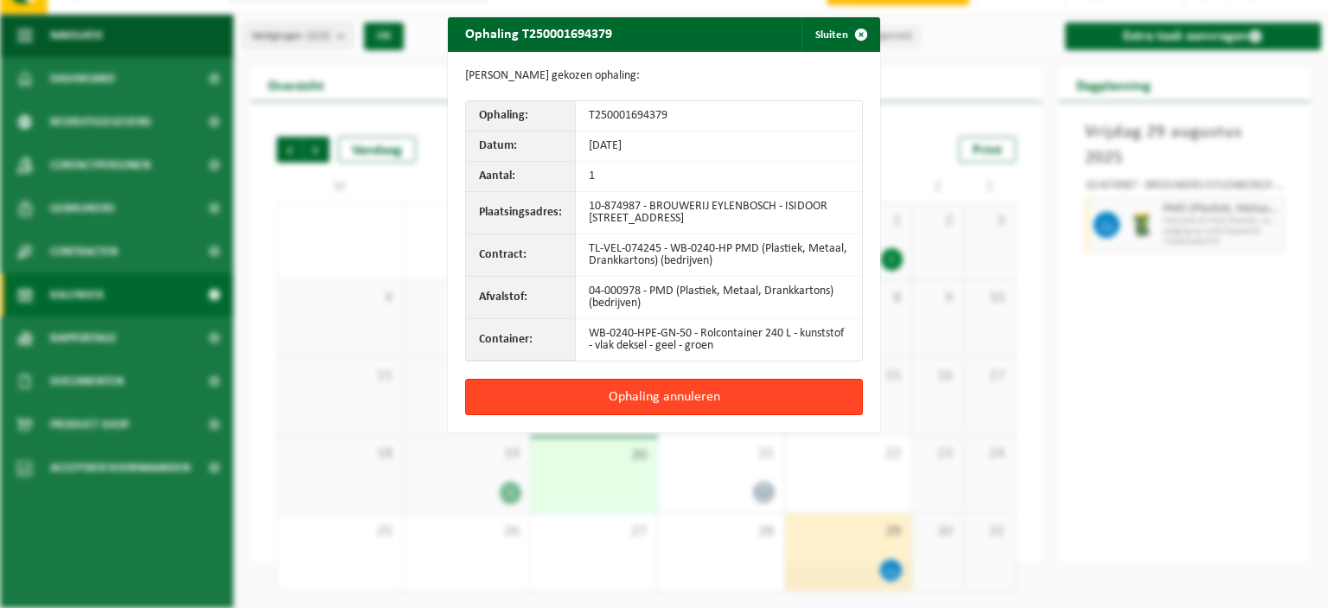
click at [695, 405] on button "Ophaling annuleren" at bounding box center [664, 397] width 398 height 36
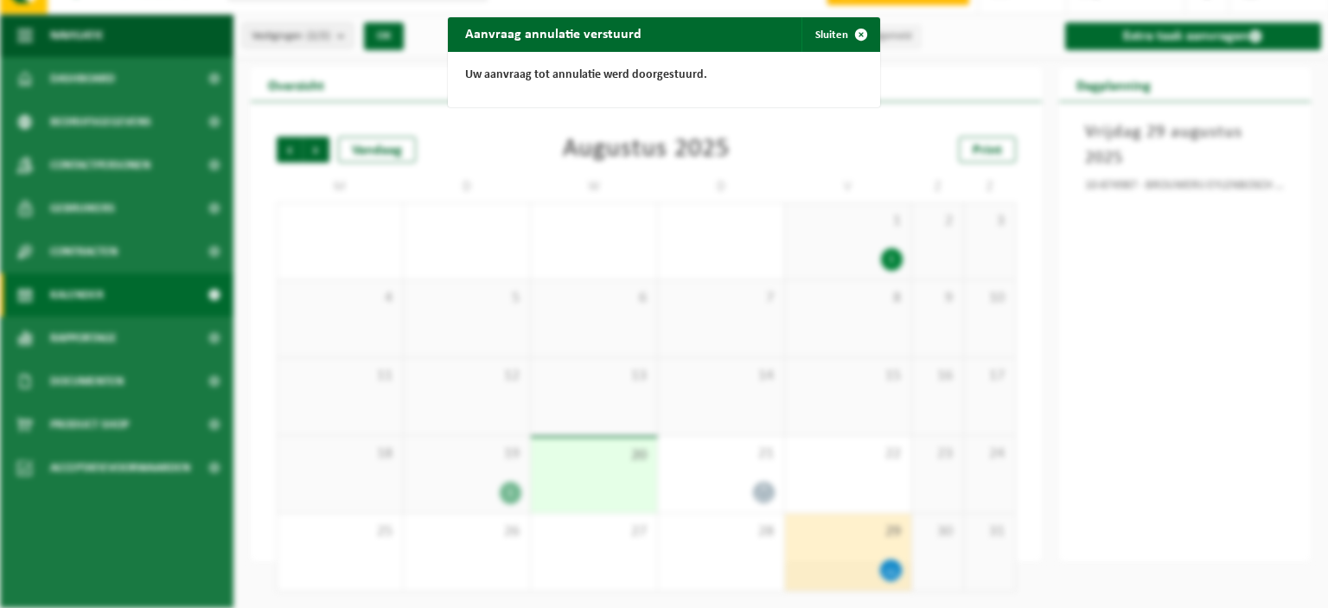
click at [1140, 325] on div "Aanvraag annulatie verstuurd Sluiten Uw aanvraag tot annulatie werd doorgestuur…" at bounding box center [664, 304] width 1328 height 608
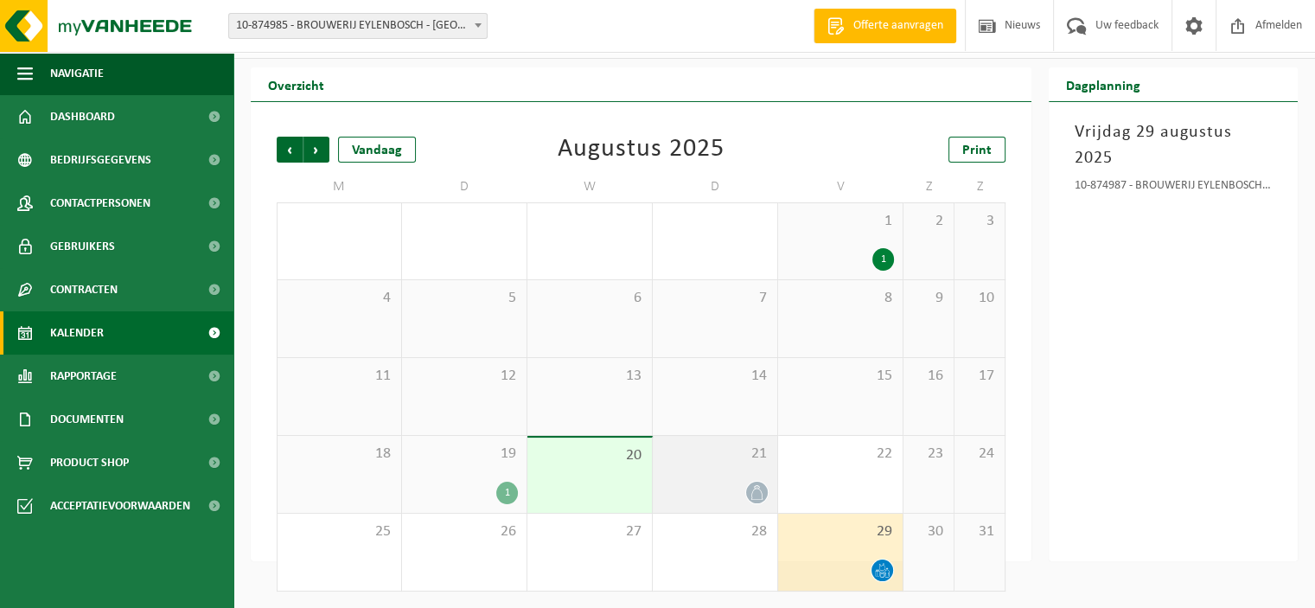
click at [678, 488] on div at bounding box center [714, 492] width 107 height 23
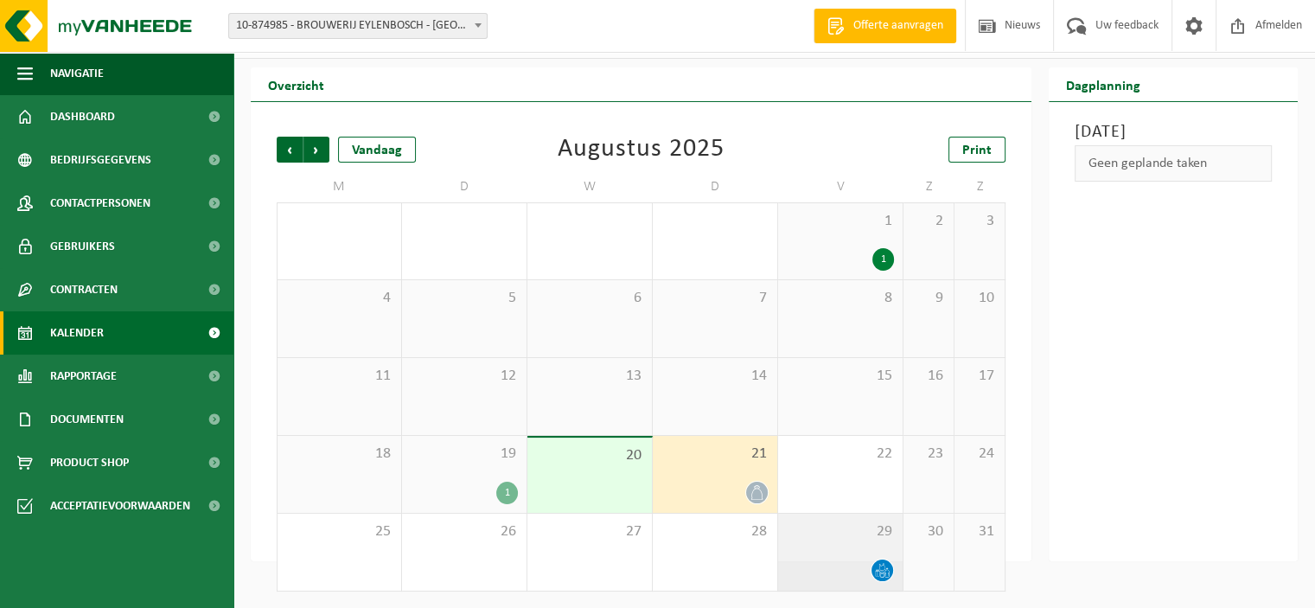
click at [829, 550] on div "29" at bounding box center [840, 552] width 124 height 77
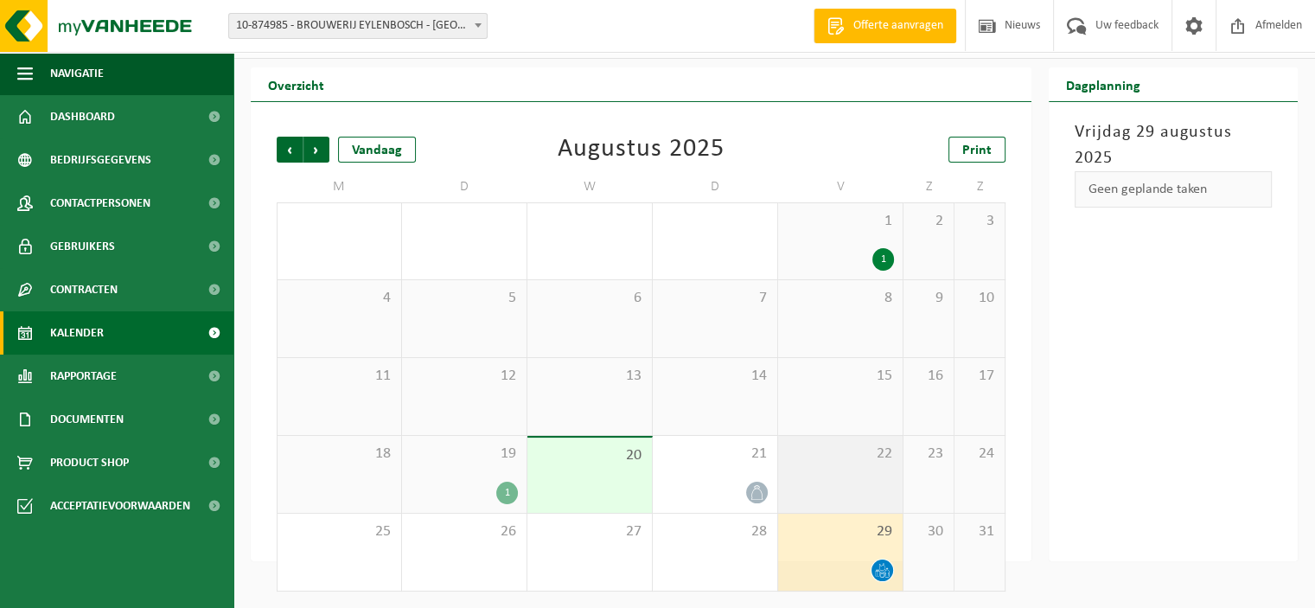
click at [828, 476] on div "22" at bounding box center [840, 474] width 124 height 77
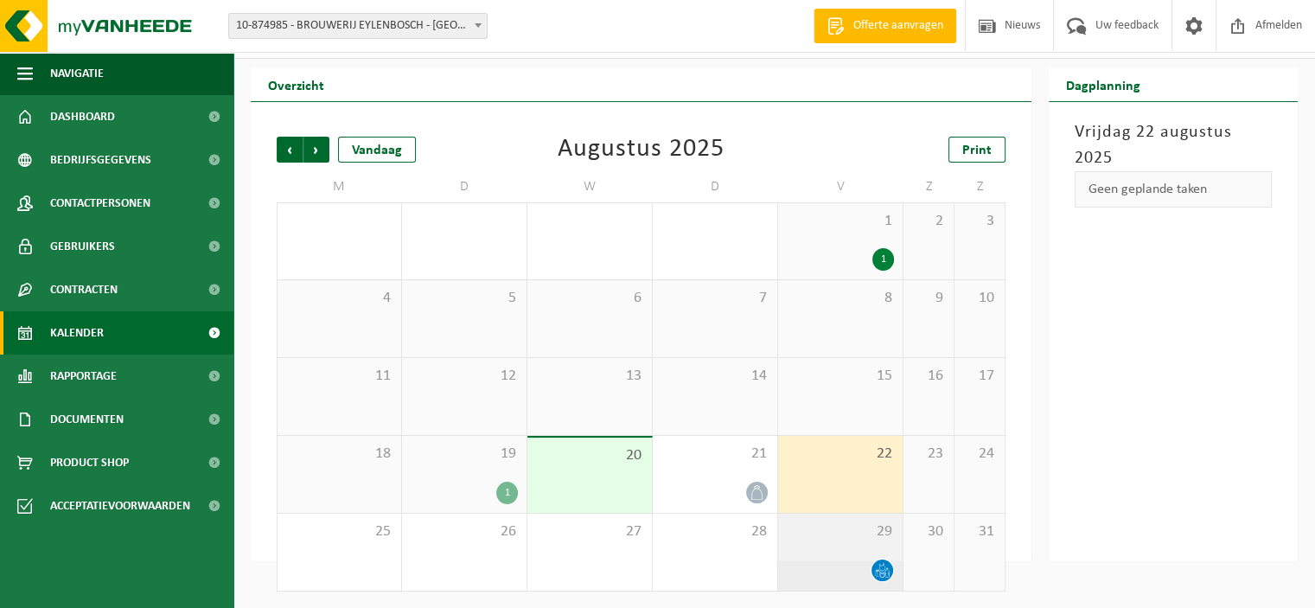
click at [840, 586] on div "29" at bounding box center [840, 552] width 124 height 77
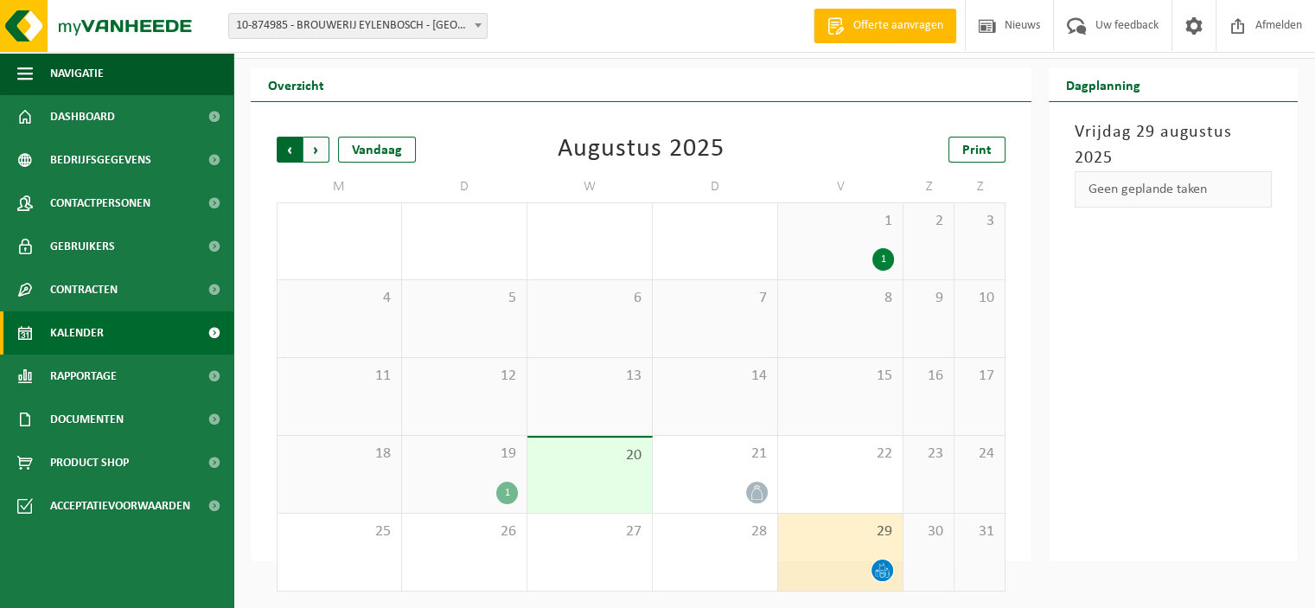
click at [321, 157] on span "Volgende" at bounding box center [316, 150] width 26 height 26
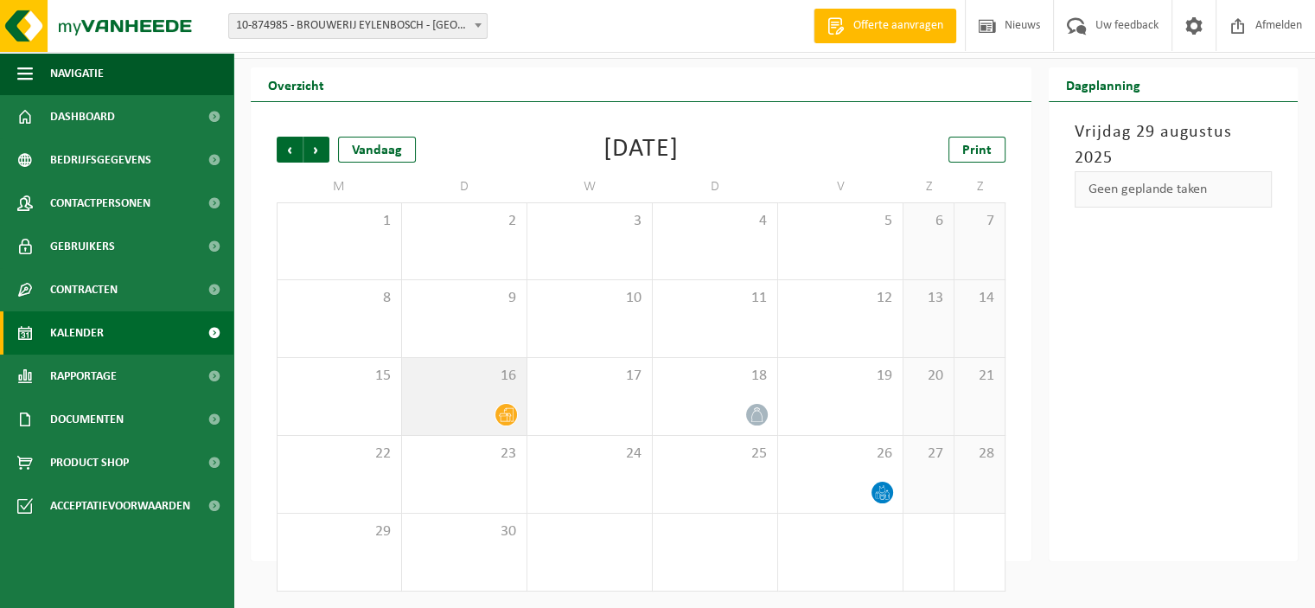
click at [511, 428] on div "16" at bounding box center [464, 396] width 124 height 77
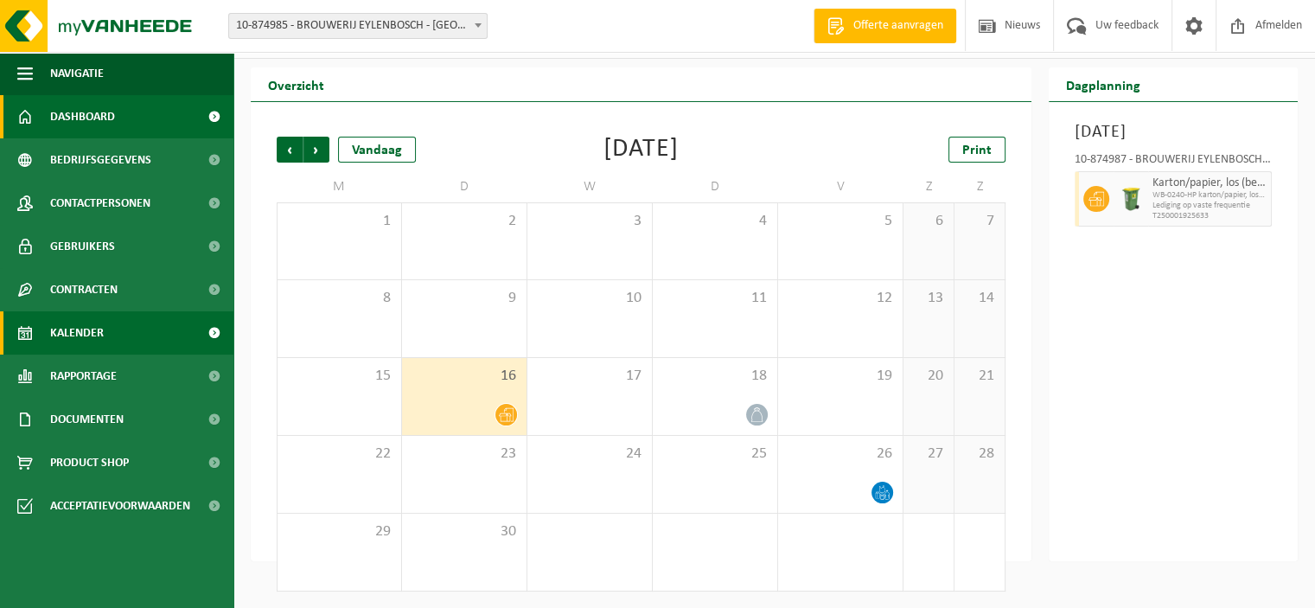
click at [76, 108] on span "Dashboard" at bounding box center [82, 116] width 65 height 43
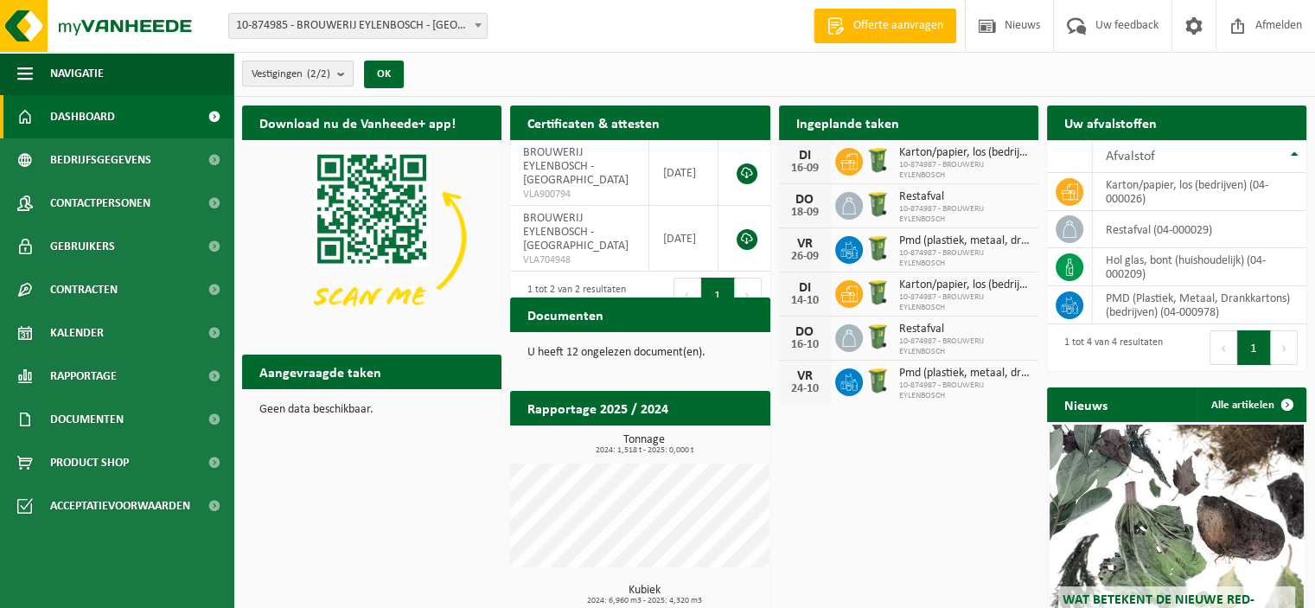
click at [346, 70] on b "submit" at bounding box center [345, 73] width 16 height 24
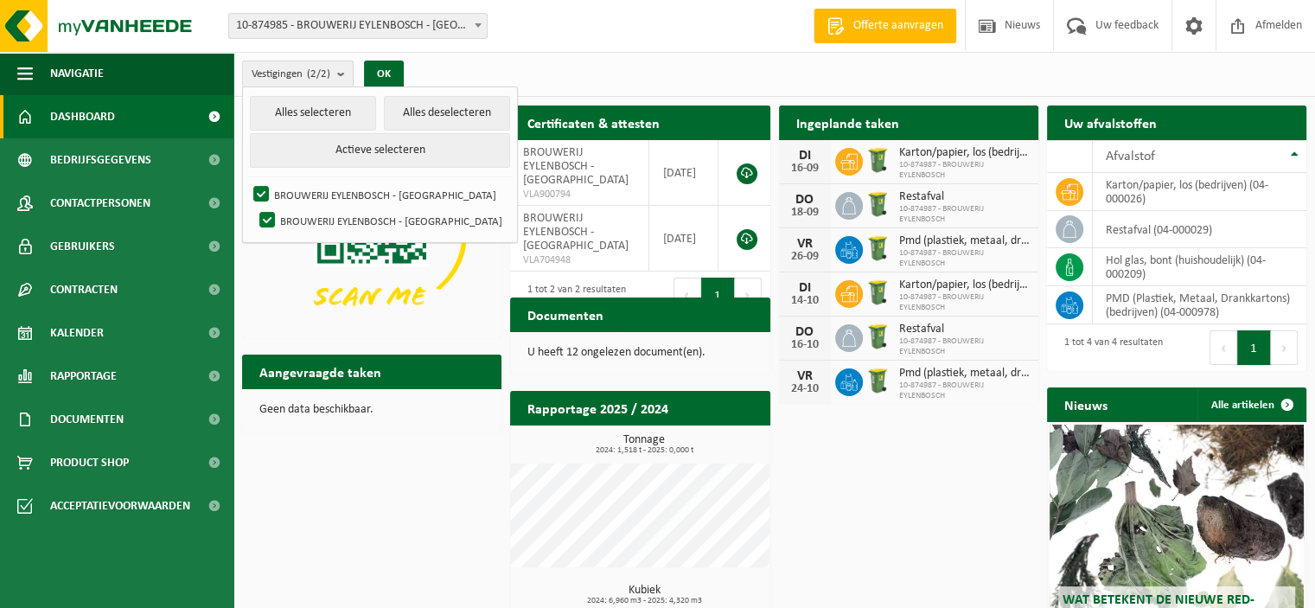
click at [544, 57] on div "Vestigingen (2/2) Alles selecteren Alles deselecteren Actieve selecteren BROUWE…" at bounding box center [773, 74] width 1081 height 45
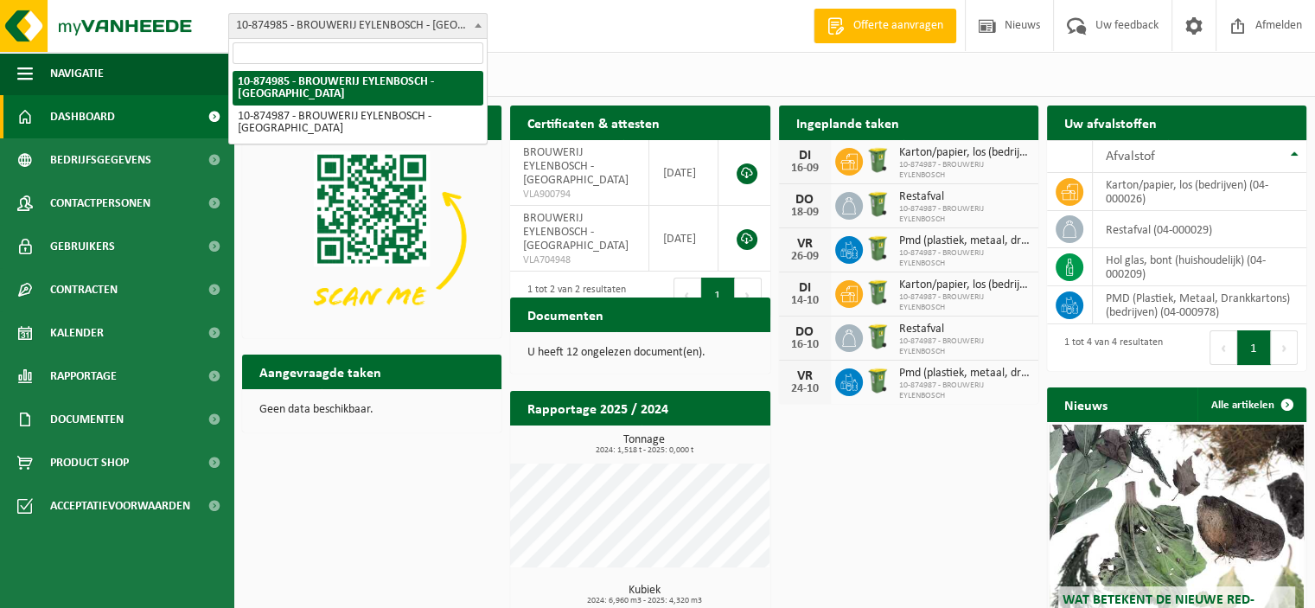
click at [456, 20] on span "10-874985 - BROUWERIJ EYLENBOSCH - [GEOGRAPHIC_DATA]" at bounding box center [358, 26] width 258 height 24
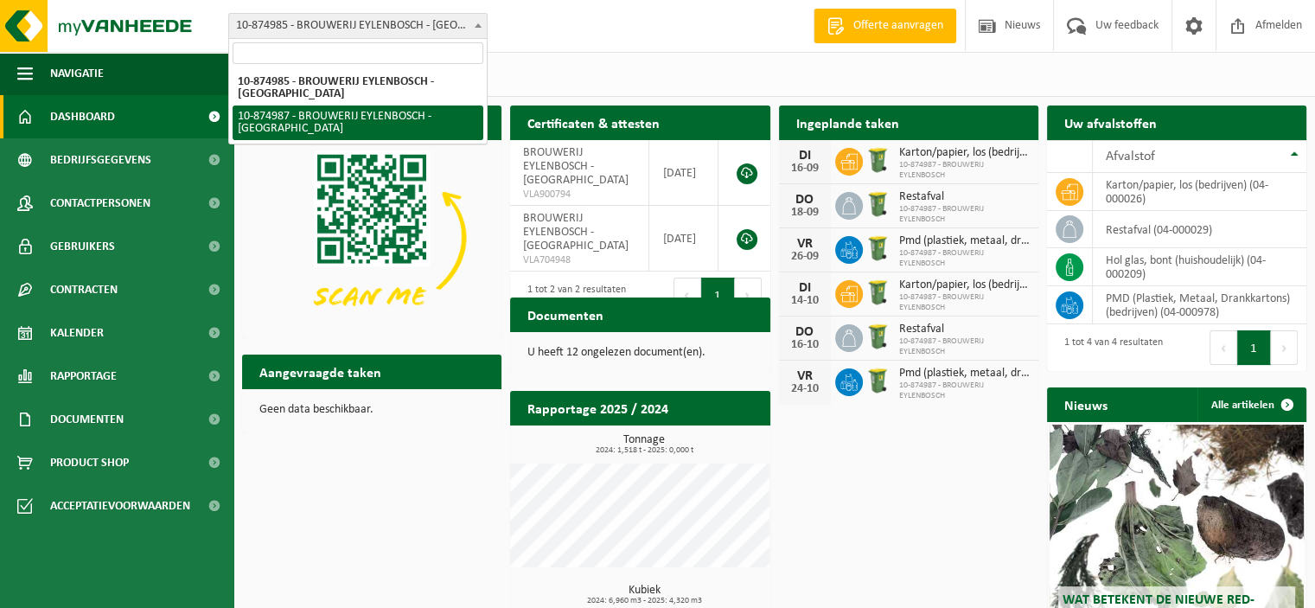
click at [347, 118] on span "10-874985 - BROUWERIJ EYLENBOSCH - ASSE 10-874987 - BROUWERIJ EYLENBOSCH - ASSE" at bounding box center [358, 105] width 258 height 76
select select "107214"
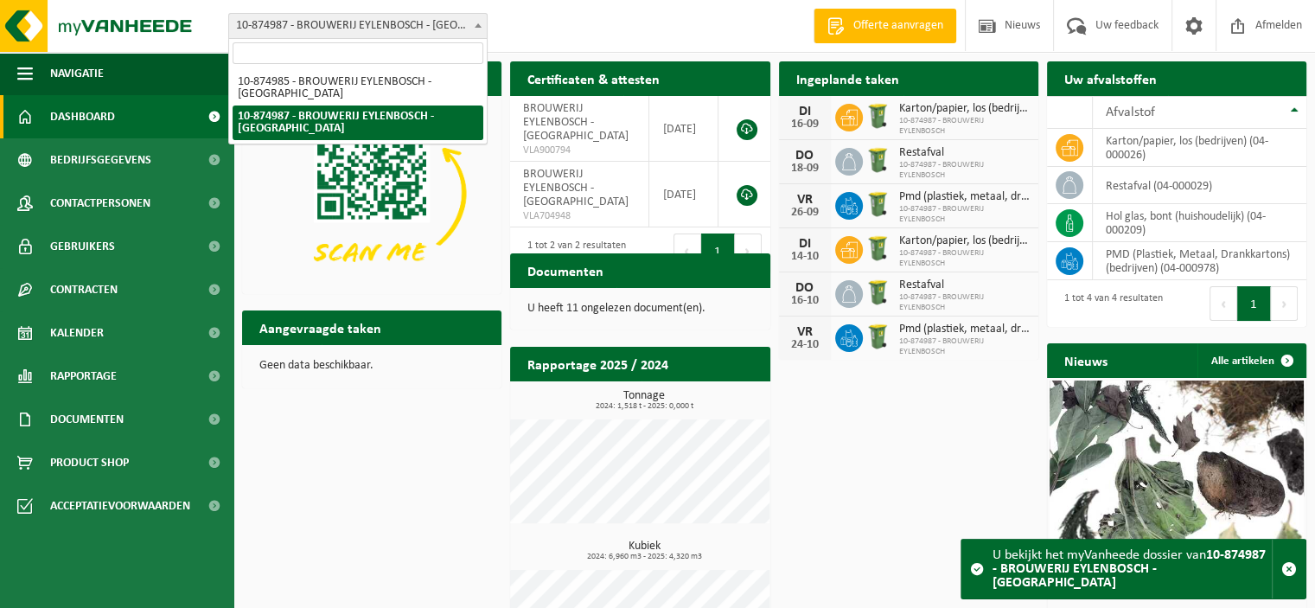
click at [346, 38] on body "Vestiging: 10-874985 - BROUWERIJ EYLENBOSCH - [GEOGRAPHIC_DATA] 10-874987 - BRO…" at bounding box center [657, 345] width 1315 height 691
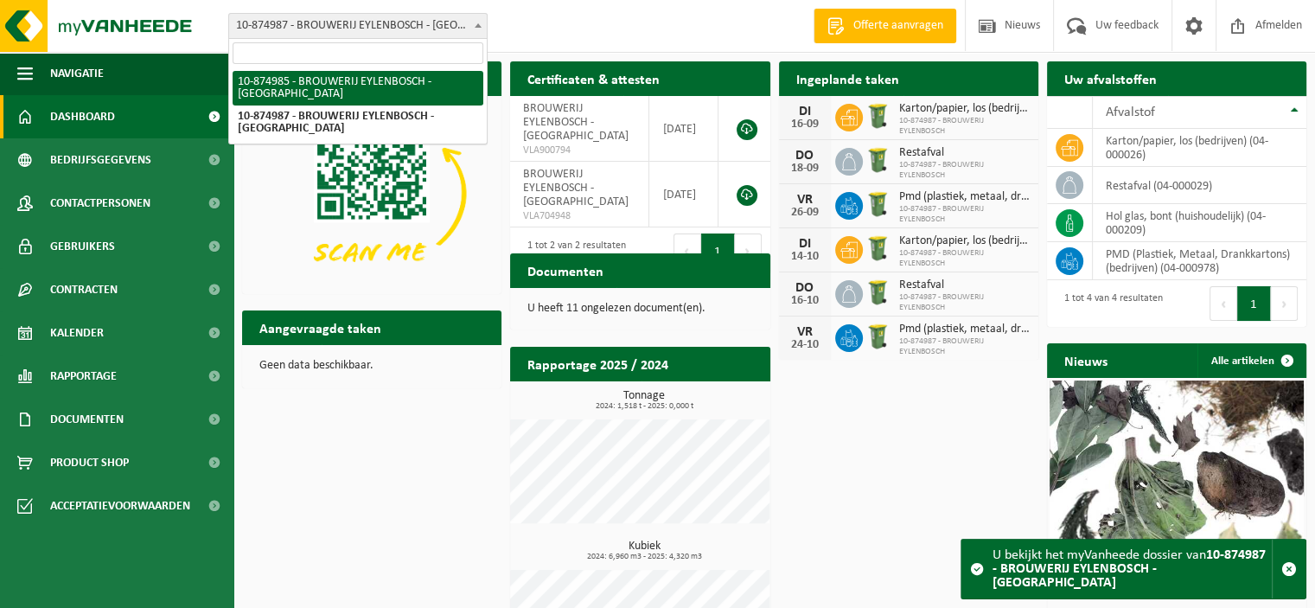
select select "107213"
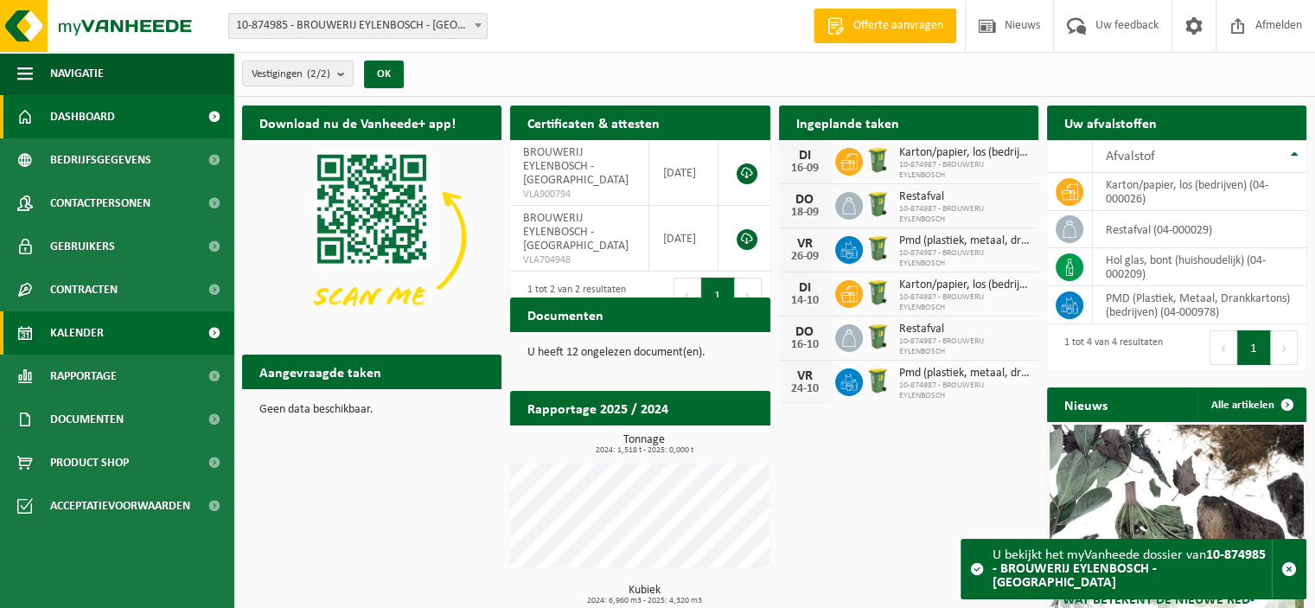
click at [108, 338] on link "Kalender" at bounding box center [116, 332] width 233 height 43
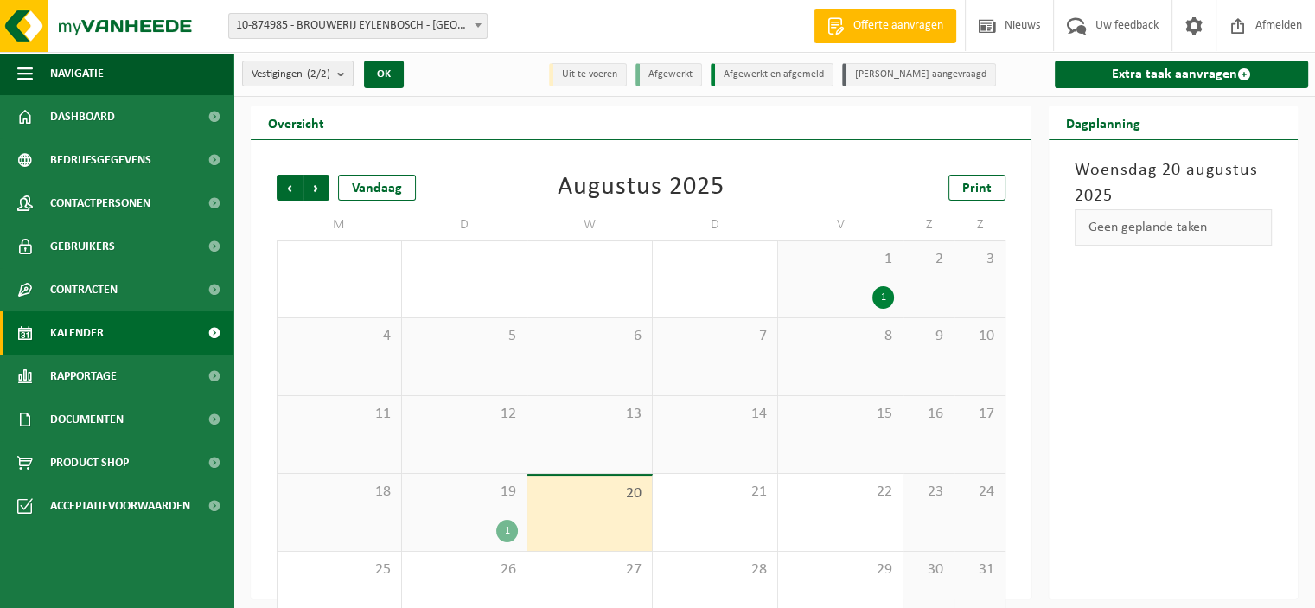
click at [558, 279] on div "30" at bounding box center [589, 279] width 124 height 76
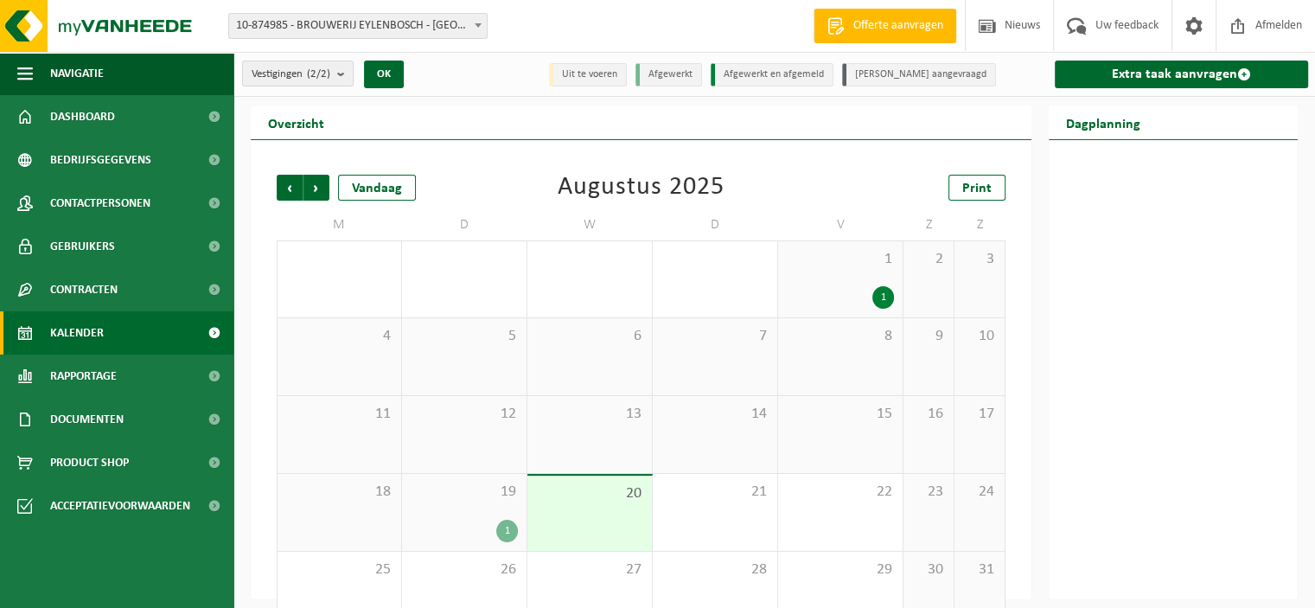
click at [564, 342] on span "6" at bounding box center [589, 336] width 107 height 19
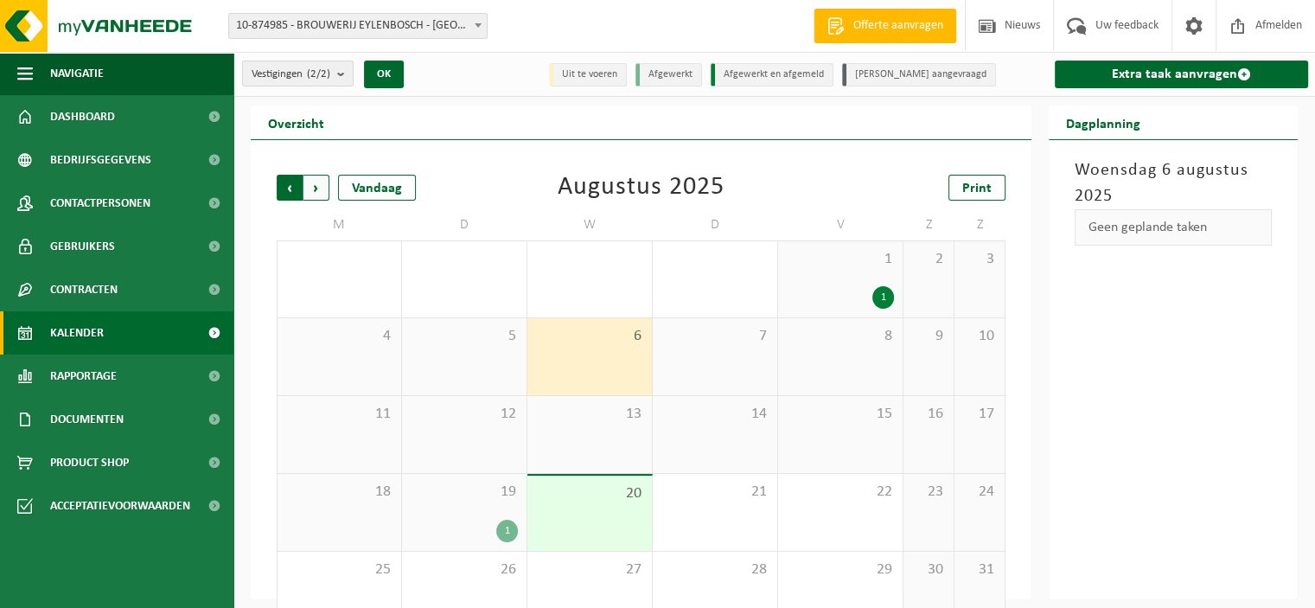
click at [315, 193] on span "Volgende" at bounding box center [316, 188] width 26 height 26
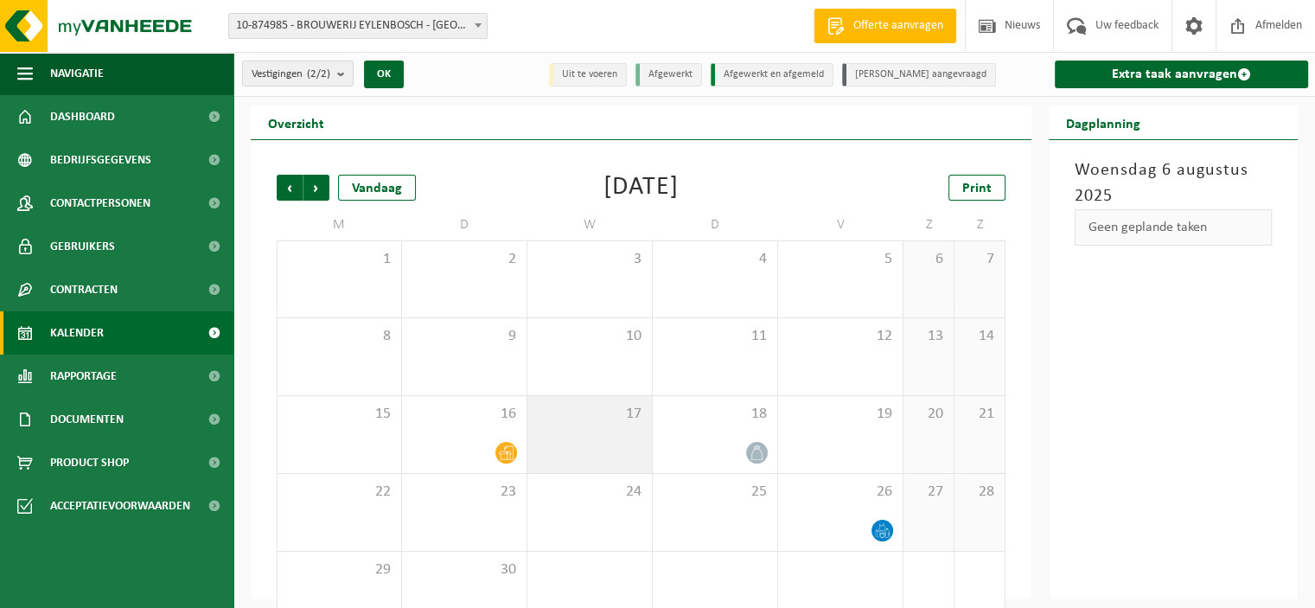
click at [605, 435] on div "17" at bounding box center [589, 434] width 124 height 77
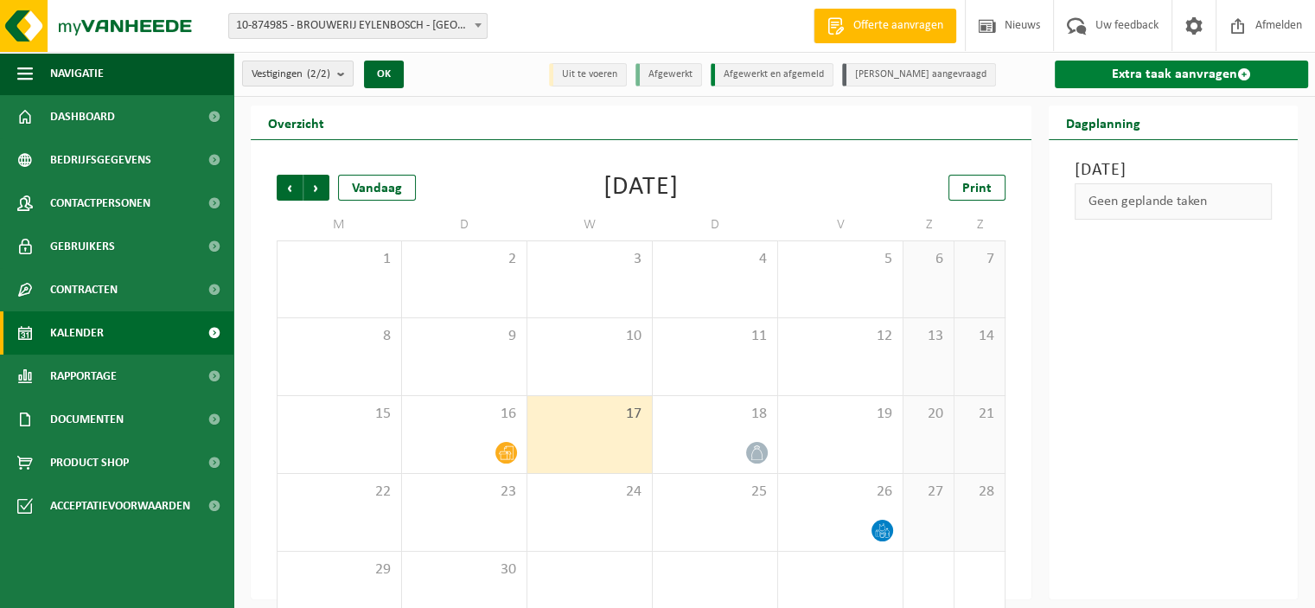
click at [1127, 84] on link "Extra taak aanvragen" at bounding box center [1181, 75] width 253 height 28
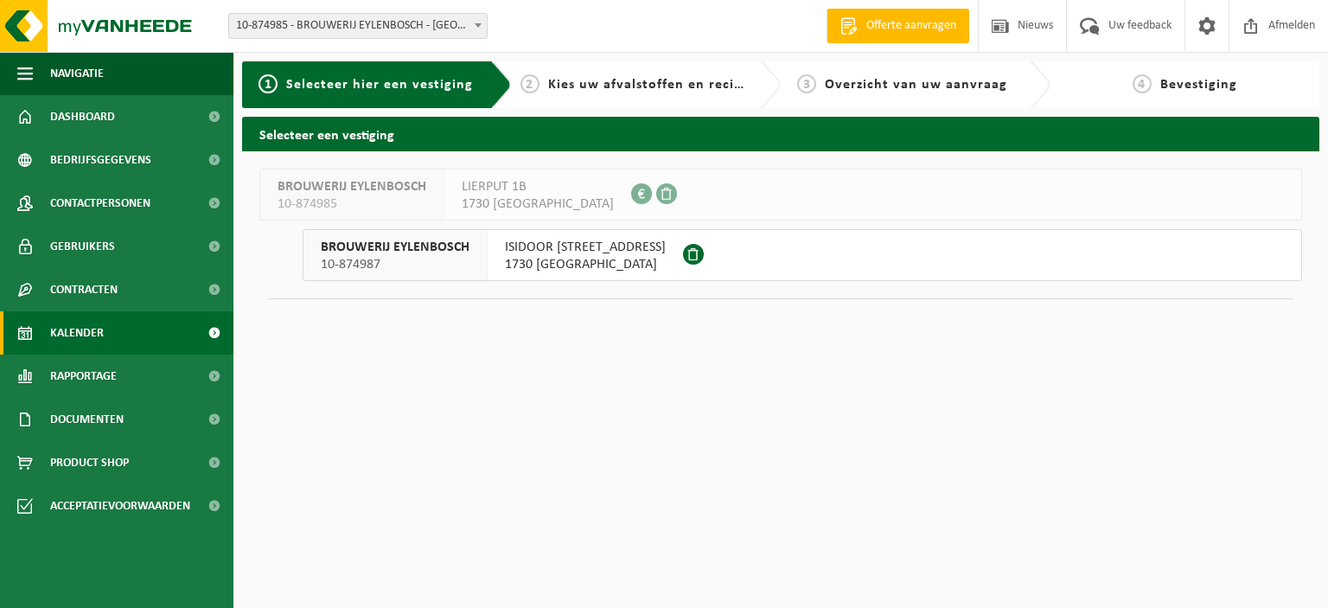
click at [91, 334] on span "Kalender" at bounding box center [77, 332] width 54 height 43
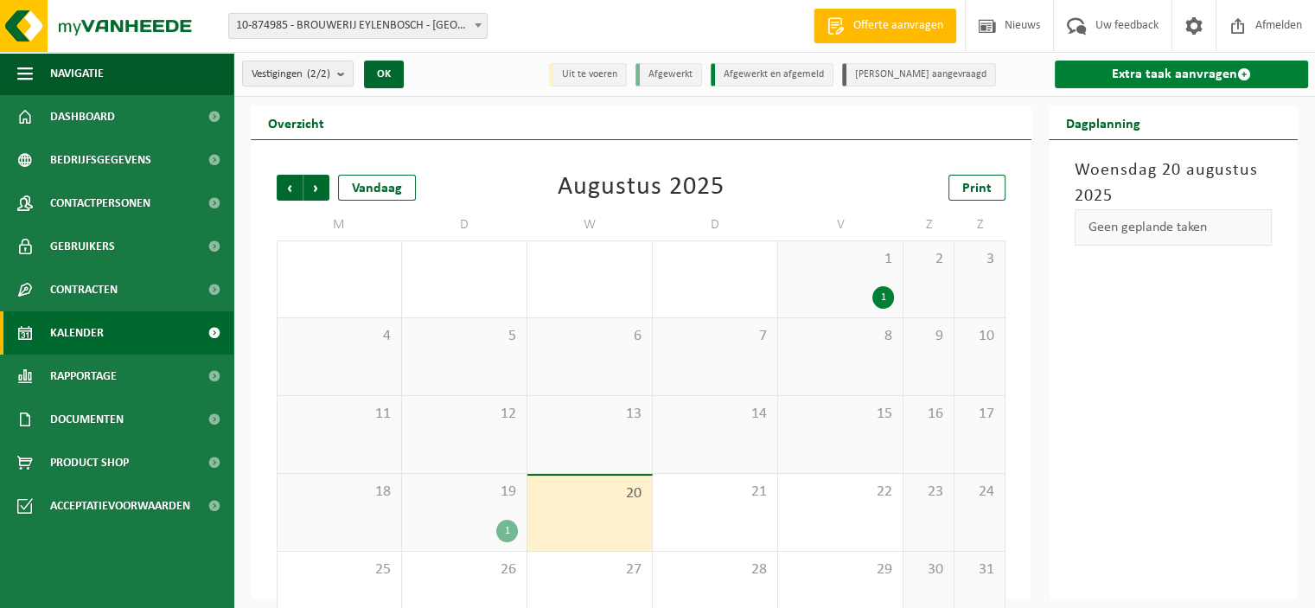
click at [1152, 61] on link "Extra taak aanvragen" at bounding box center [1181, 75] width 253 height 28
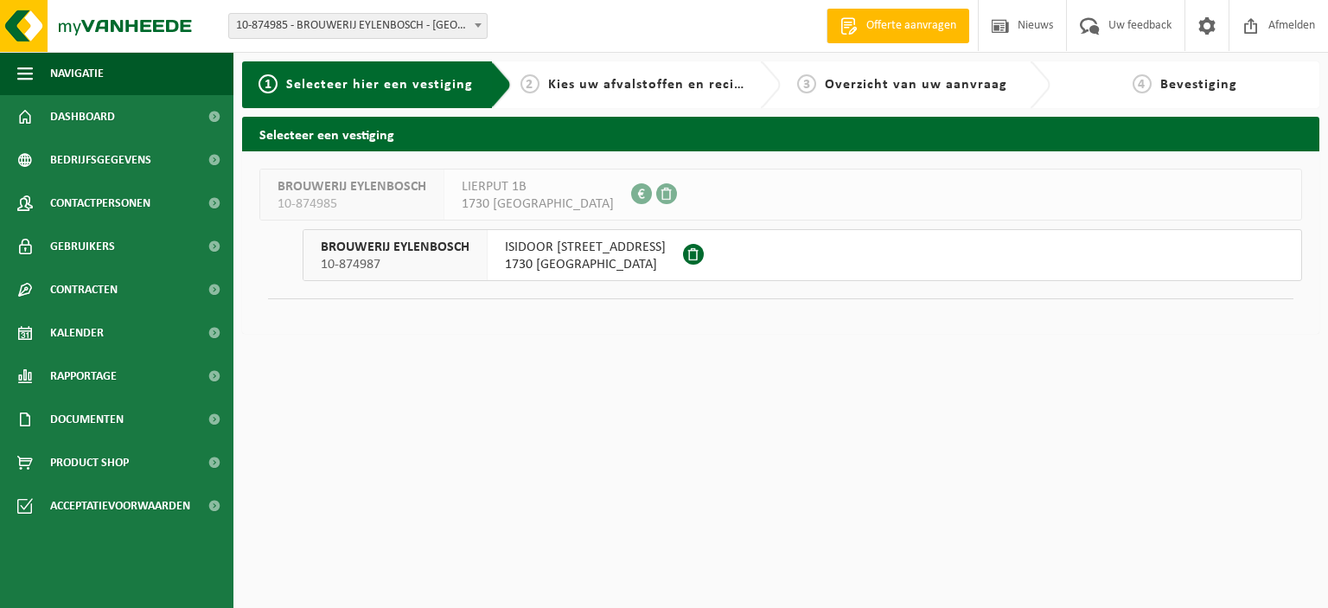
click at [374, 252] on span "BROUWERIJ EYLENBOSCH" at bounding box center [395, 247] width 149 height 17
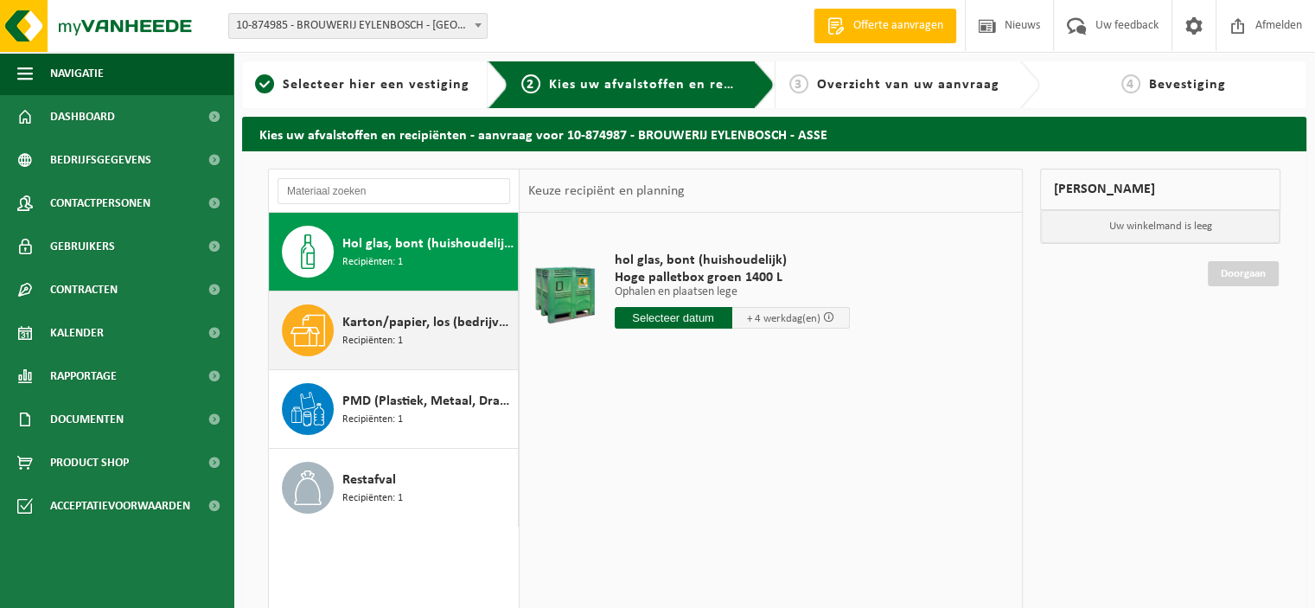
click at [394, 335] on span "Recipiënten: 1" at bounding box center [372, 341] width 61 height 16
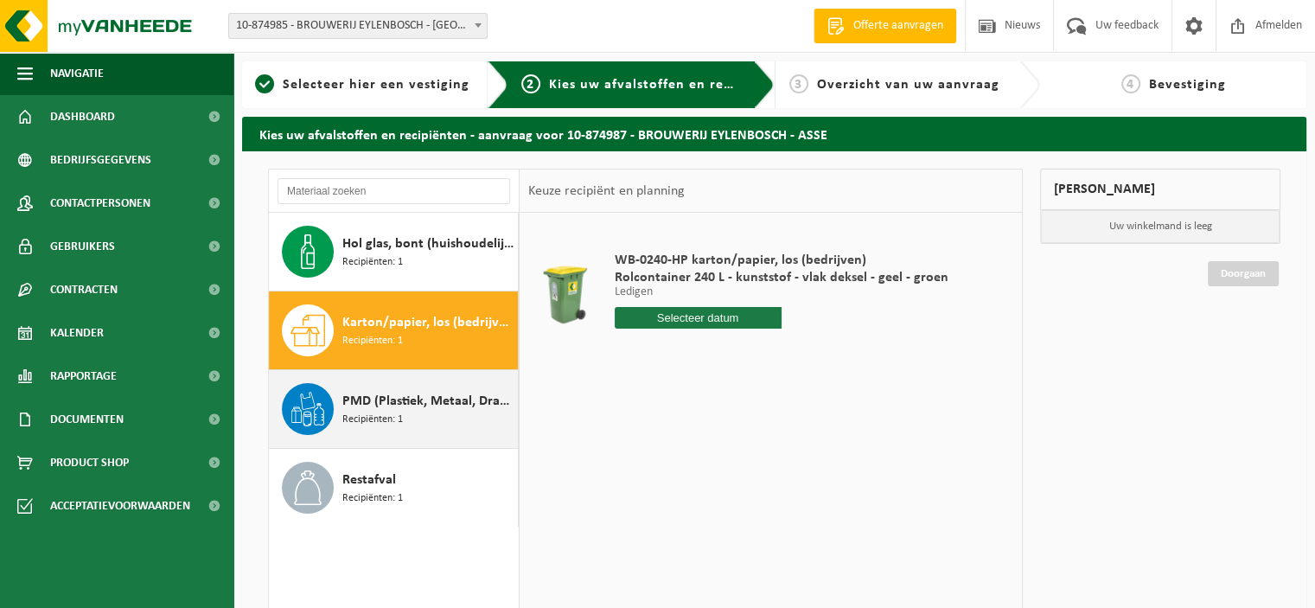
click at [368, 418] on span "Recipiënten: 1" at bounding box center [372, 419] width 61 height 16
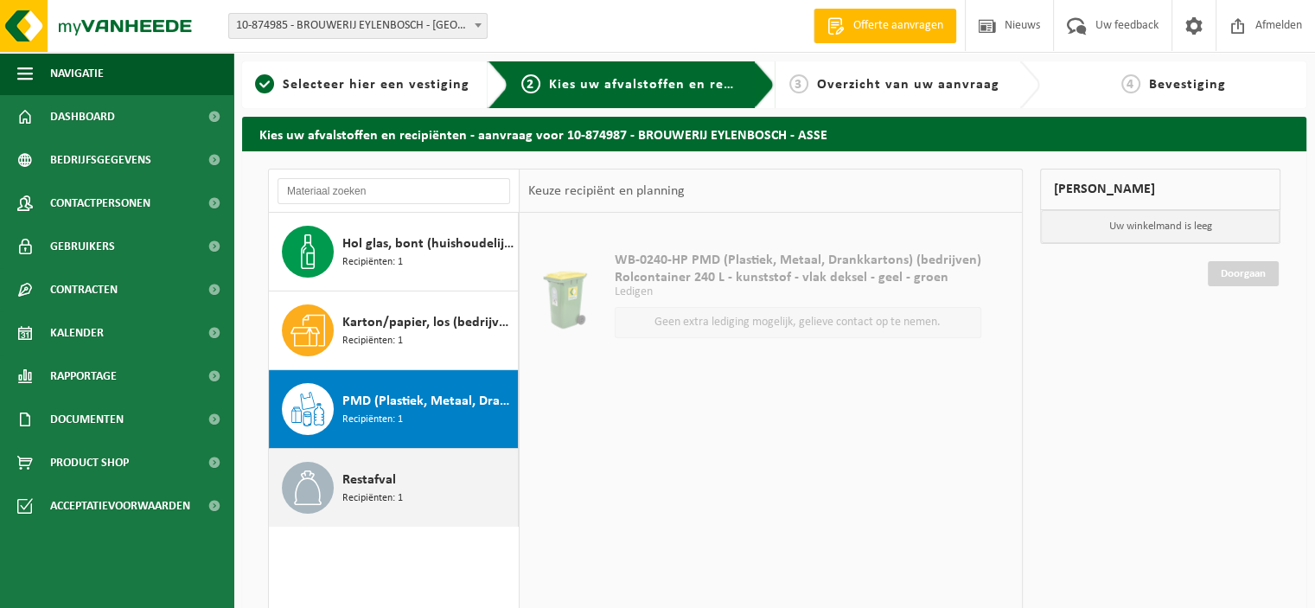
click at [370, 483] on span "Restafval" at bounding box center [369, 479] width 54 height 21
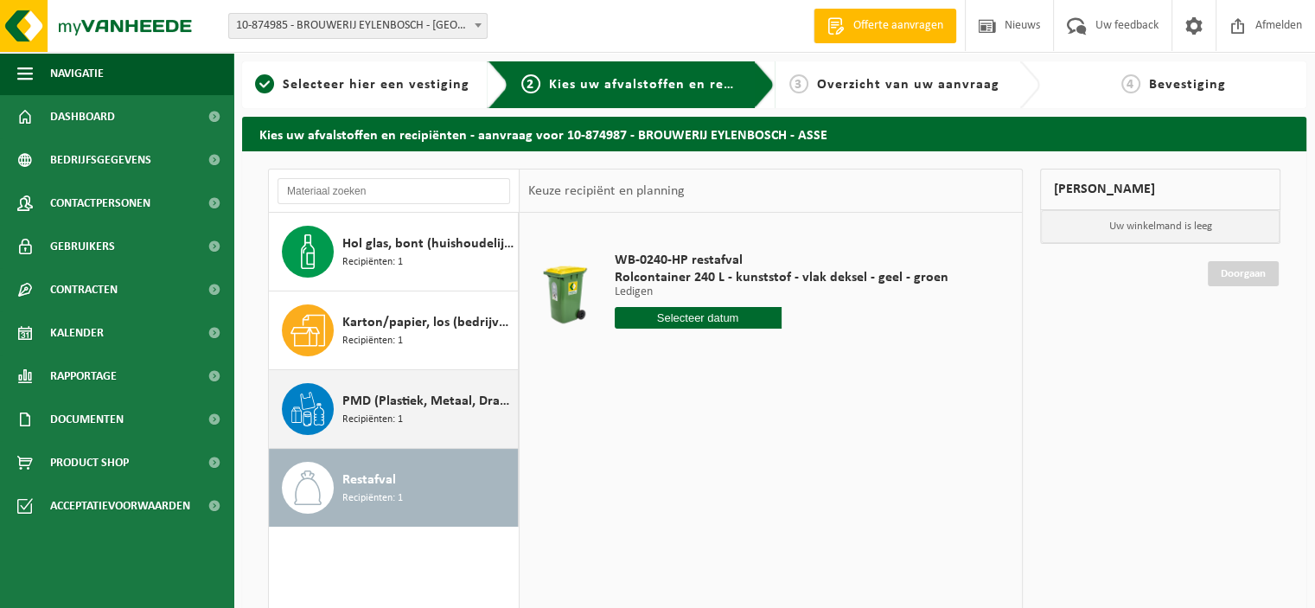
click at [369, 401] on span "PMD (Plastiek, Metaal, Drankkartons) (bedrijven)" at bounding box center [427, 401] width 171 height 21
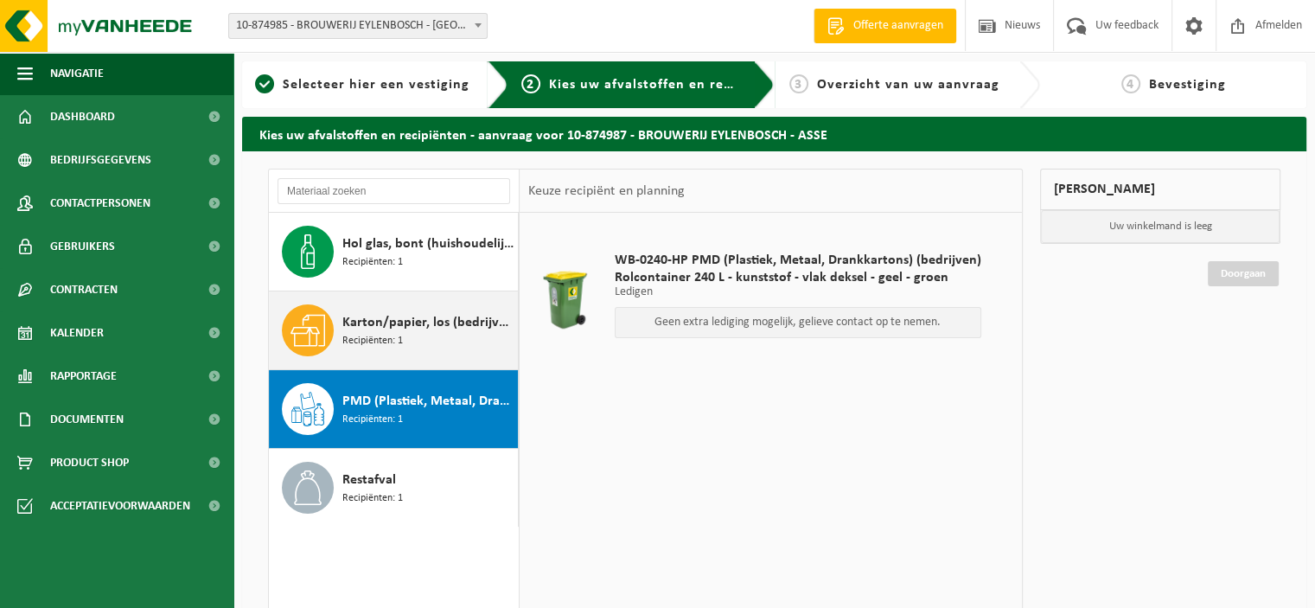
click at [398, 313] on span "Karton/papier, los (bedrijven)" at bounding box center [427, 322] width 171 height 21
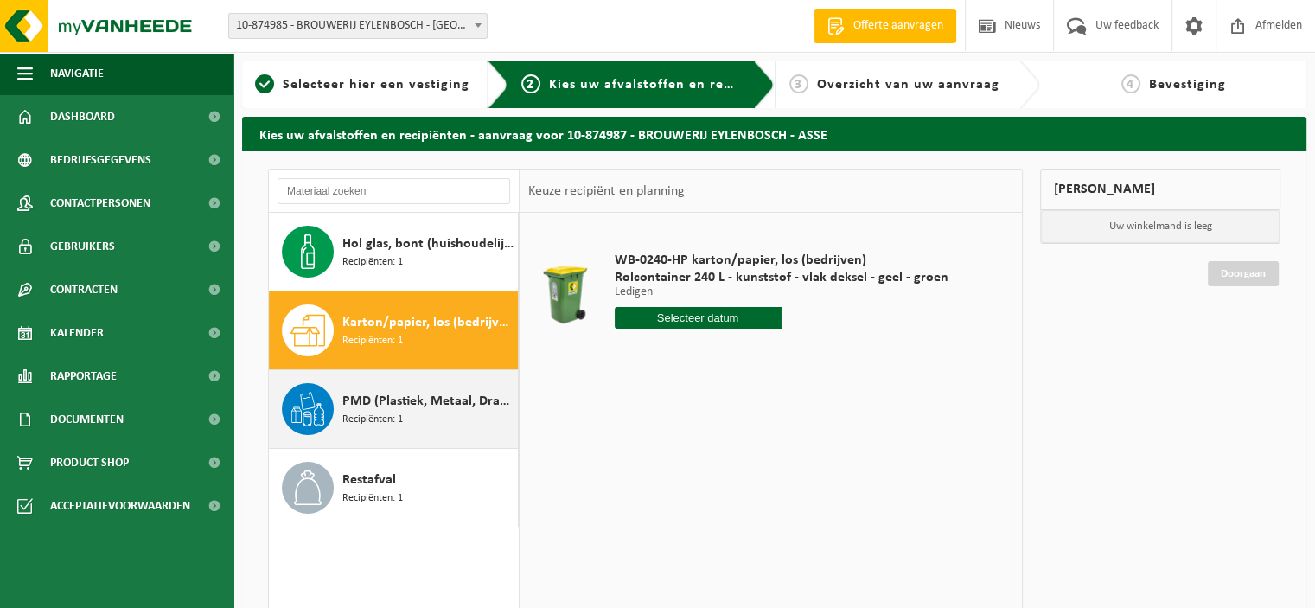
click at [451, 411] on div "PMD (Plastiek, Metaal, Drankkartons) (bedrijven) Recipiënten: 1" at bounding box center [427, 409] width 171 height 52
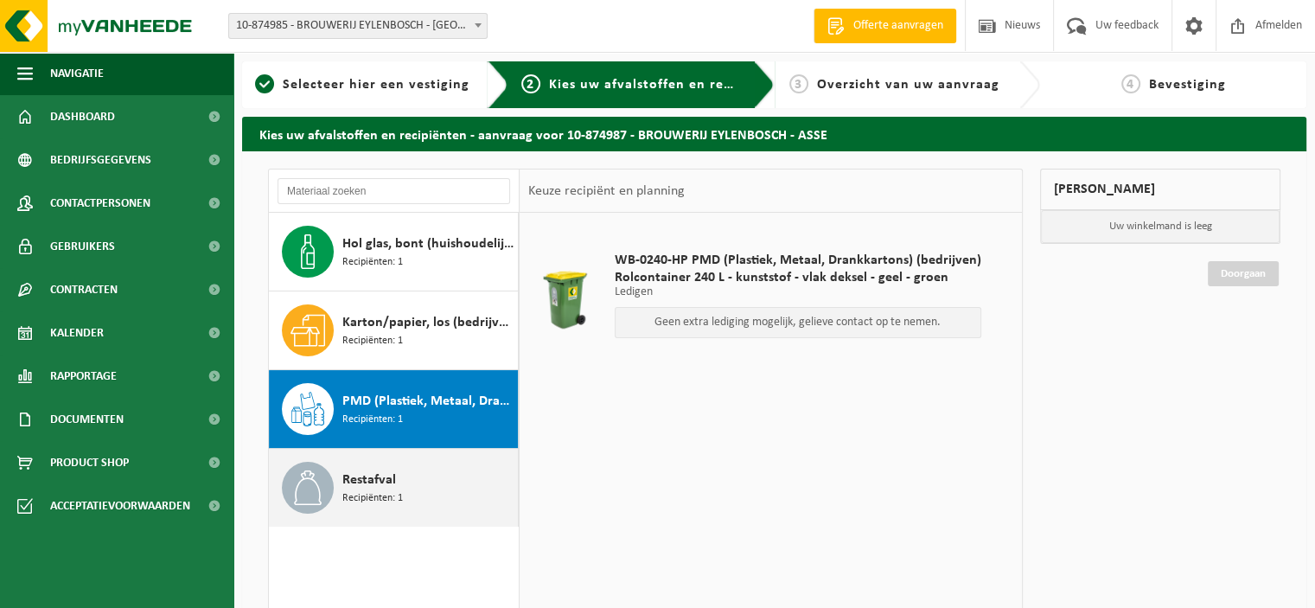
click at [407, 477] on div "Restafval Recipiënten: 1" at bounding box center [427, 488] width 171 height 52
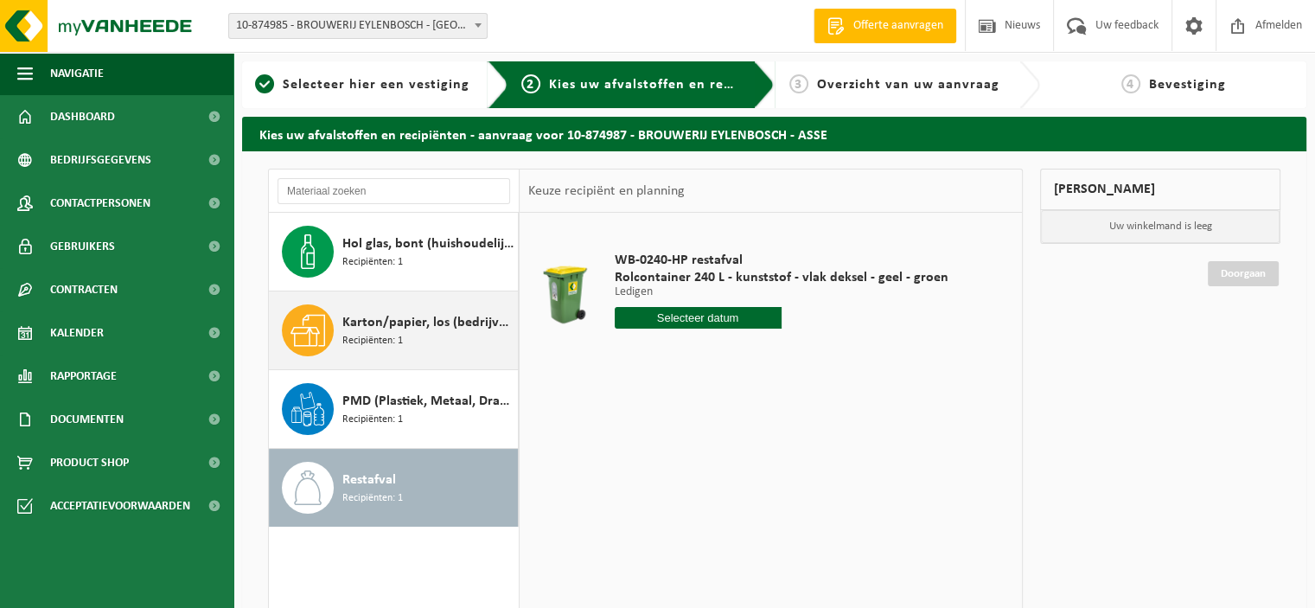
click at [386, 337] on span "Recipiënten: 1" at bounding box center [372, 341] width 61 height 16
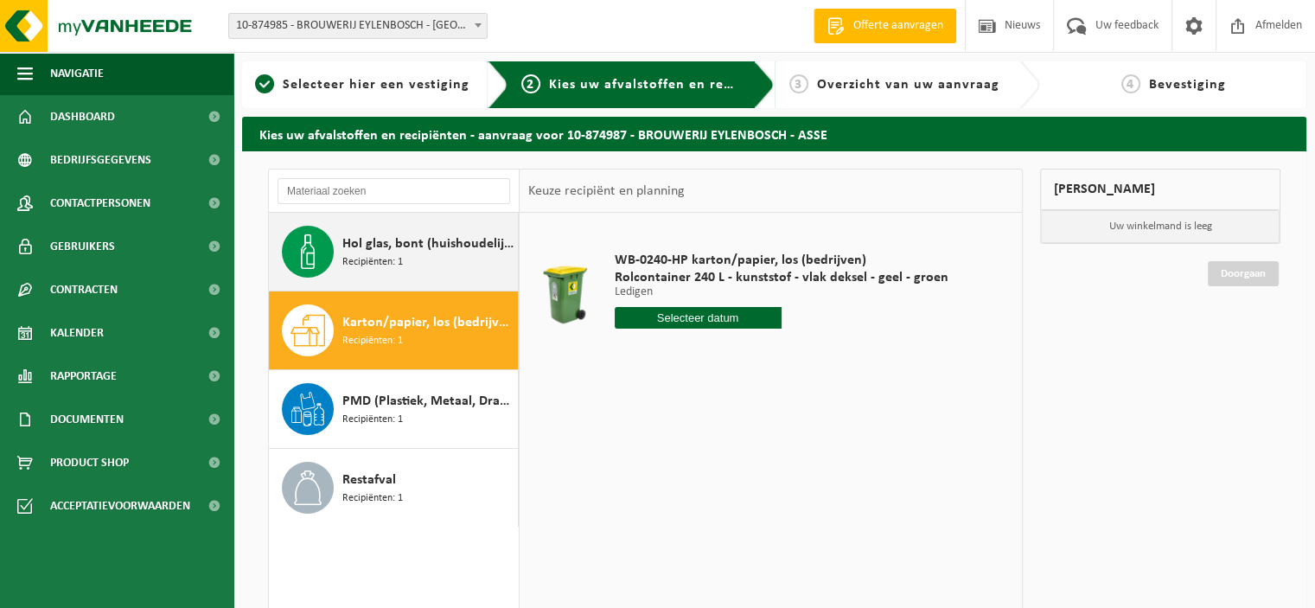
click at [407, 262] on div "Hol glas, bont (huishoudelijk) Recipiënten: 1" at bounding box center [427, 252] width 171 height 52
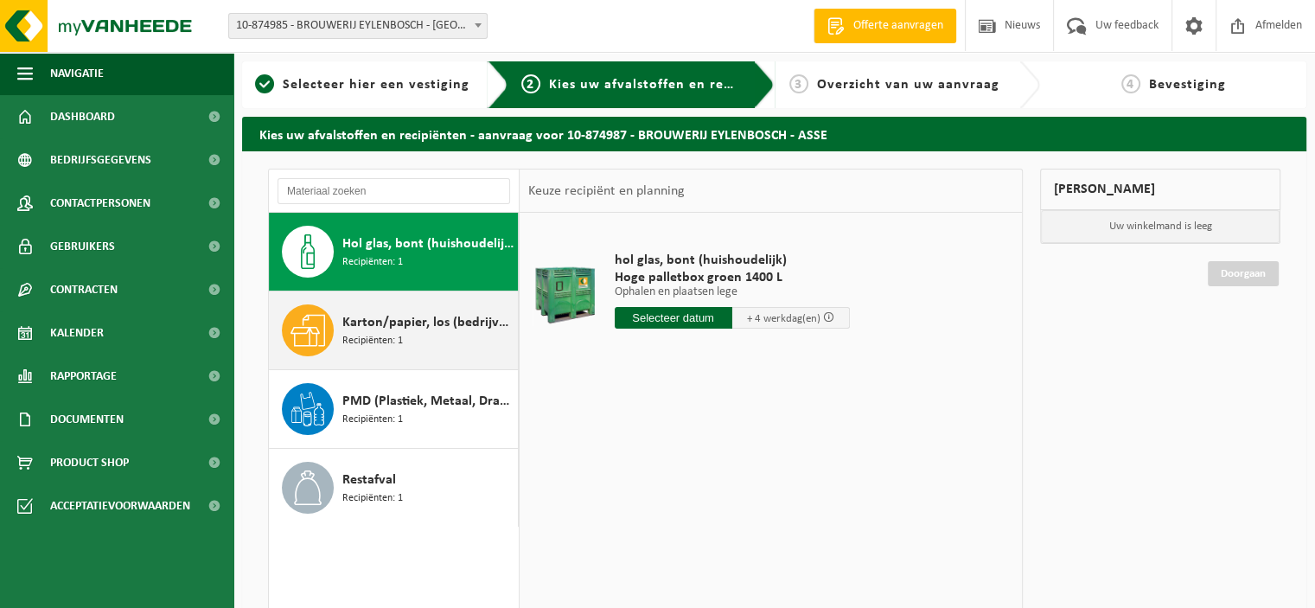
click at [415, 322] on span "Karton/papier, los (bedrijven)" at bounding box center [427, 322] width 171 height 21
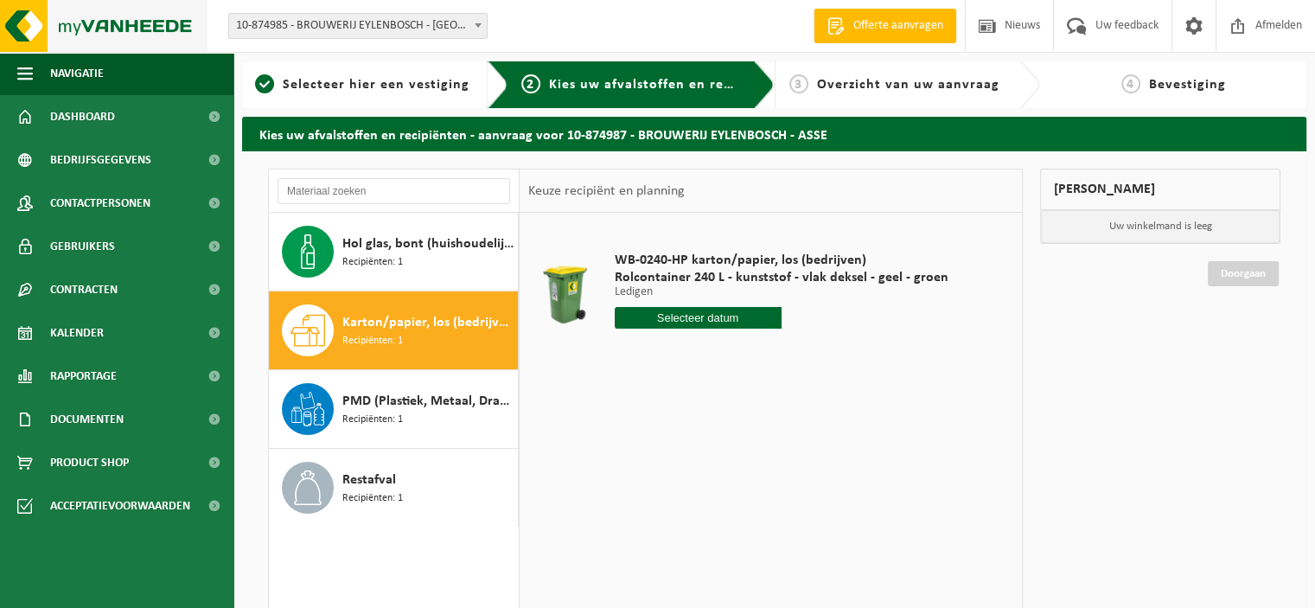
click at [69, 27] on img at bounding box center [103, 26] width 207 height 52
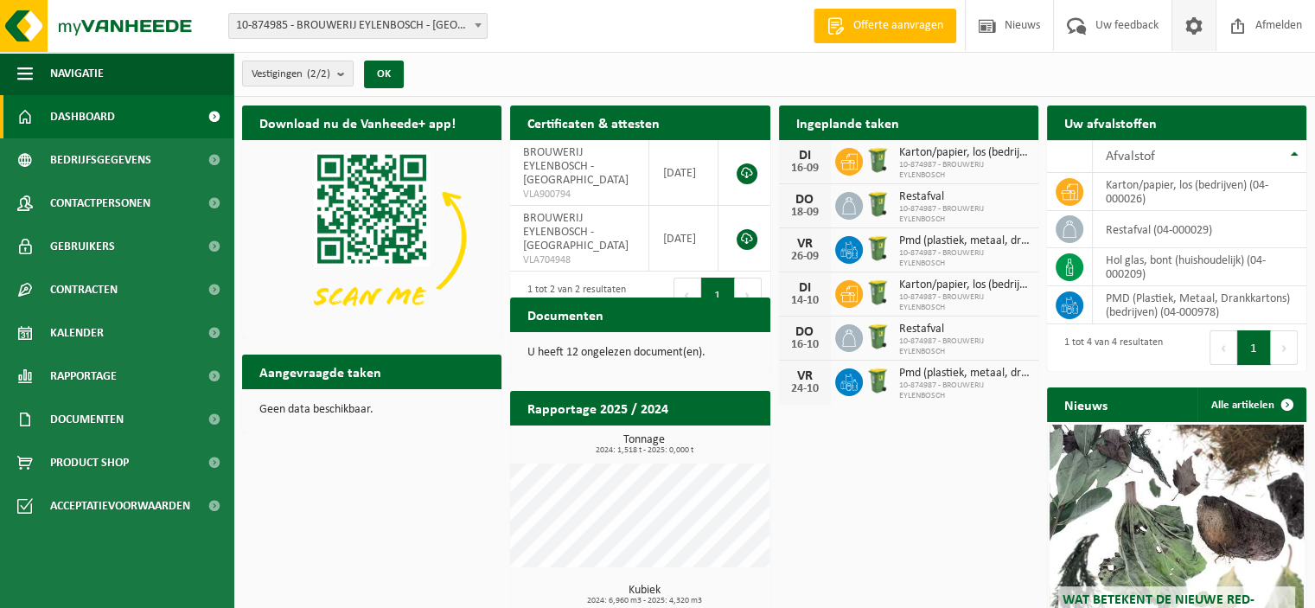
click at [1176, 22] on link at bounding box center [1193, 25] width 44 height 51
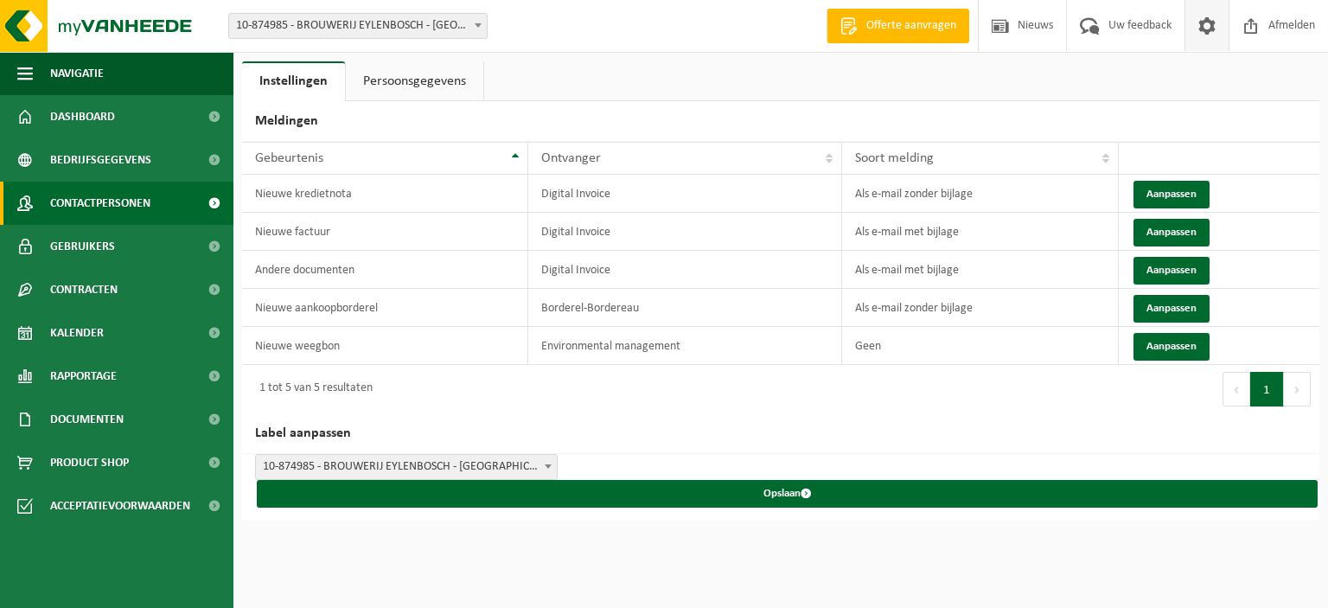
click at [85, 200] on span "Contactpersonen" at bounding box center [100, 203] width 100 height 43
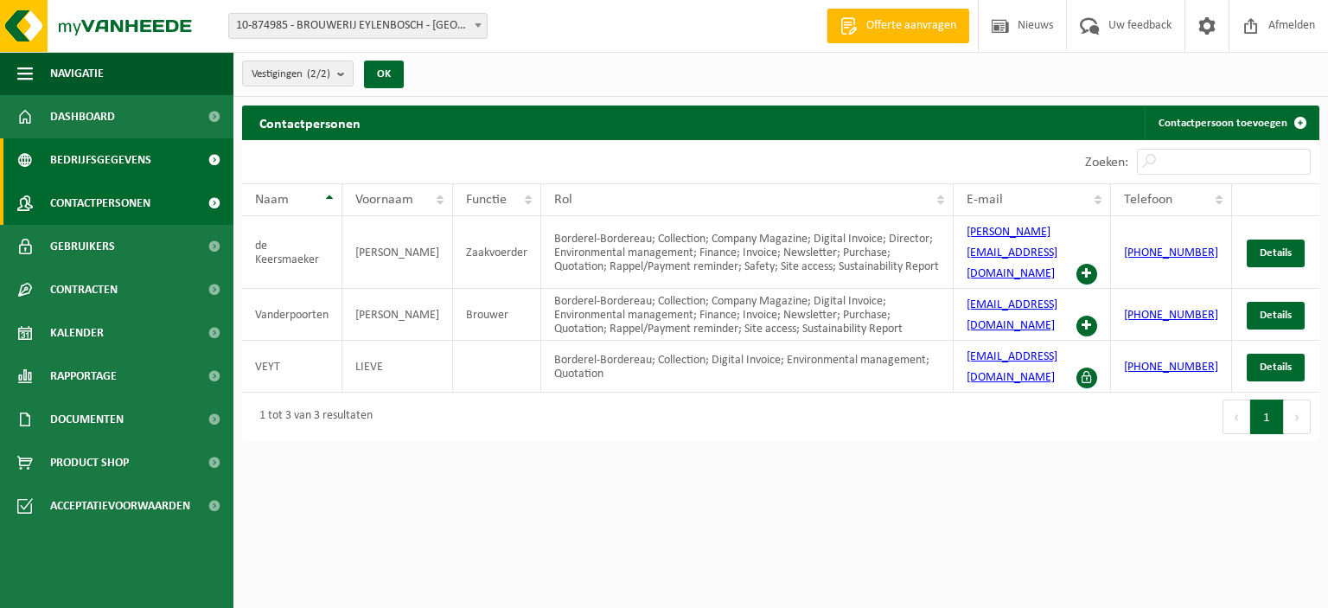
click at [111, 154] on span "Bedrijfsgegevens" at bounding box center [100, 159] width 101 height 43
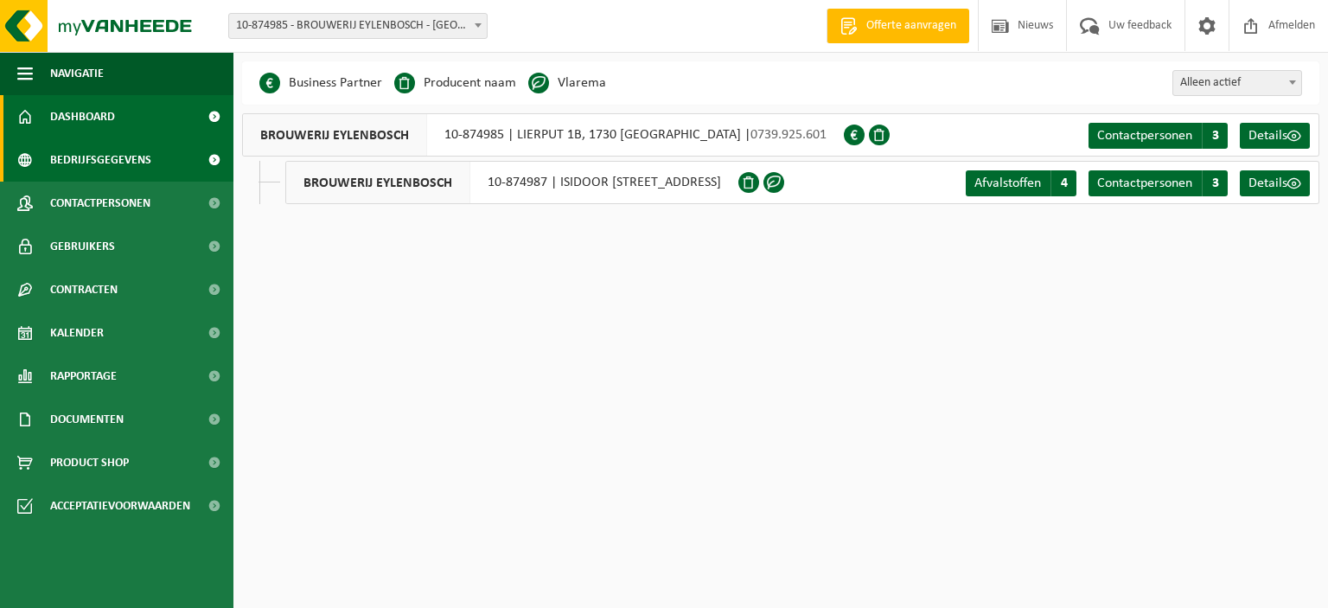
click at [104, 125] on span "Dashboard" at bounding box center [82, 116] width 65 height 43
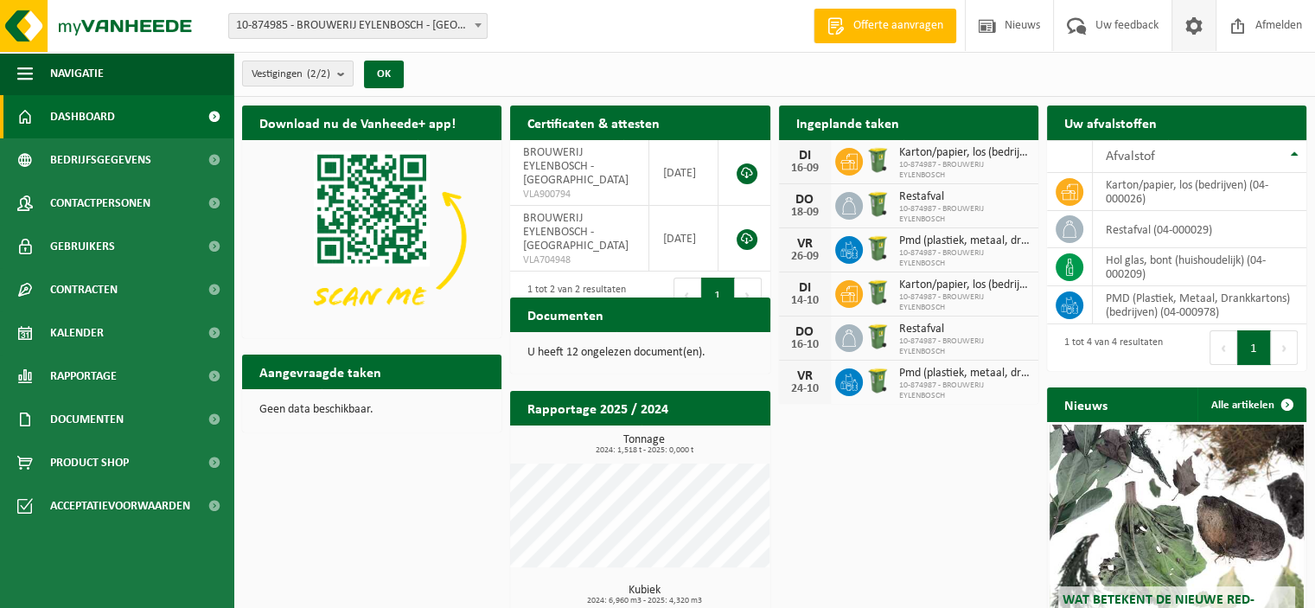
click at [1190, 25] on span at bounding box center [1194, 25] width 26 height 51
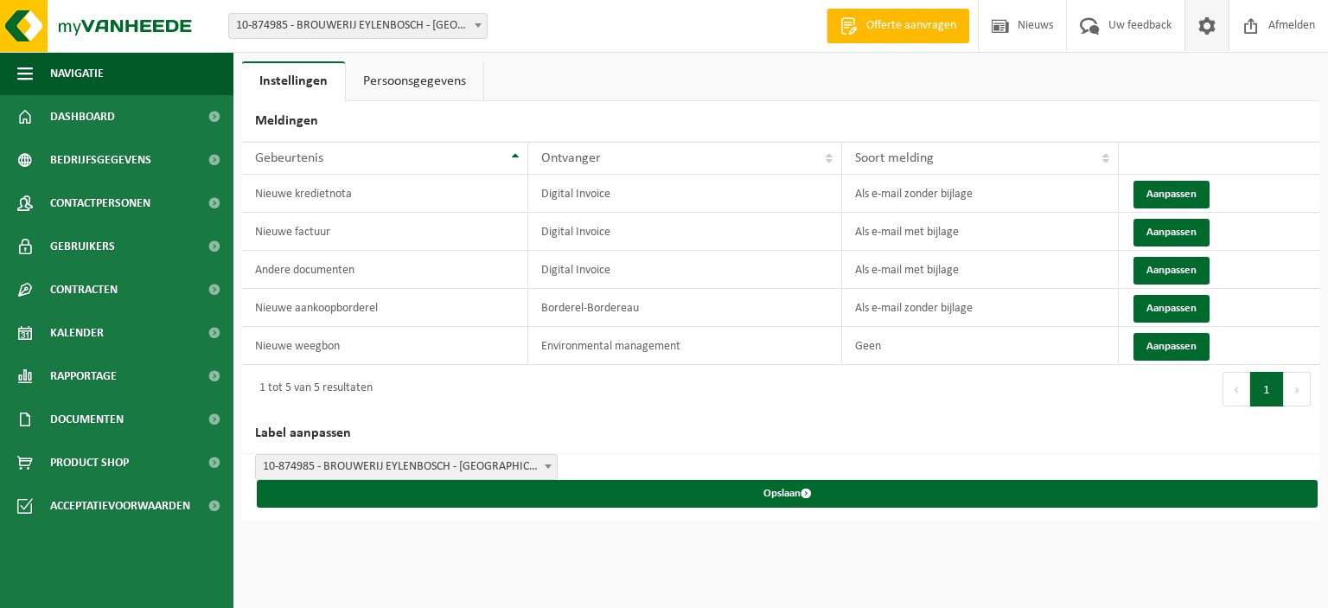
click at [423, 86] on link "Persoonsgegevens" at bounding box center [414, 81] width 137 height 40
